Goal: Task Accomplishment & Management: Use online tool/utility

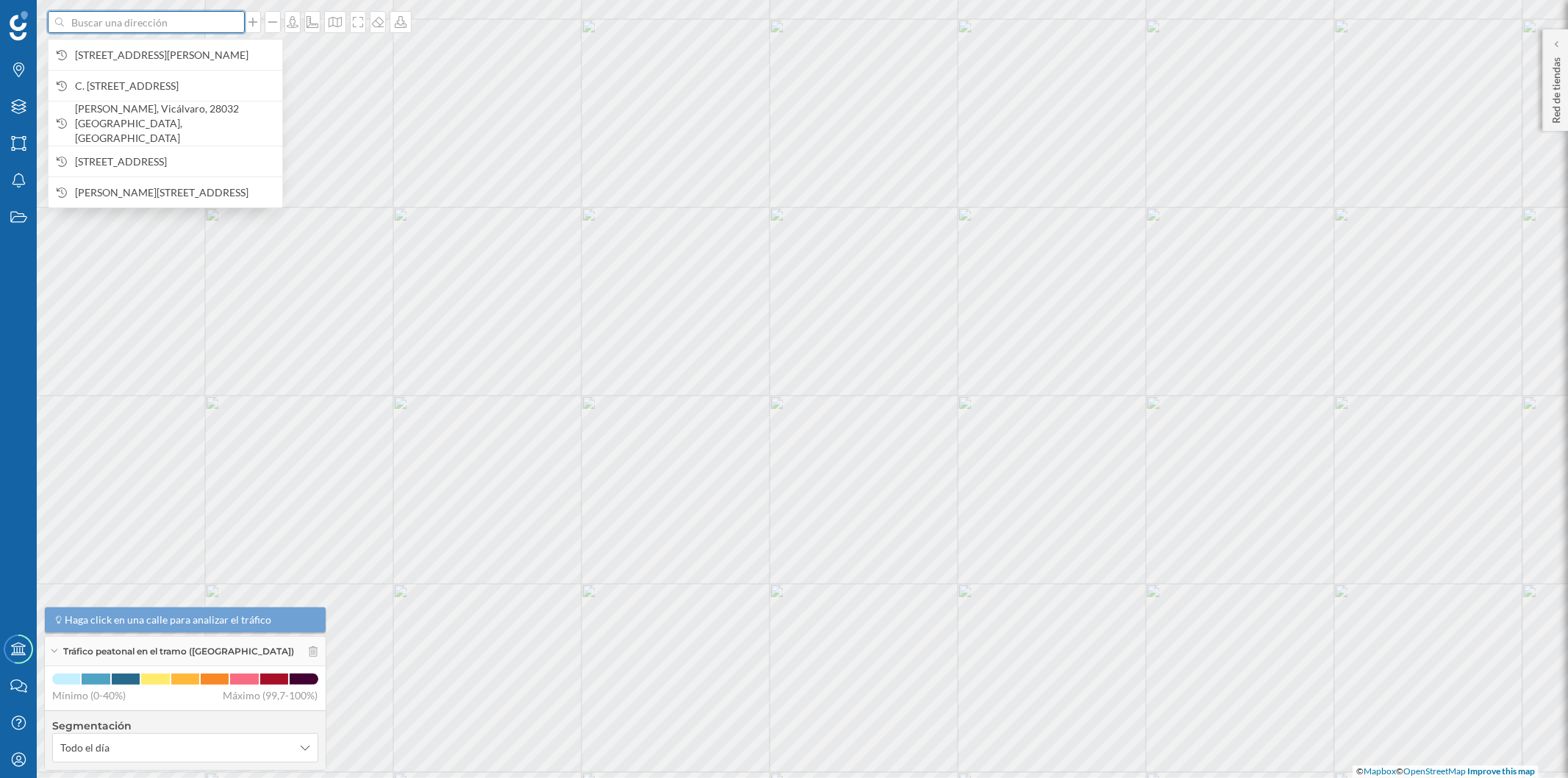
click at [156, 20] on input at bounding box center [146, 22] width 165 height 22
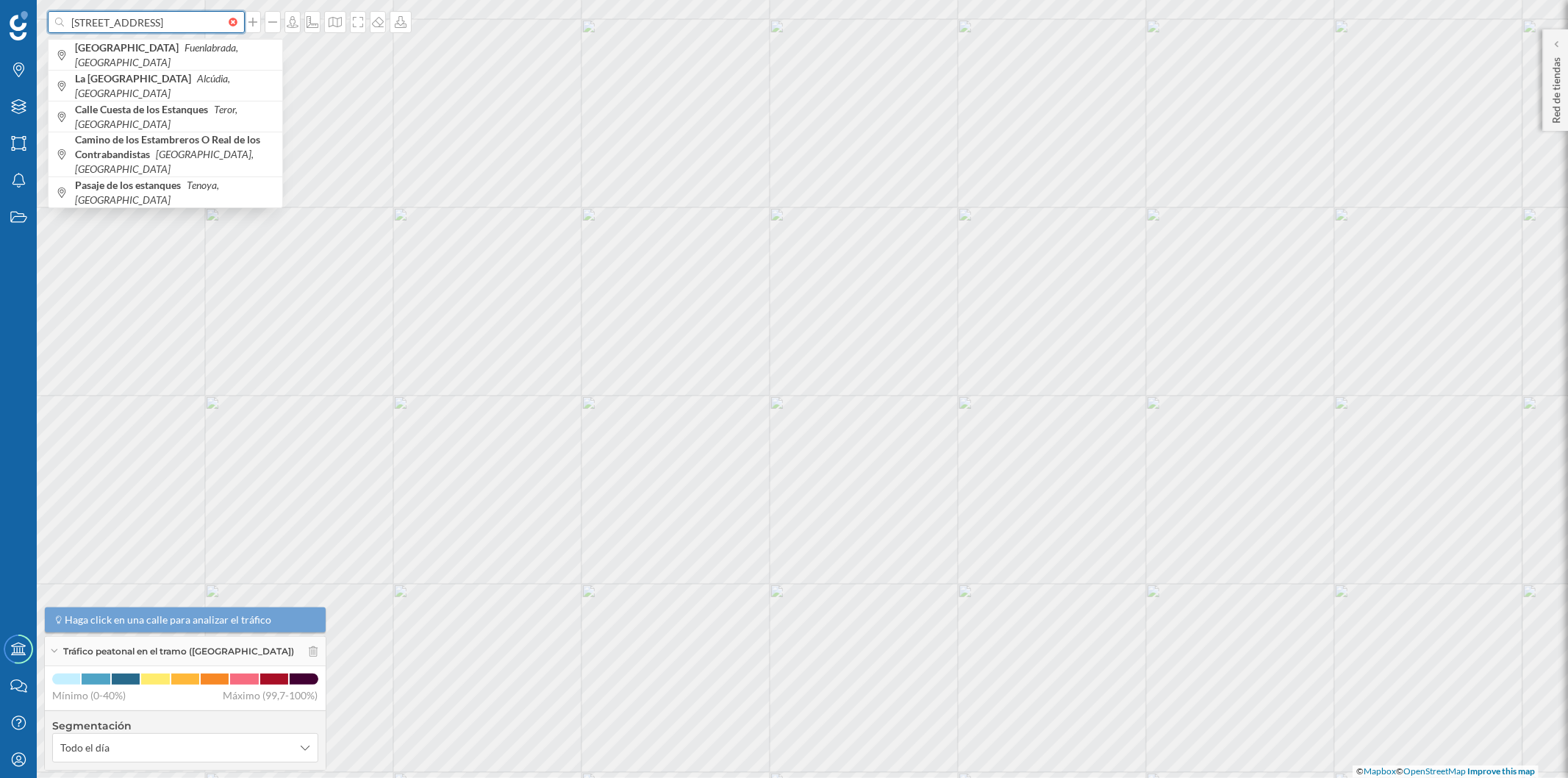
type input "[STREET_ADDRESS]"
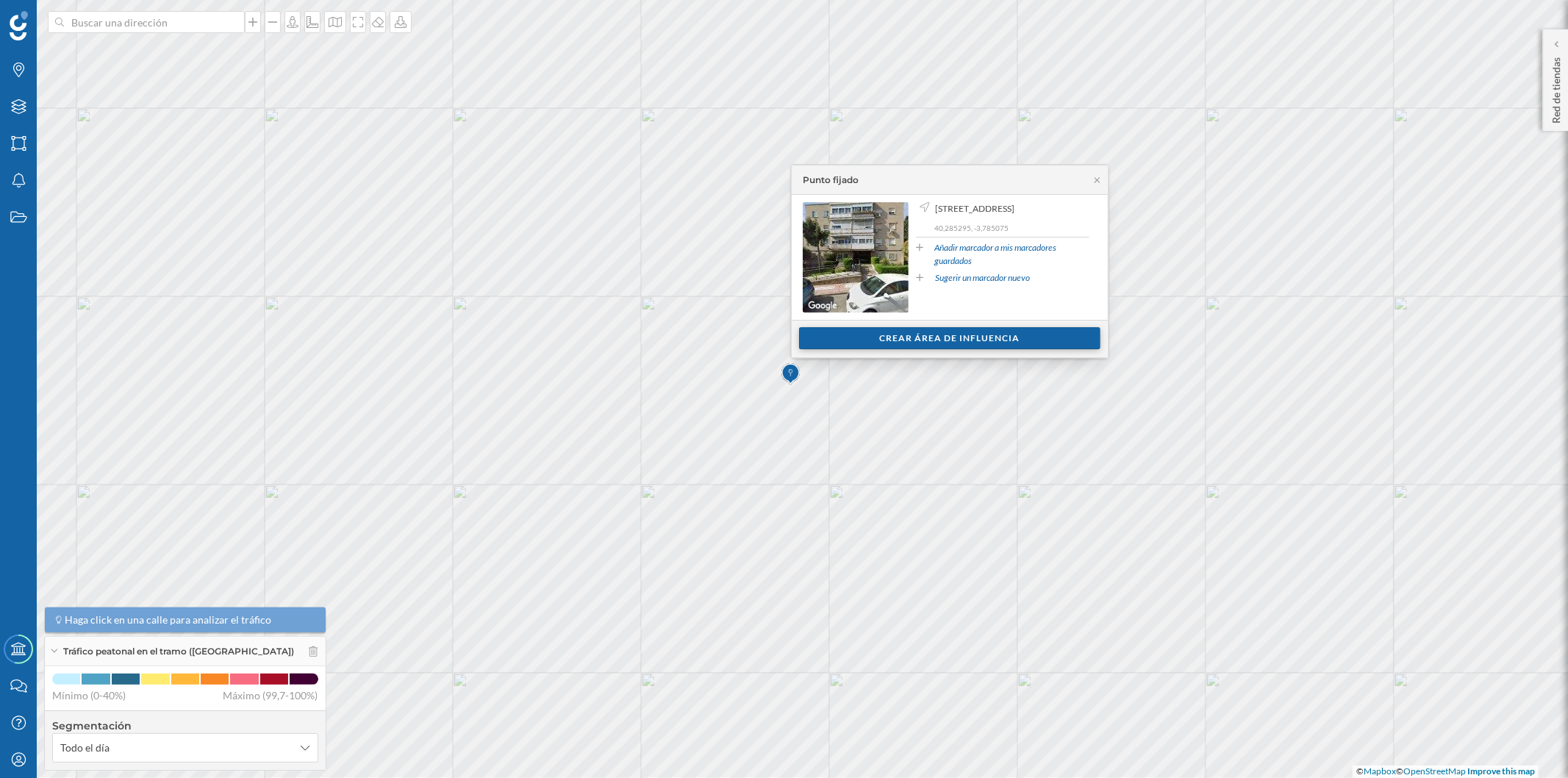
click at [938, 343] on div "Crear área de influencia" at bounding box center [949, 338] width 301 height 22
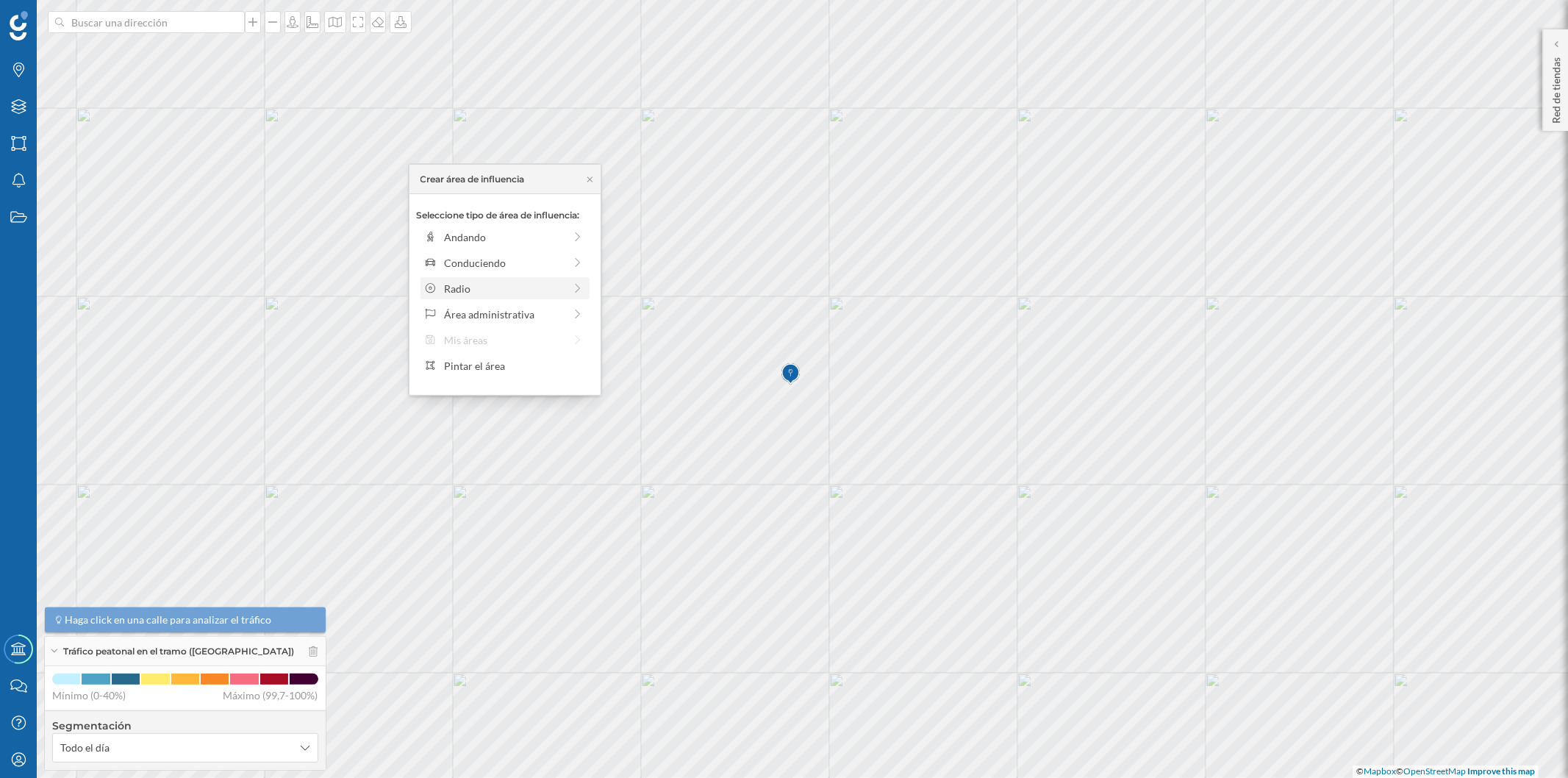
click at [465, 282] on div "Radio" at bounding box center [503, 288] width 120 height 16
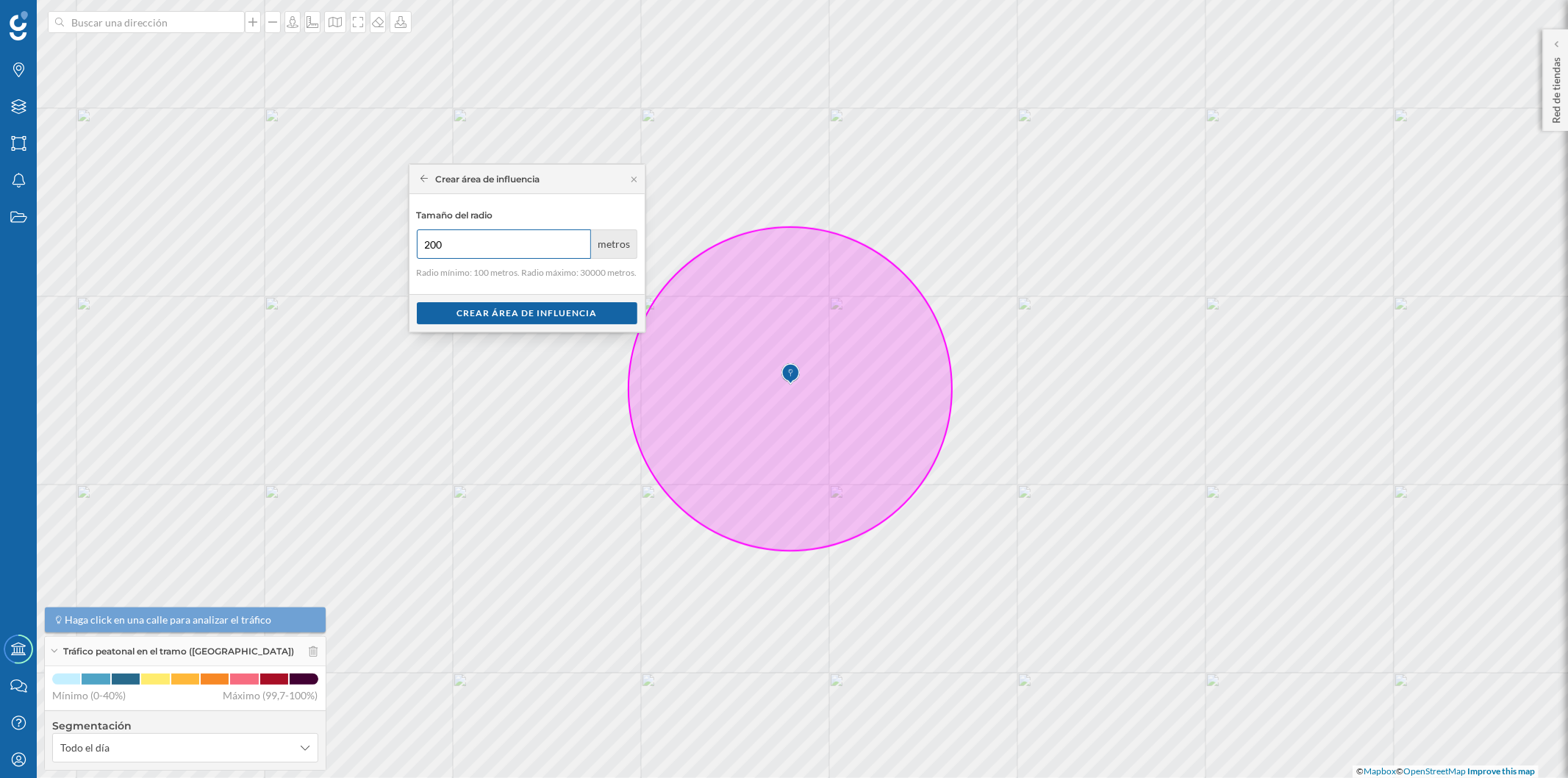
type input "200"
click at [576, 238] on input "200" at bounding box center [504, 244] width 175 height 29
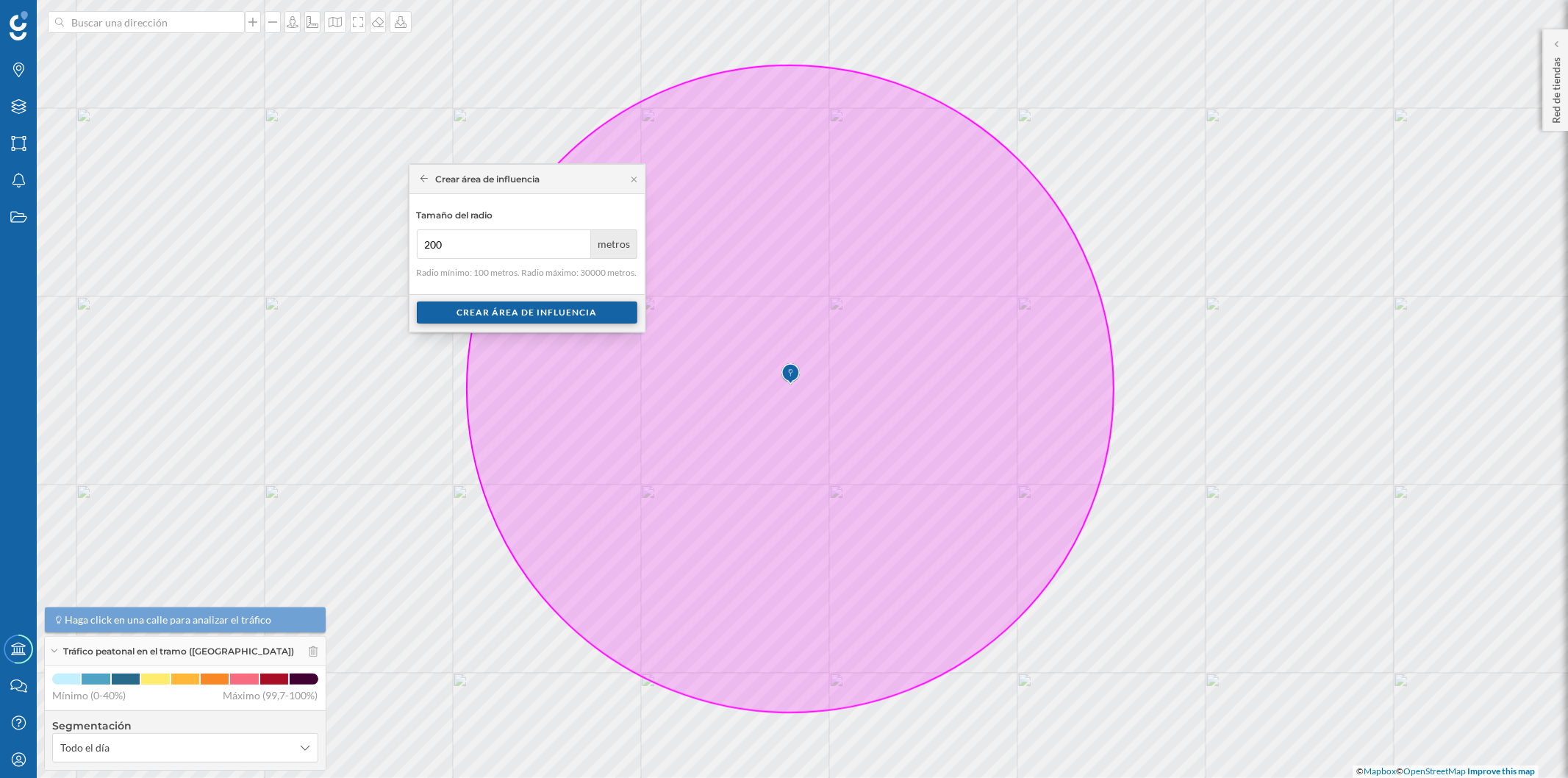
click at [577, 317] on div "Crear área de influencia" at bounding box center [527, 312] width 220 height 22
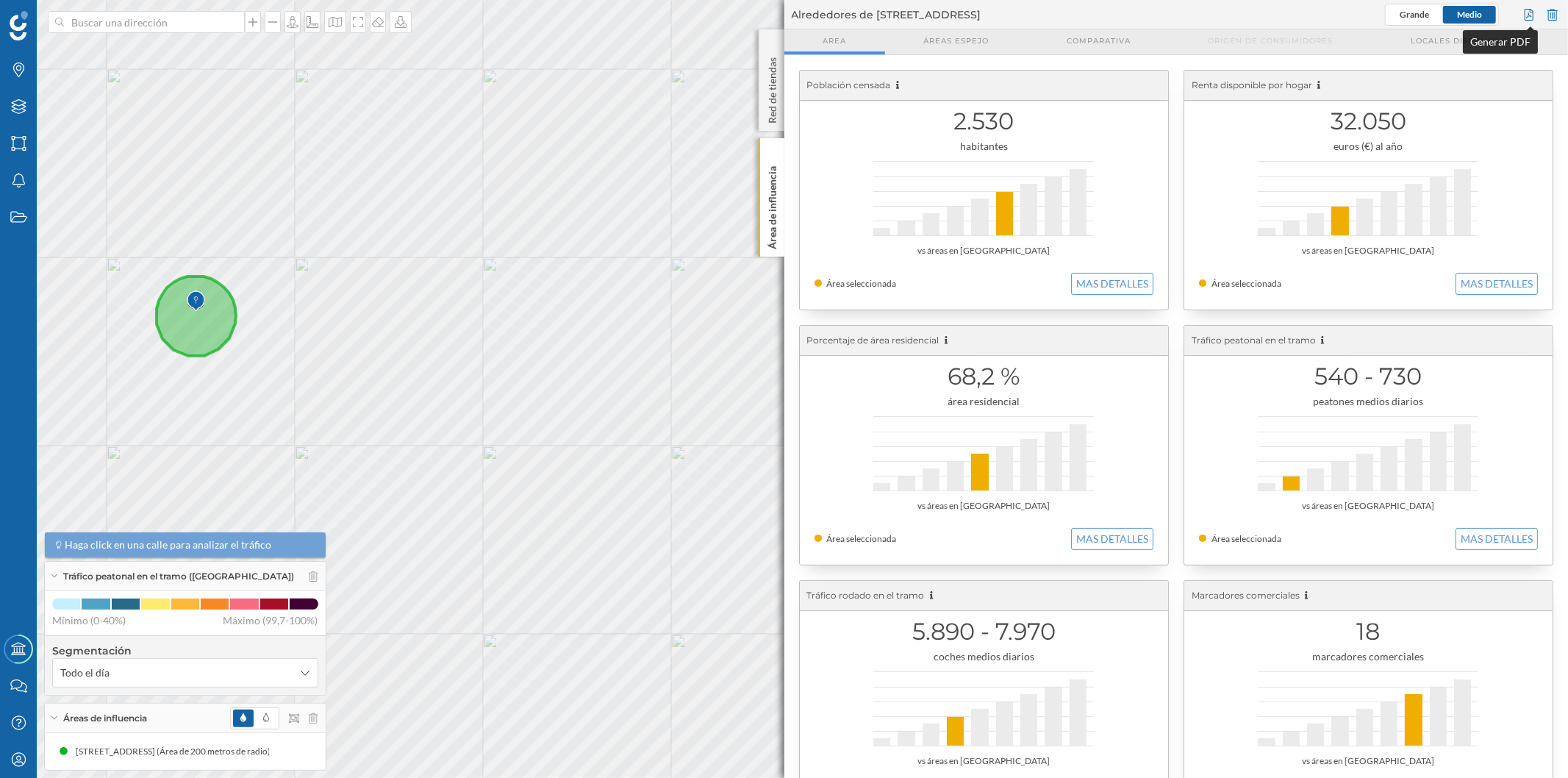
click at [1524, 16] on div at bounding box center [1529, 15] width 16 height 22
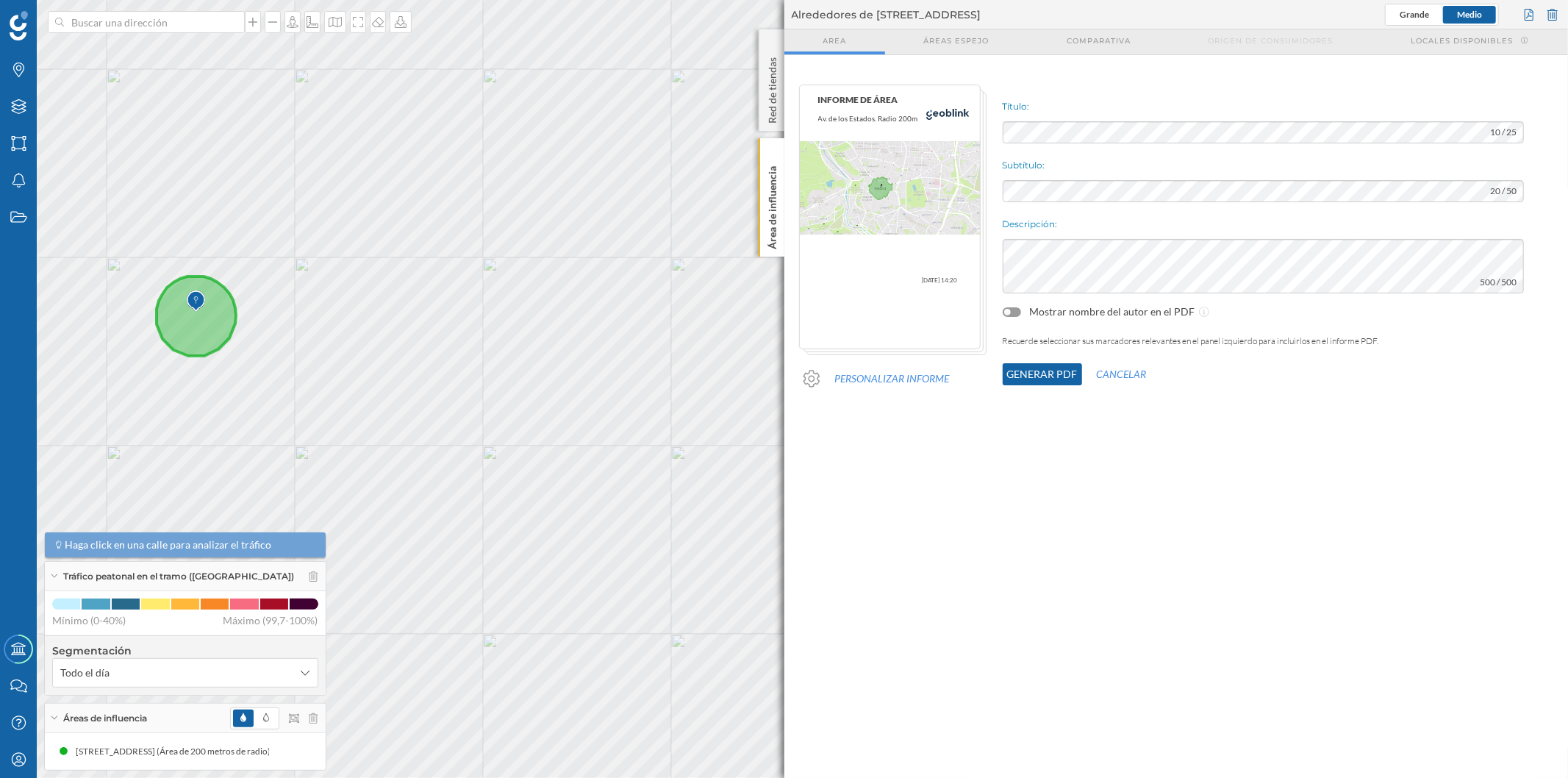
click at [1052, 373] on button "Generar PDF" at bounding box center [1042, 374] width 80 height 22
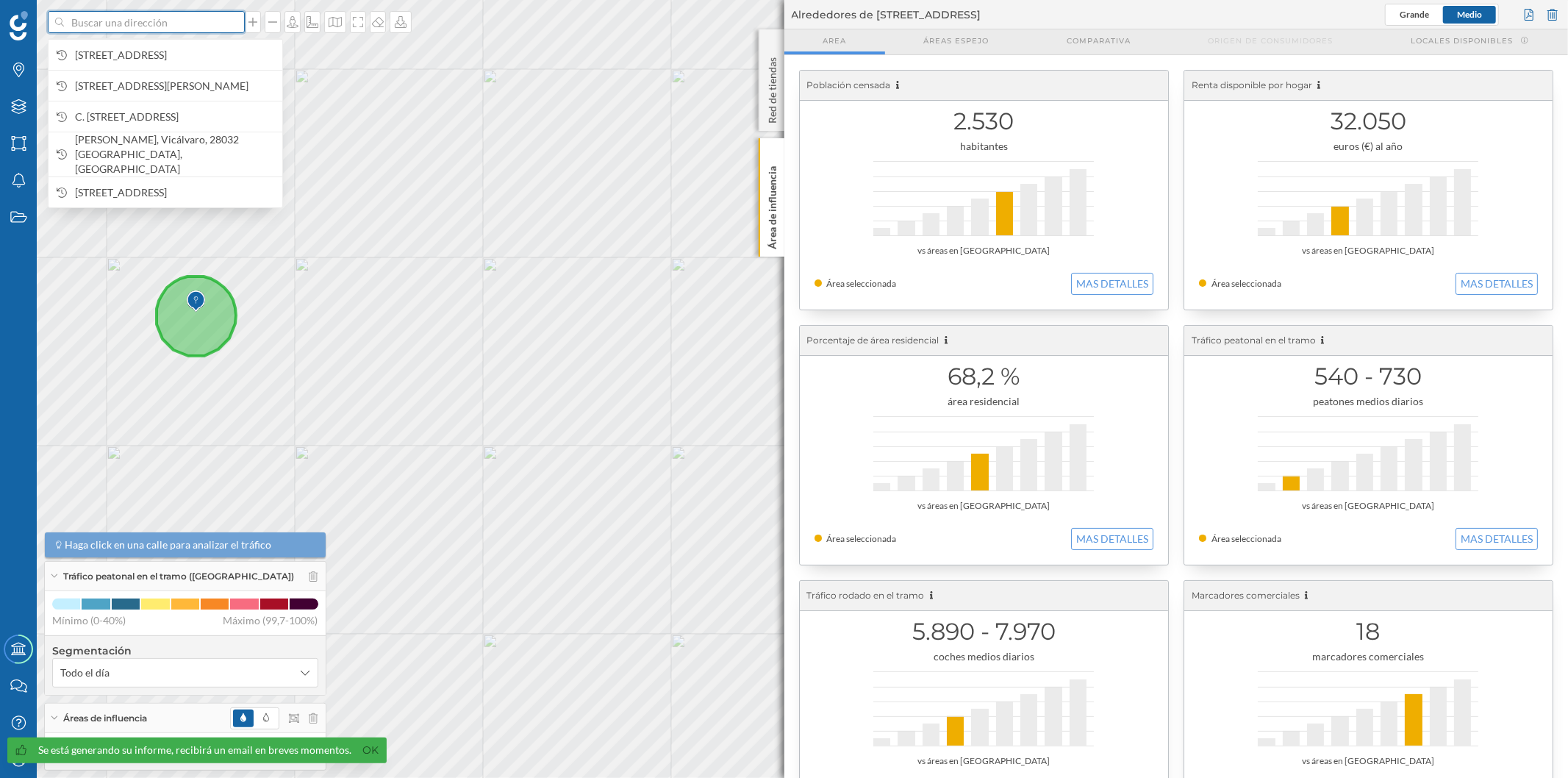
click at [199, 25] on input at bounding box center [146, 22] width 165 height 22
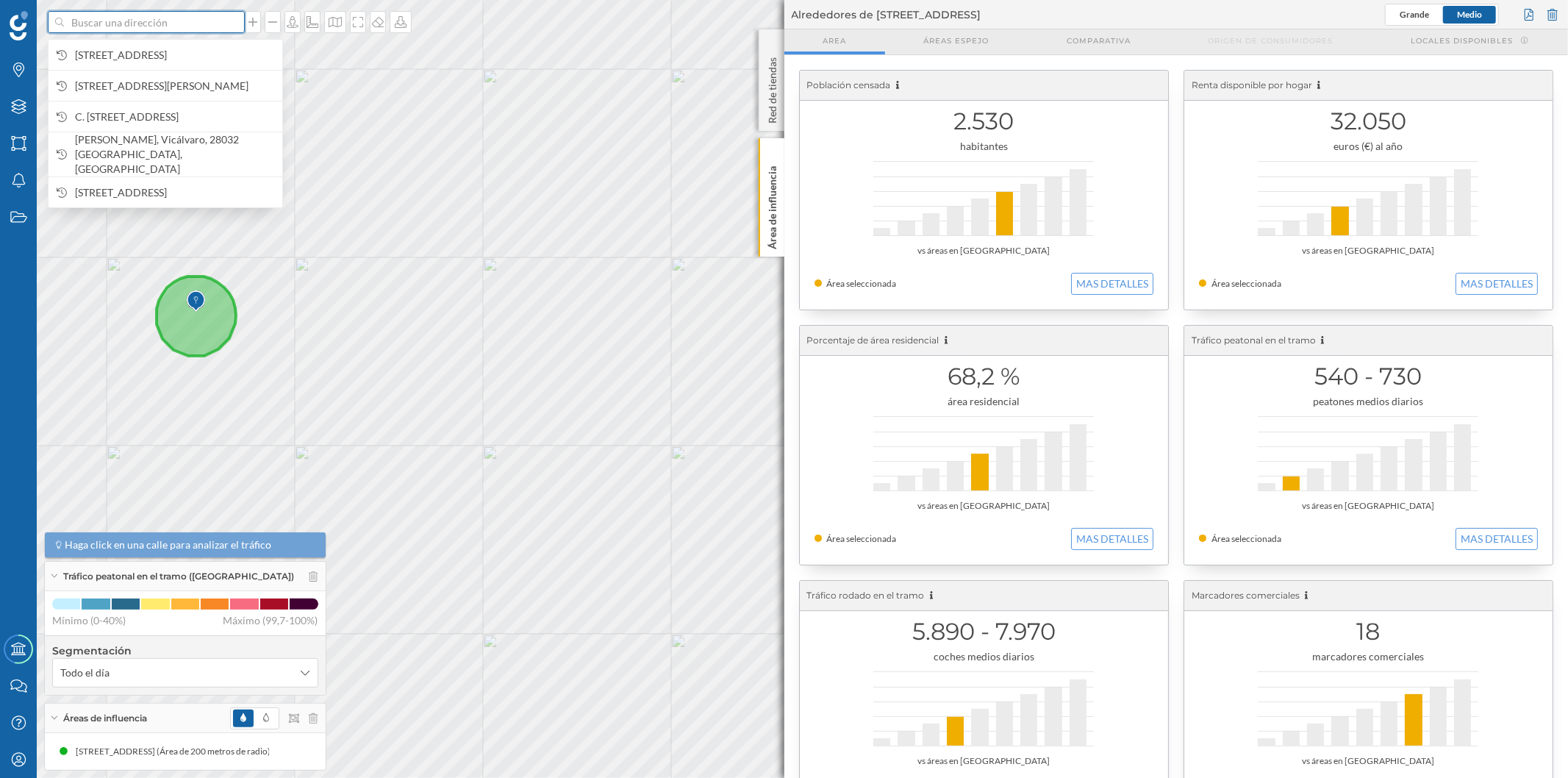
click at [120, 20] on input at bounding box center [146, 22] width 165 height 22
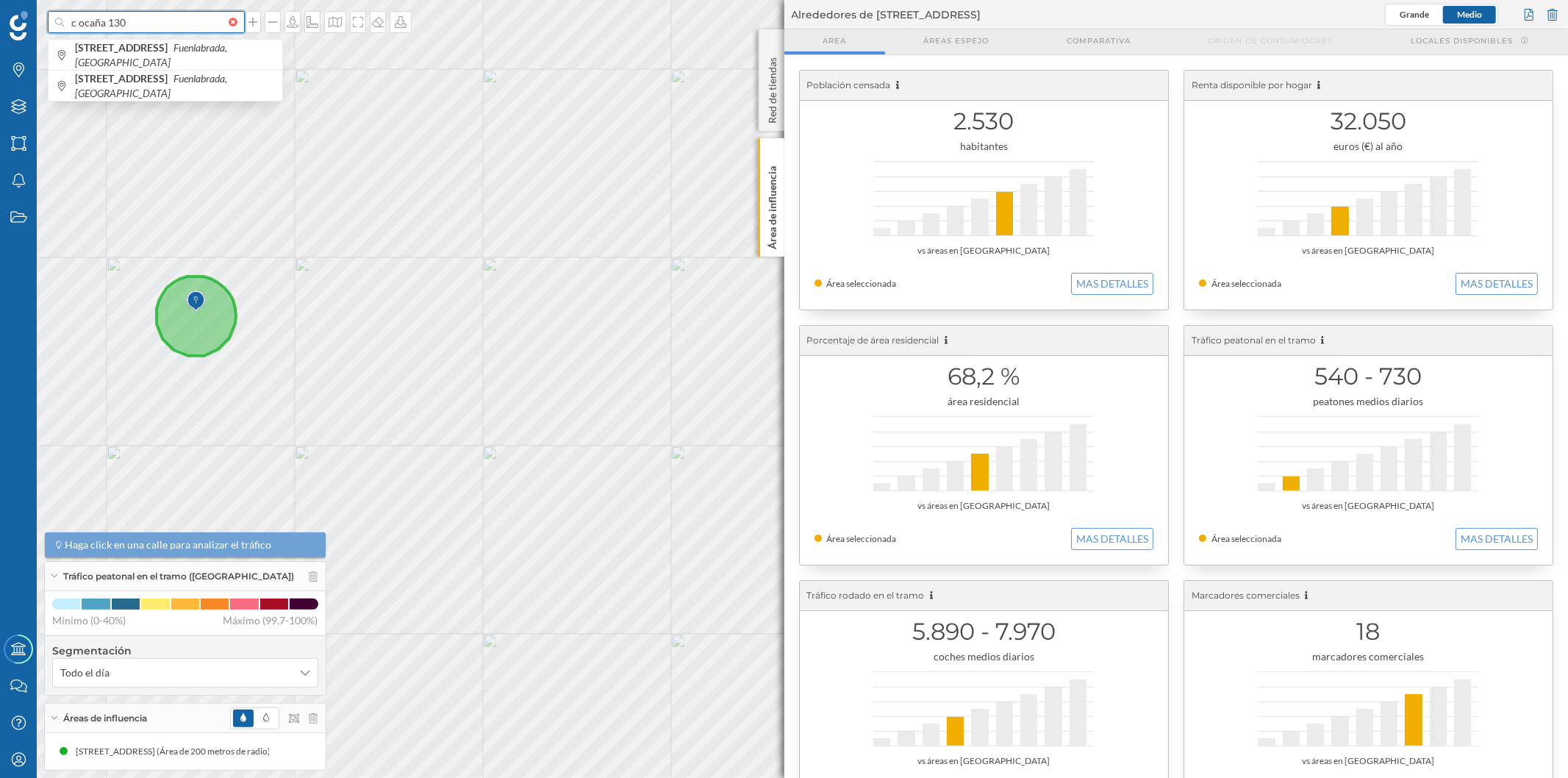
type input "c ocaña 130"
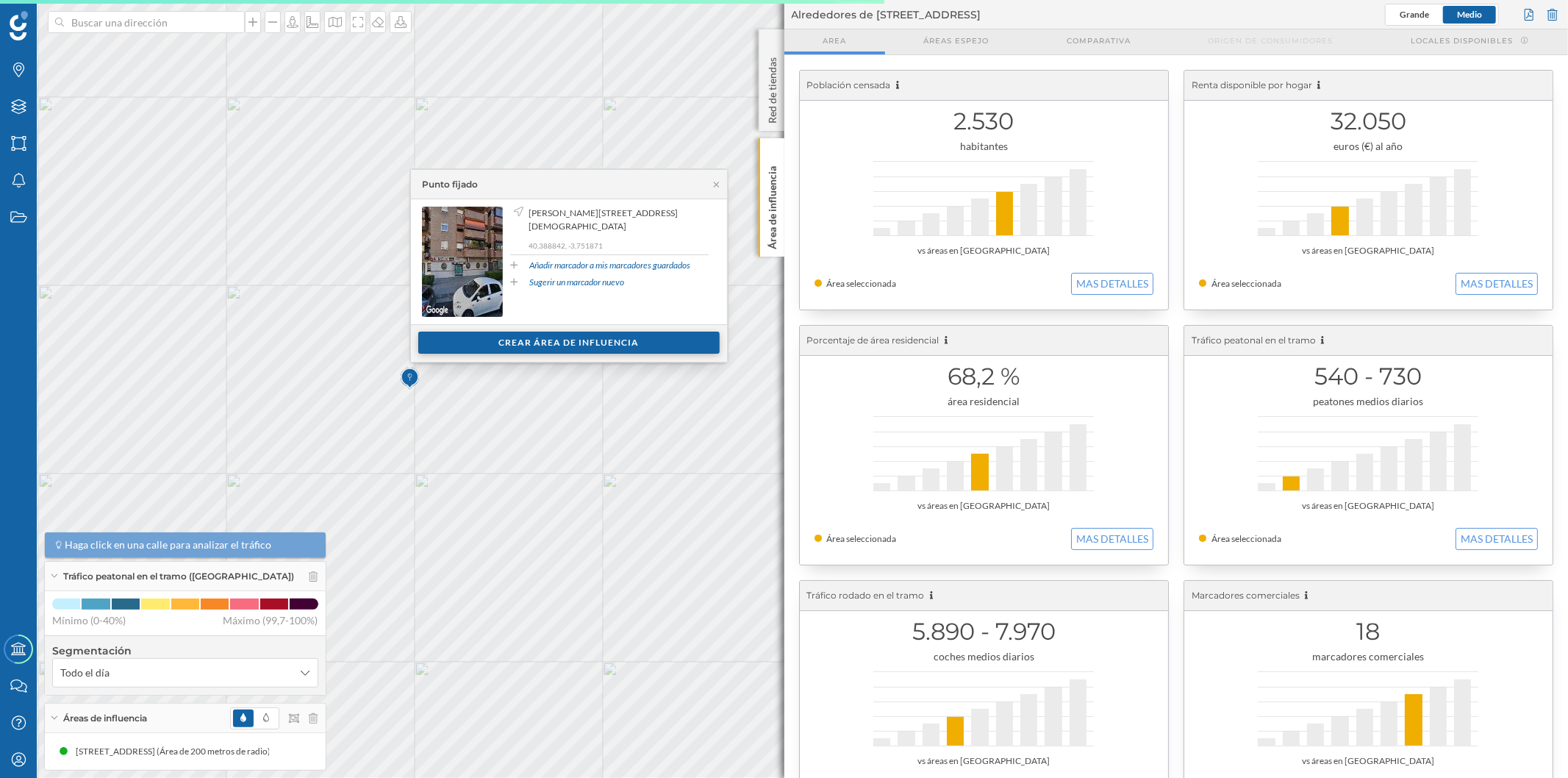
click at [542, 342] on div "Crear área de influencia" at bounding box center [568, 342] width 301 height 22
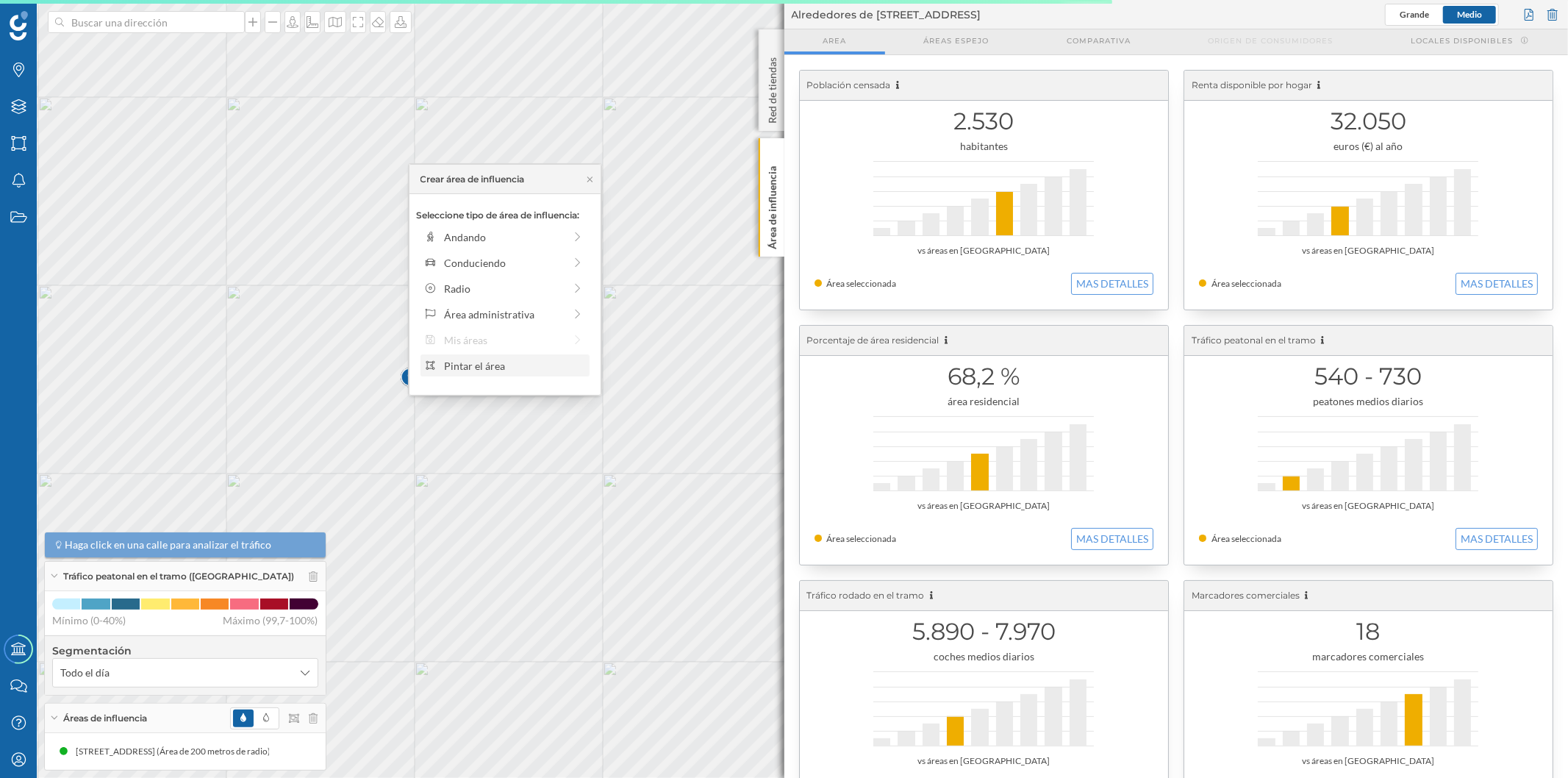
click at [485, 366] on div "Pintar el área" at bounding box center [513, 365] width 140 height 16
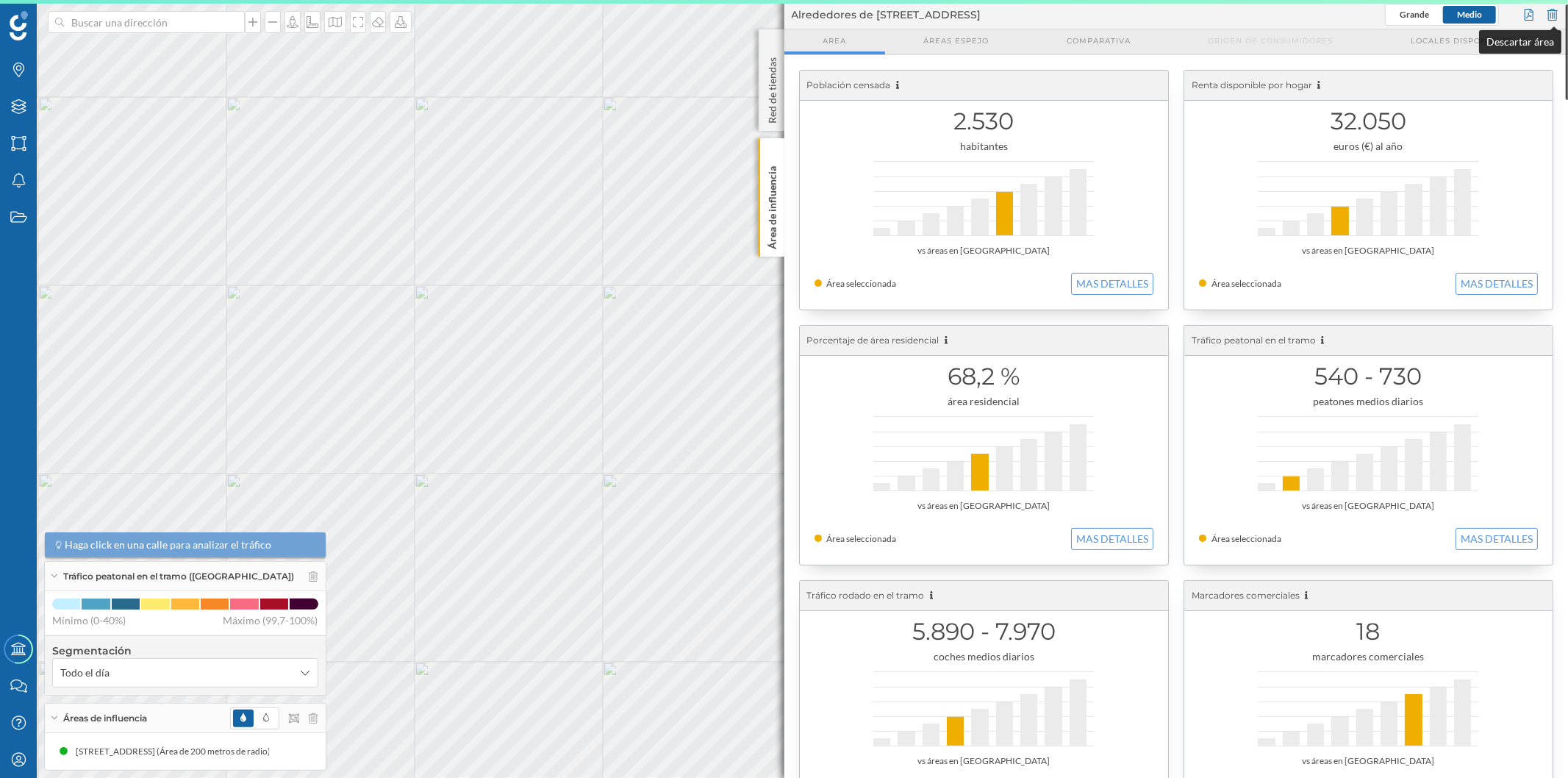
click at [1551, 12] on div at bounding box center [1552, 15] width 16 height 22
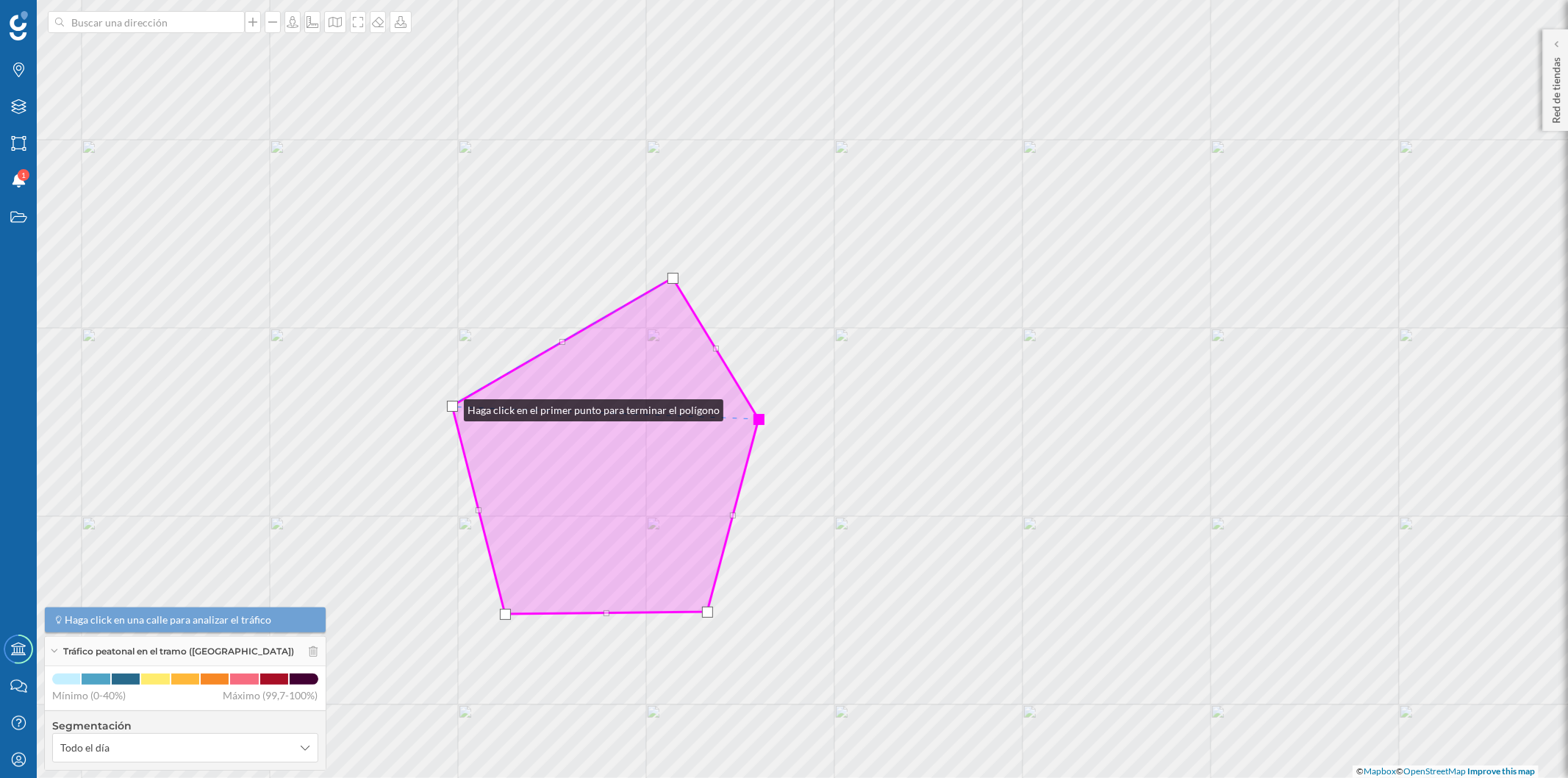
drag, startPoint x: 467, startPoint y: 420, endPoint x: 449, endPoint y: 406, distance: 22.8
click at [449, 406] on div at bounding box center [452, 406] width 11 height 11
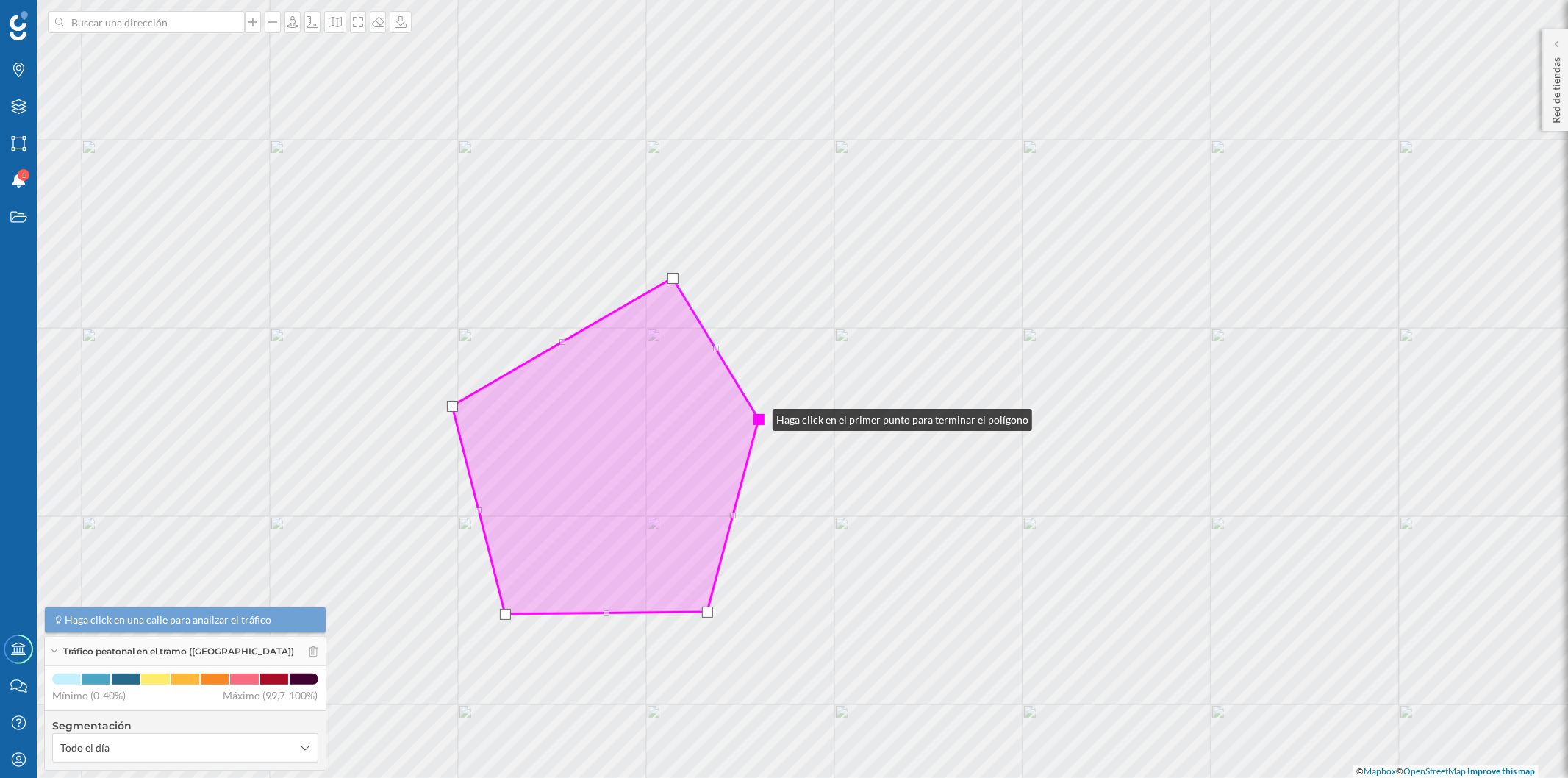
click at [757, 416] on div at bounding box center [758, 419] width 11 height 11
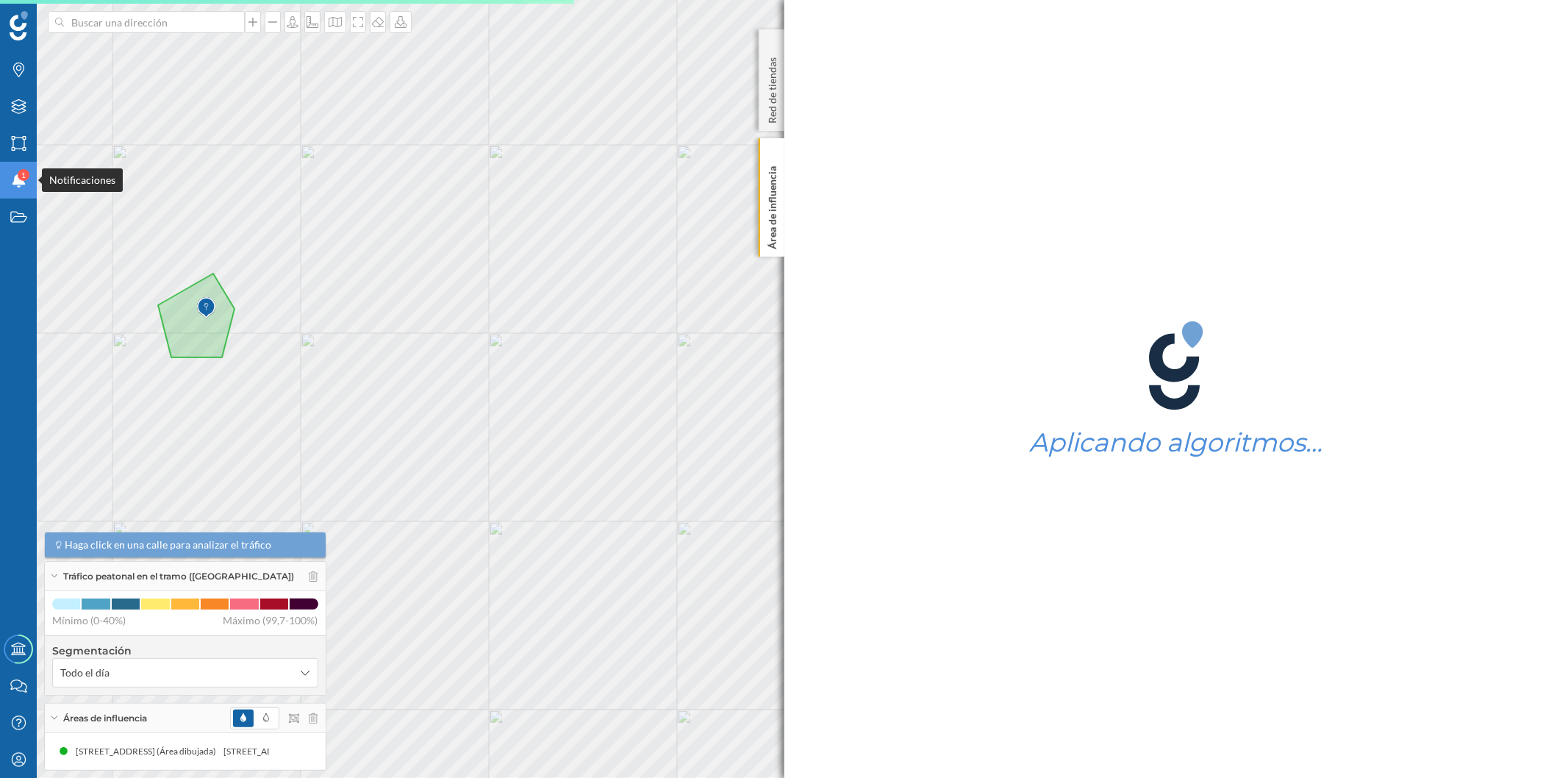
click at [21, 172] on span "1" at bounding box center [23, 175] width 5 height 15
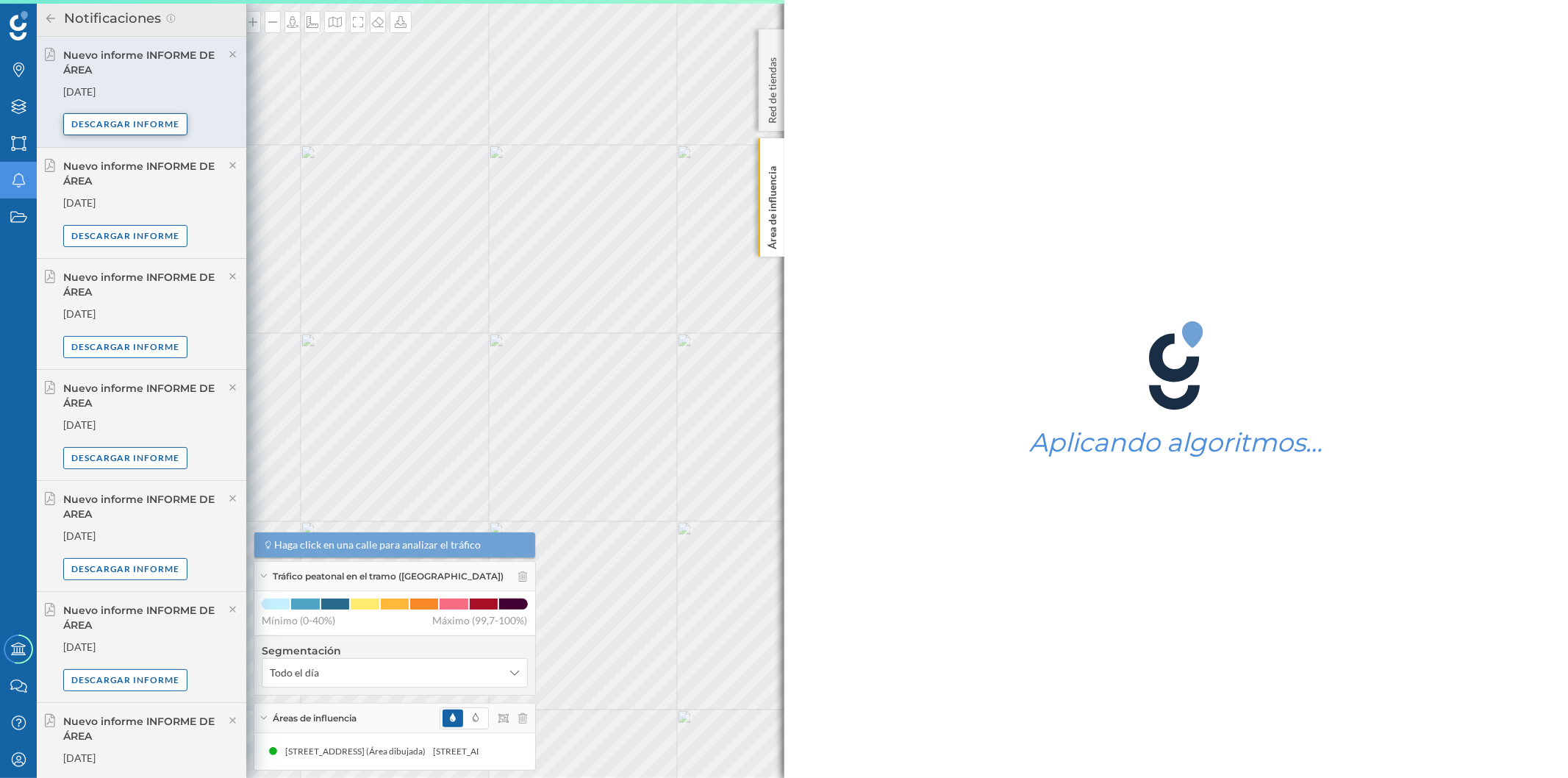
click at [135, 125] on div "Descargar informe" at bounding box center [125, 124] width 125 height 22
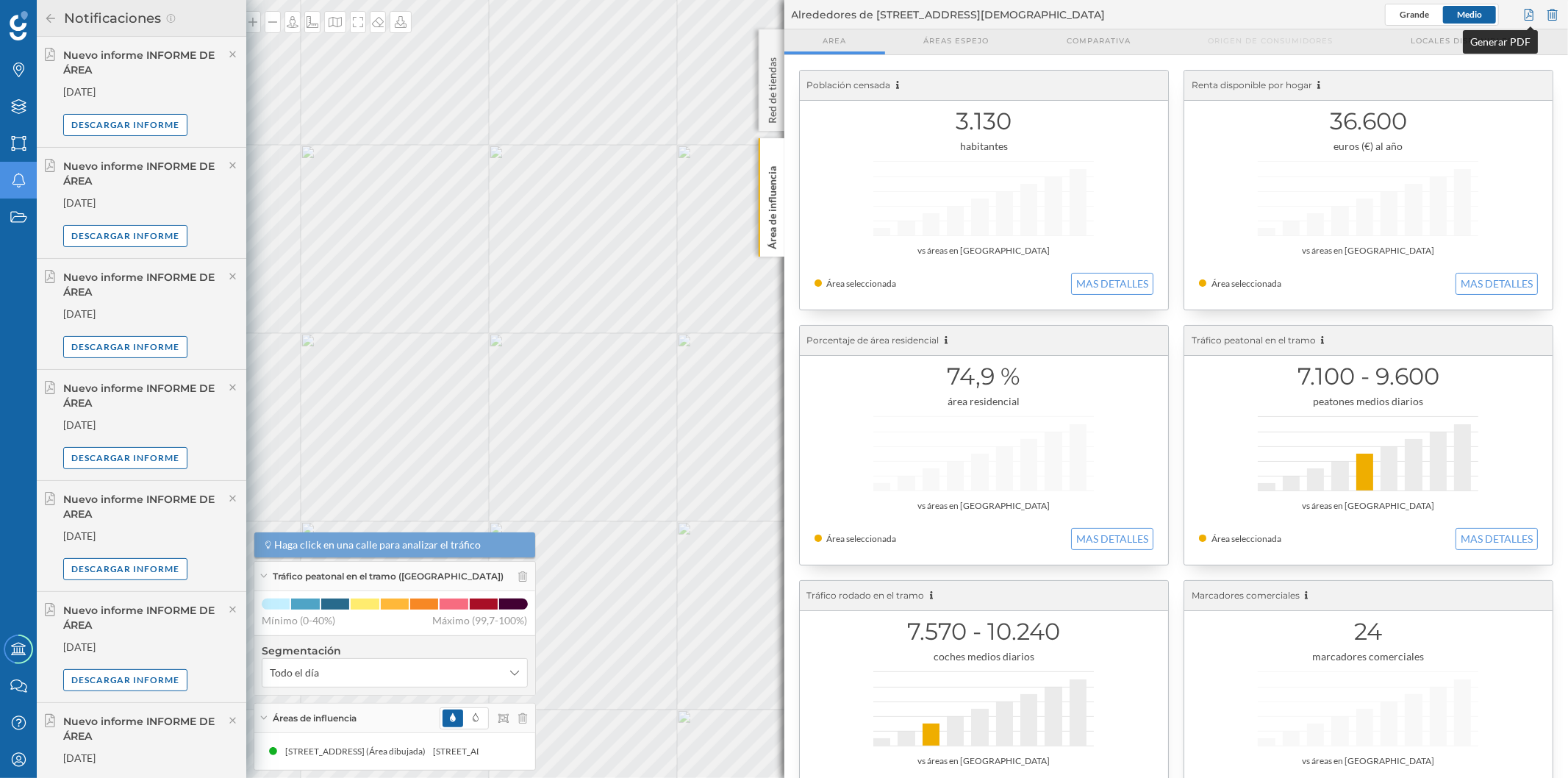
click at [1530, 13] on div at bounding box center [1529, 15] width 16 height 22
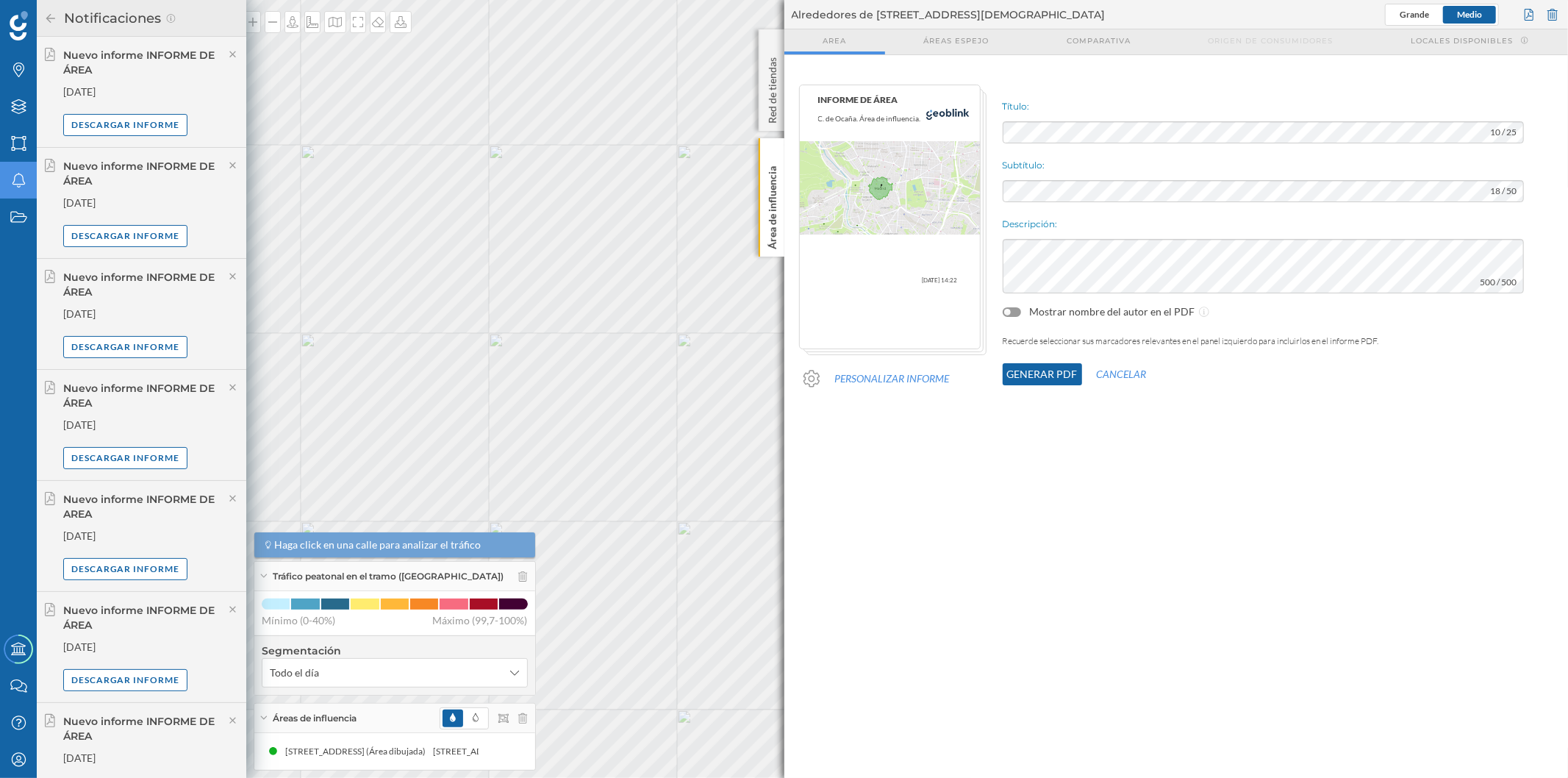
click at [1041, 372] on button "Generar PDF" at bounding box center [1042, 374] width 80 height 22
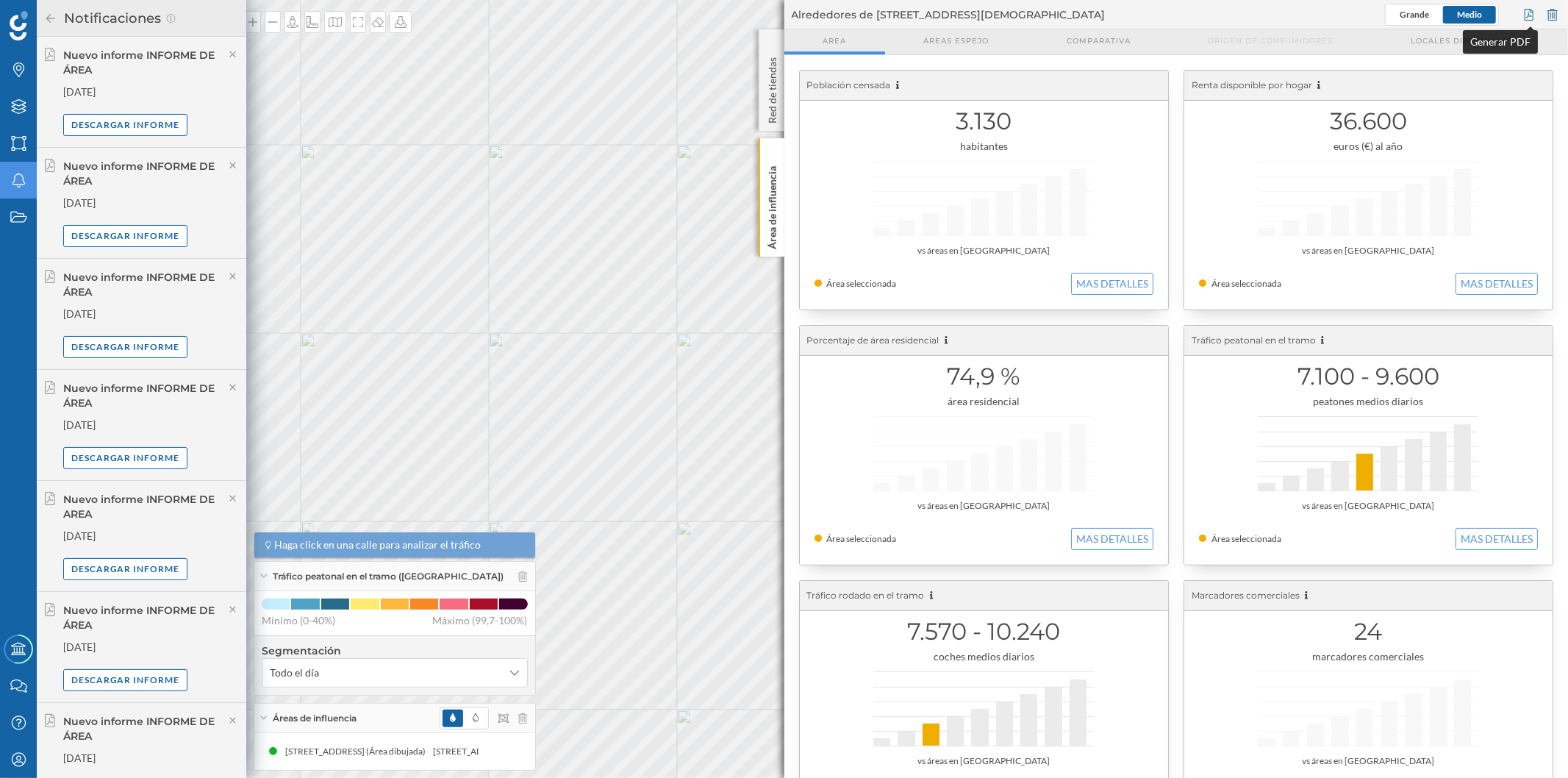
click at [1527, 8] on div at bounding box center [1529, 15] width 16 height 22
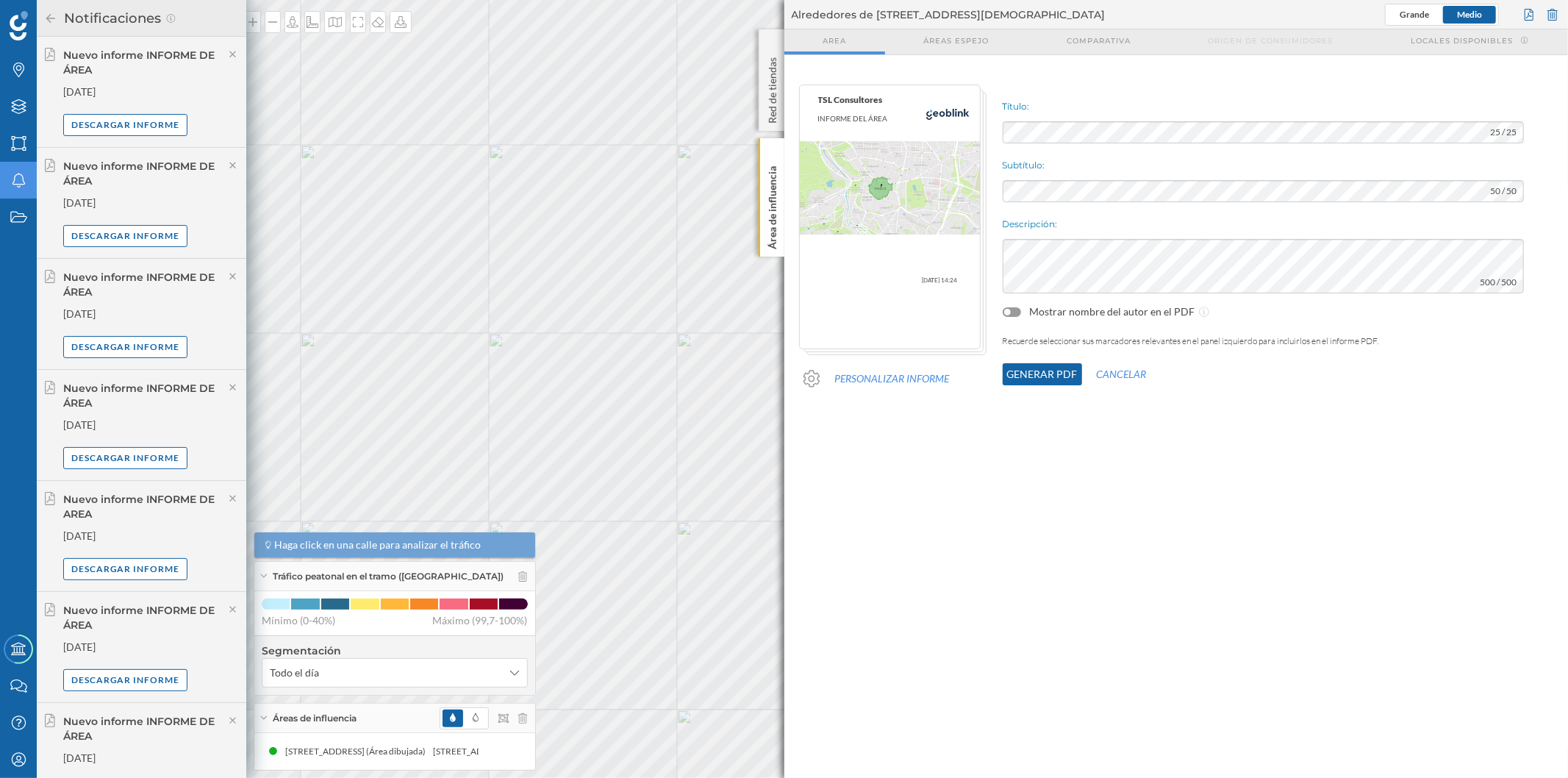
click at [1561, 12] on div "Alrededores de [STREET_ADDRESS] [GEOGRAPHIC_DATA]" at bounding box center [1176, 15] width 784 height 29
click at [1553, 9] on div at bounding box center [1552, 15] width 16 height 22
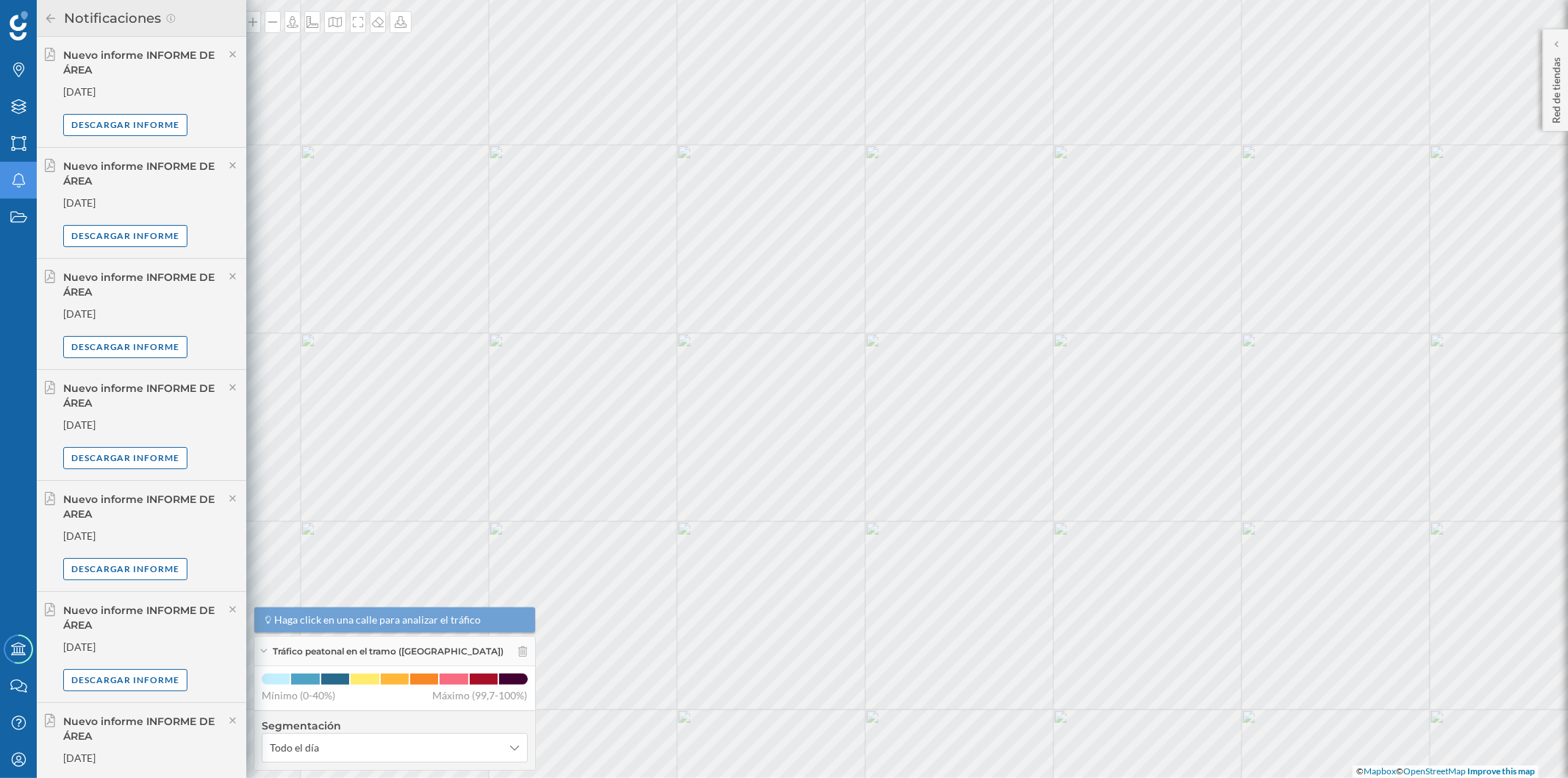
click at [58, 24] on h2 "Notificaciones" at bounding box center [112, 18] width 108 height 24
click at [39, 15] on div "Notificaciones" at bounding box center [141, 18] width 209 height 37
click at [42, 15] on div "Notificaciones" at bounding box center [141, 18] width 209 height 37
click at [52, 16] on icon at bounding box center [50, 17] width 13 height 10
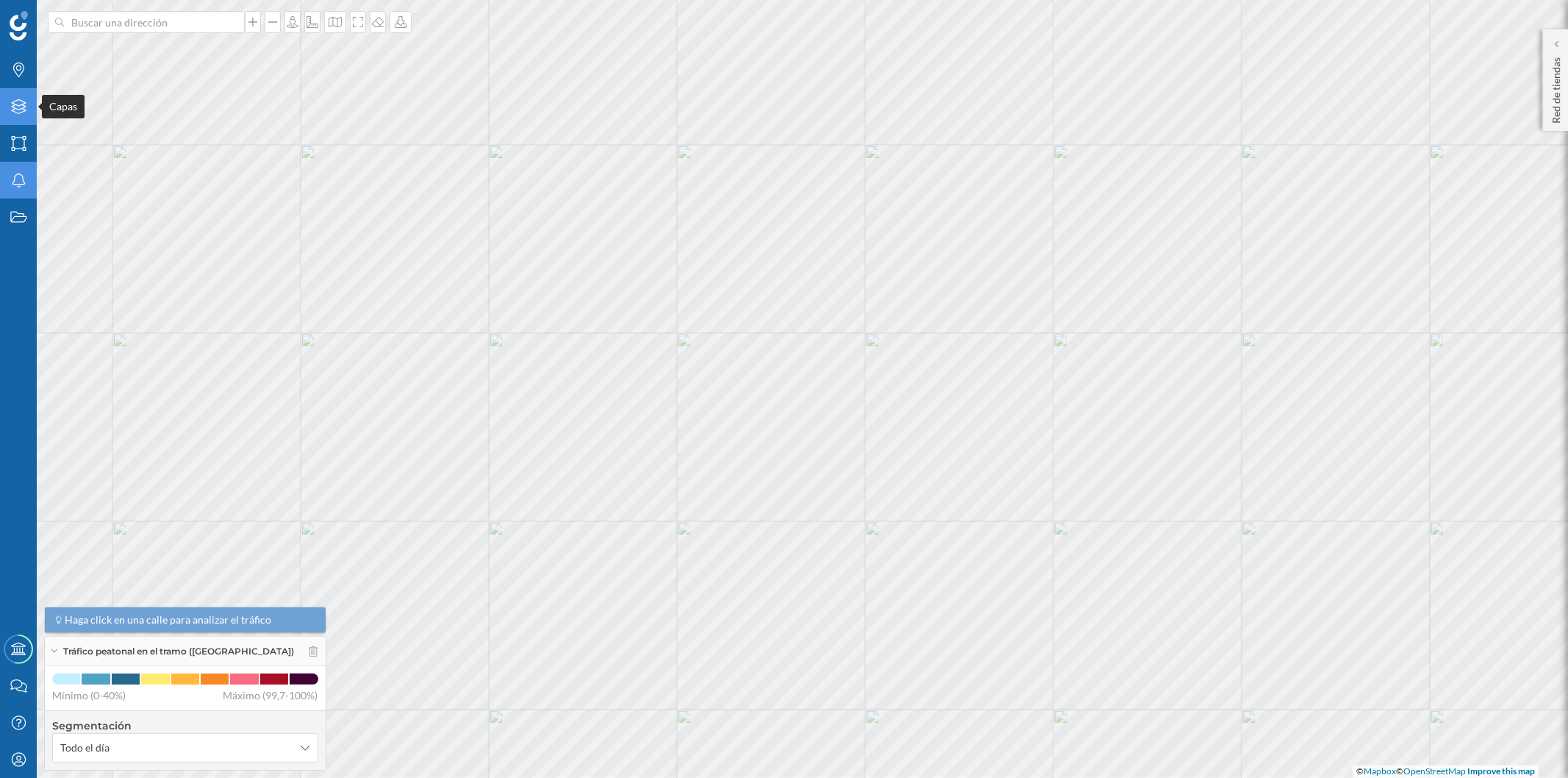
click at [23, 106] on icon at bounding box center [18, 106] width 15 height 15
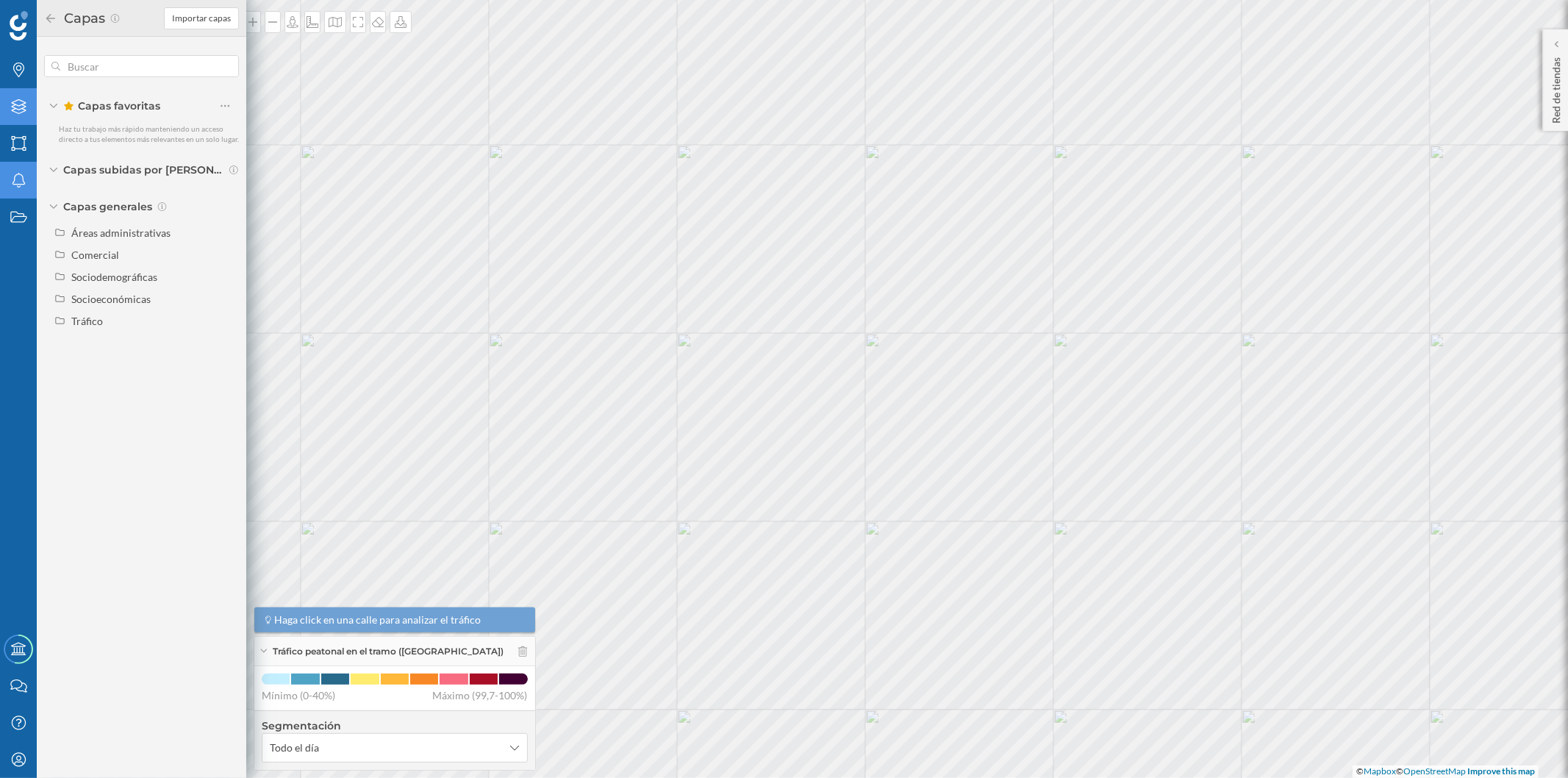
click at [23, 106] on icon at bounding box center [18, 106] width 15 height 15
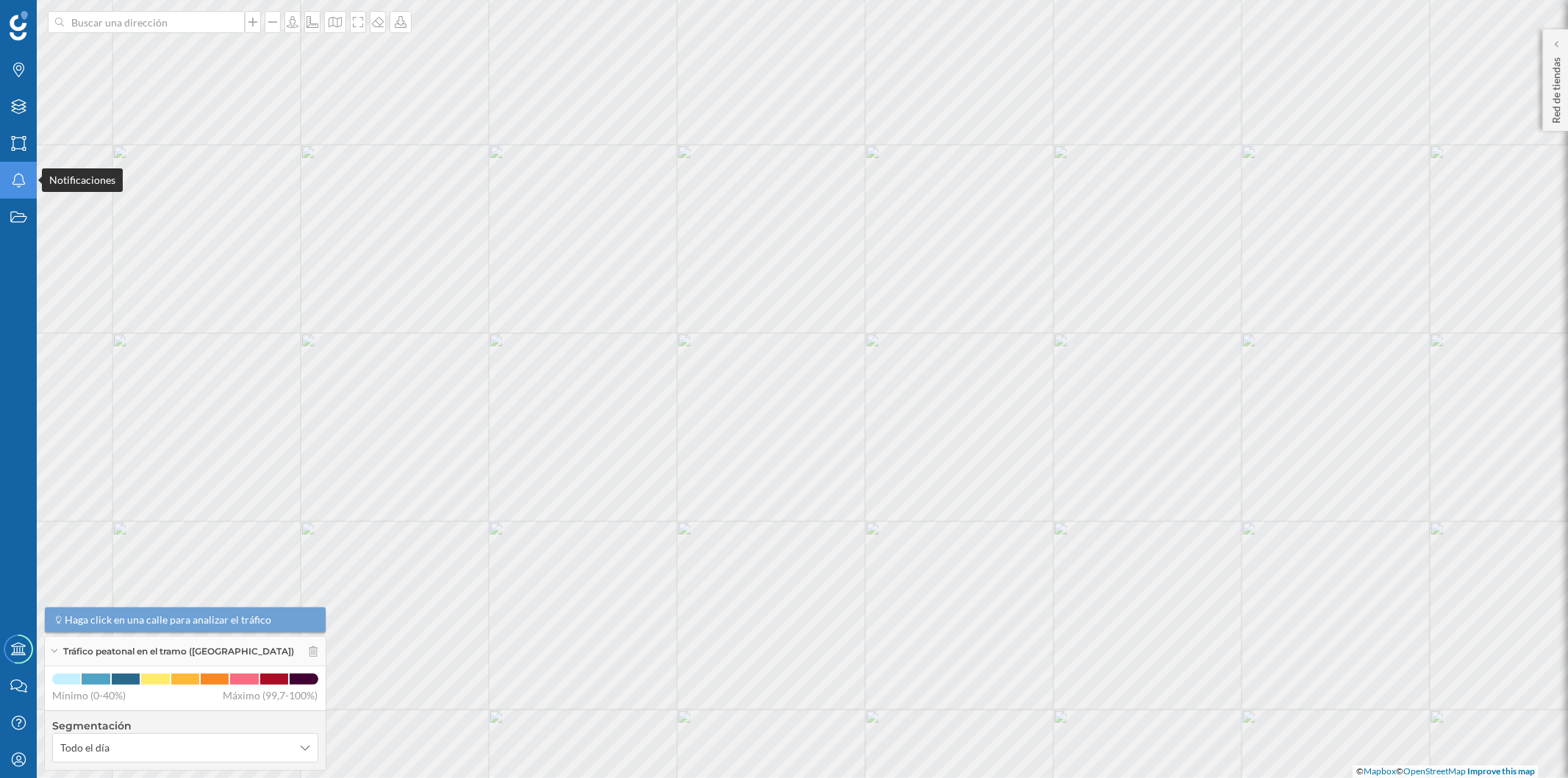
click at [22, 167] on div "Notificaciones" at bounding box center [18, 180] width 37 height 37
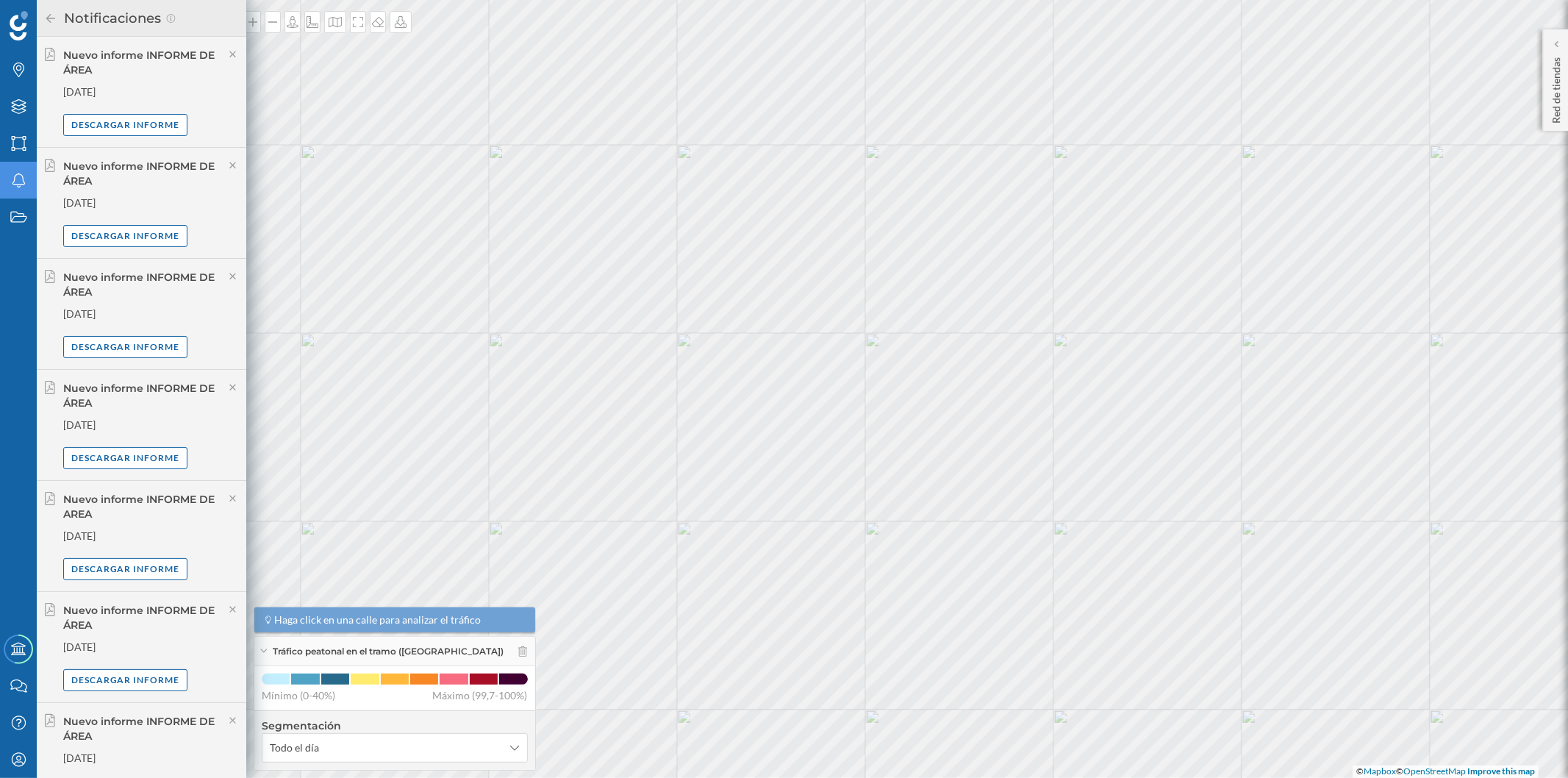
click at [51, 13] on icon at bounding box center [50, 17] width 13 height 10
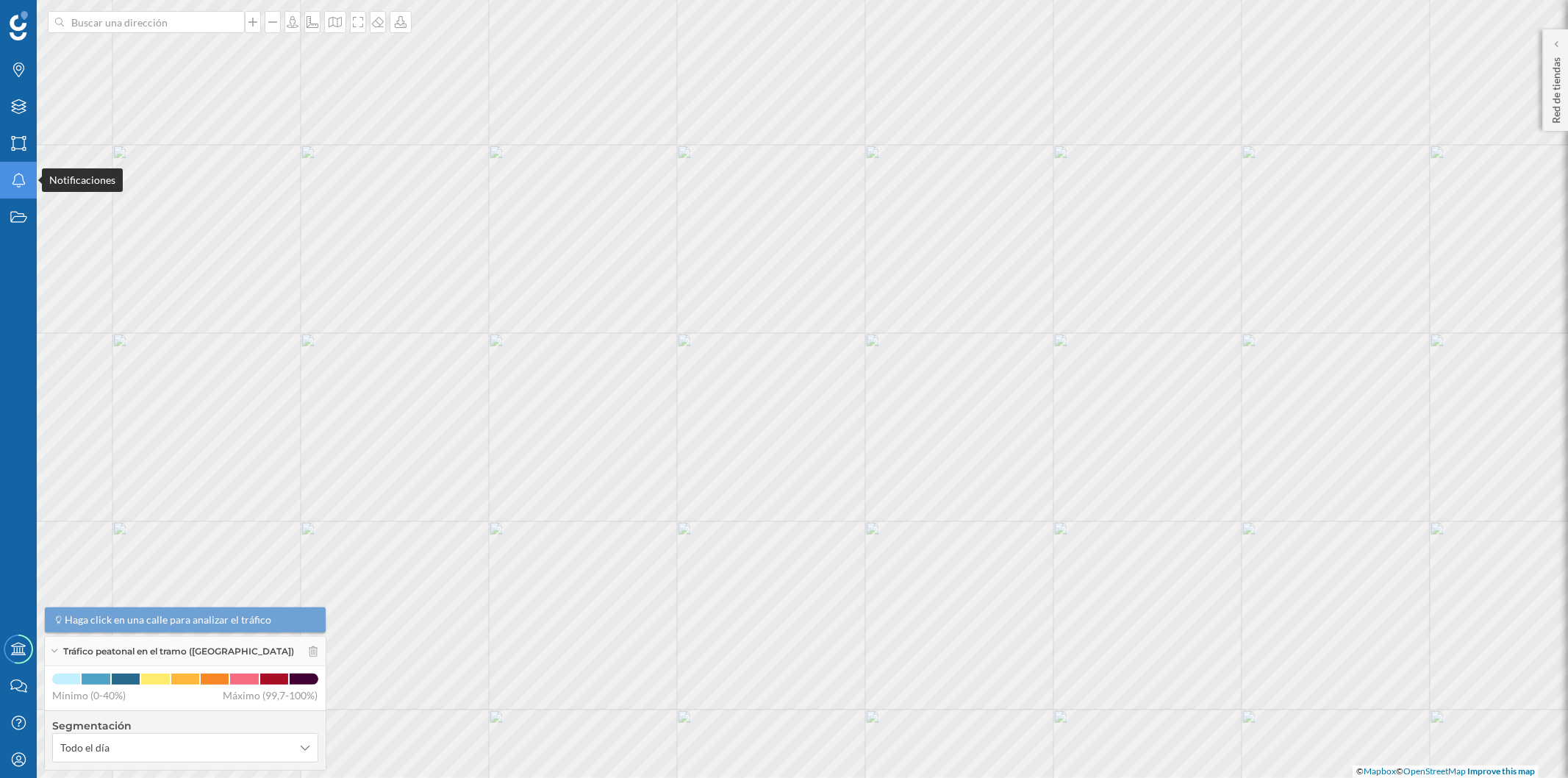
click at [16, 173] on icon "Notificaciones" at bounding box center [18, 180] width 18 height 15
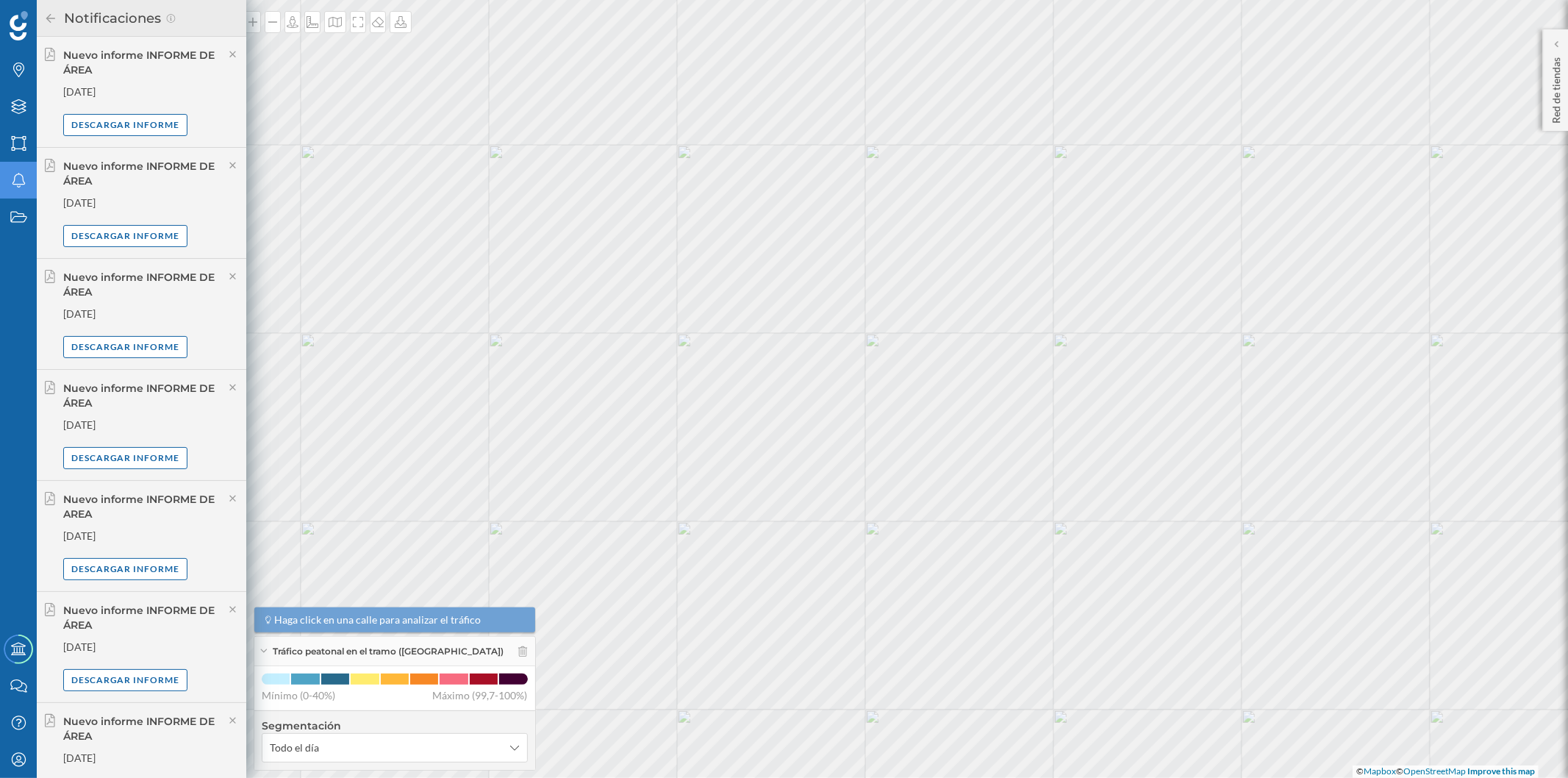
click at [51, 11] on div "Notificaciones" at bounding box center [141, 18] width 195 height 24
click at [47, 17] on icon at bounding box center [51, 17] width 9 height 9
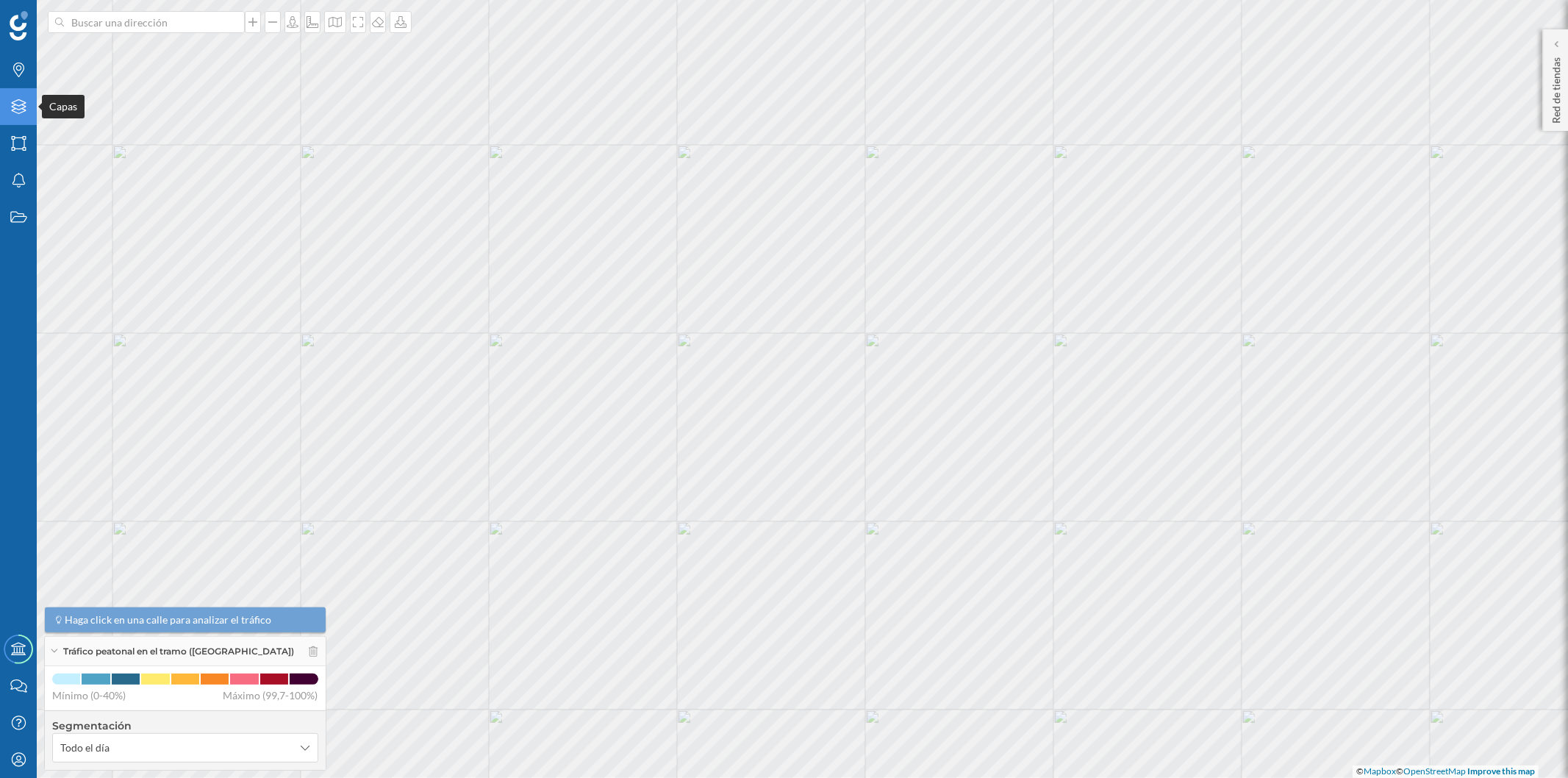
click at [17, 113] on icon "Capas" at bounding box center [18, 106] width 18 height 15
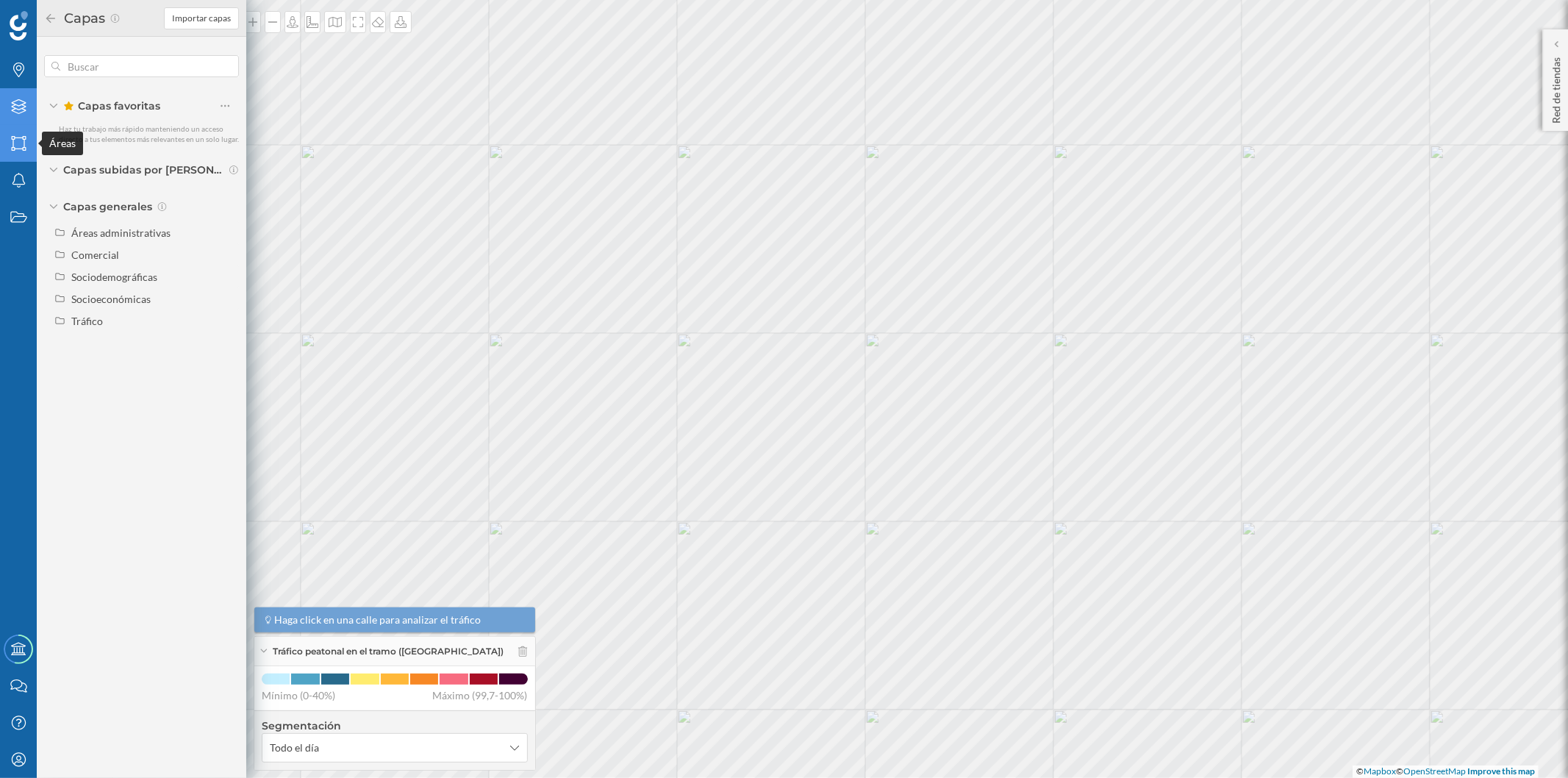
click at [20, 140] on icon "Áreas" at bounding box center [18, 144] width 18 height 15
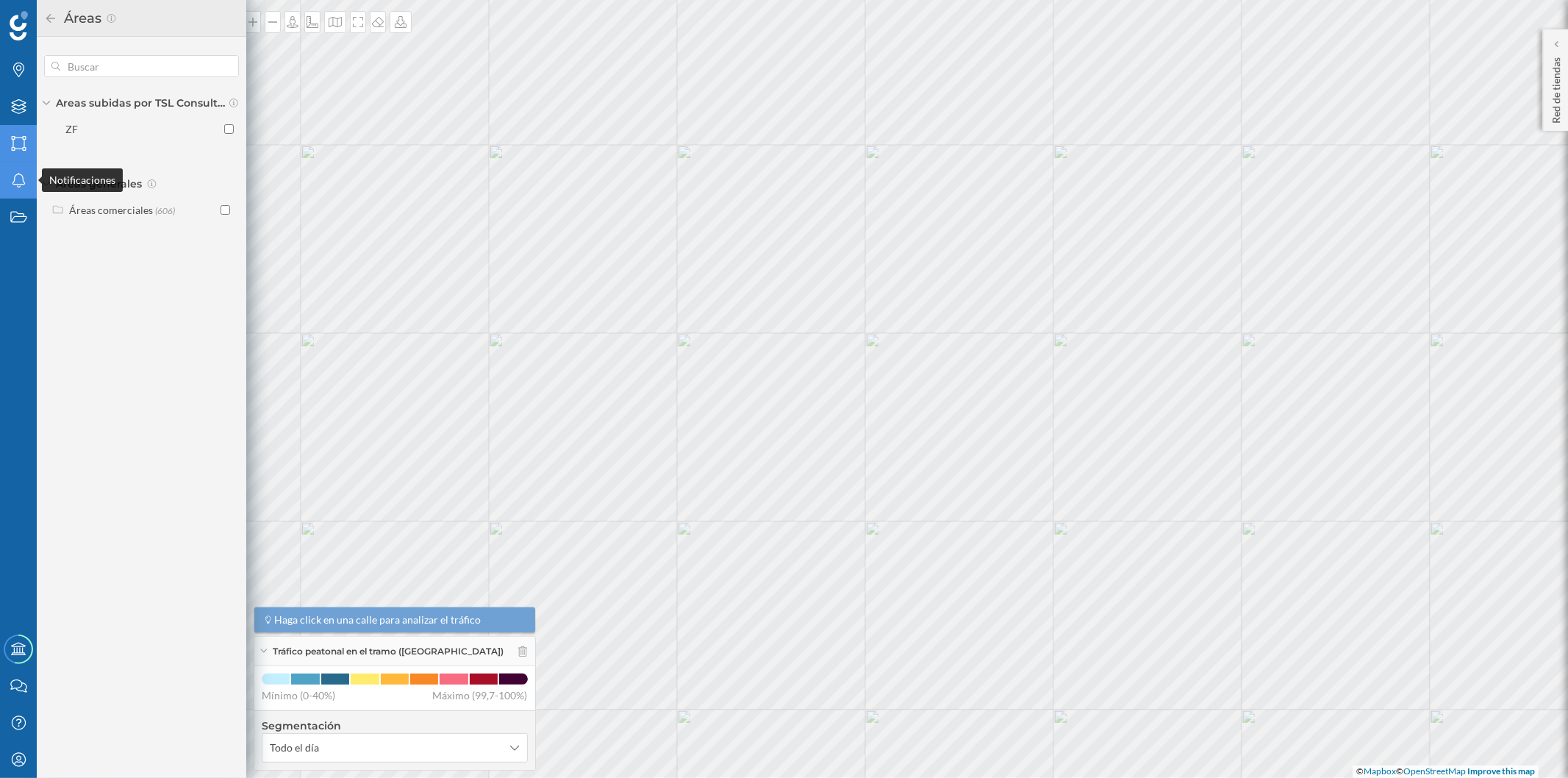
click at [25, 174] on icon "Notificaciones" at bounding box center [18, 180] width 18 height 15
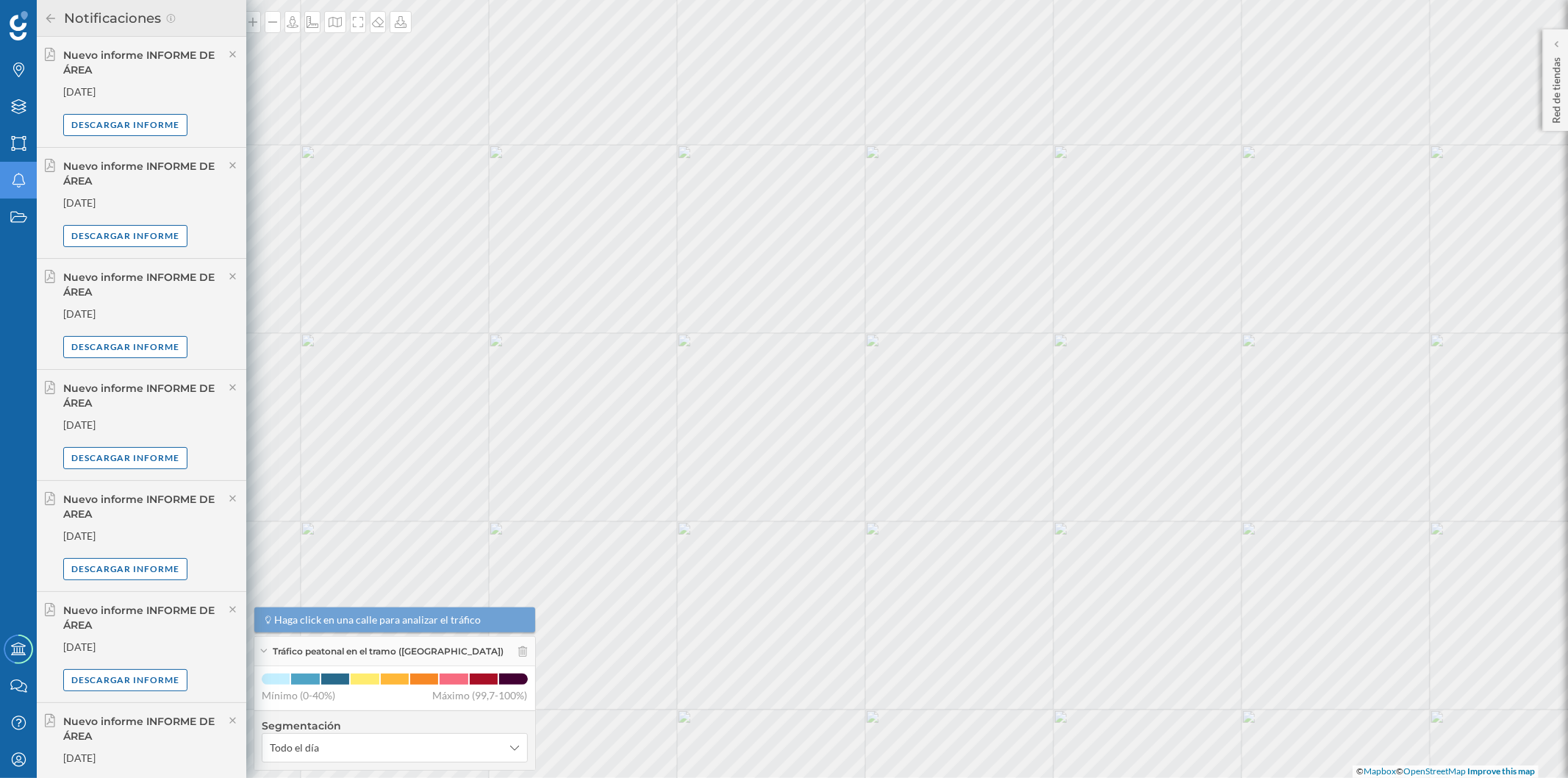
click at [158, 92] on div "[DATE]" at bounding box center [151, 92] width 176 height 15
click at [51, 15] on icon at bounding box center [50, 17] width 13 height 10
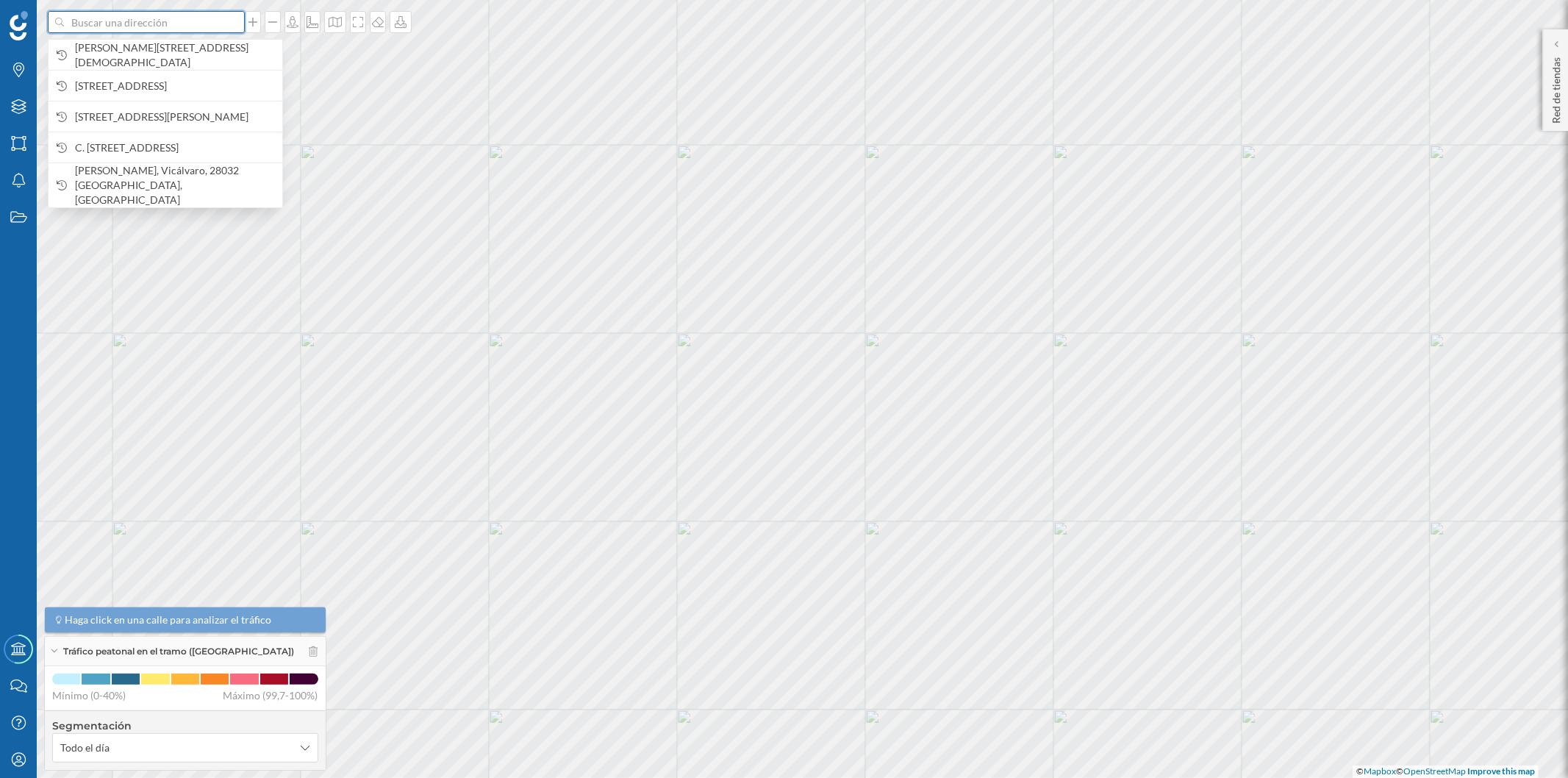
click at [109, 16] on input at bounding box center [146, 22] width 165 height 22
click at [114, 41] on span "[PERSON_NAME][STREET_ADDRESS][DEMOGRAPHIC_DATA]" at bounding box center [175, 55] width 200 height 29
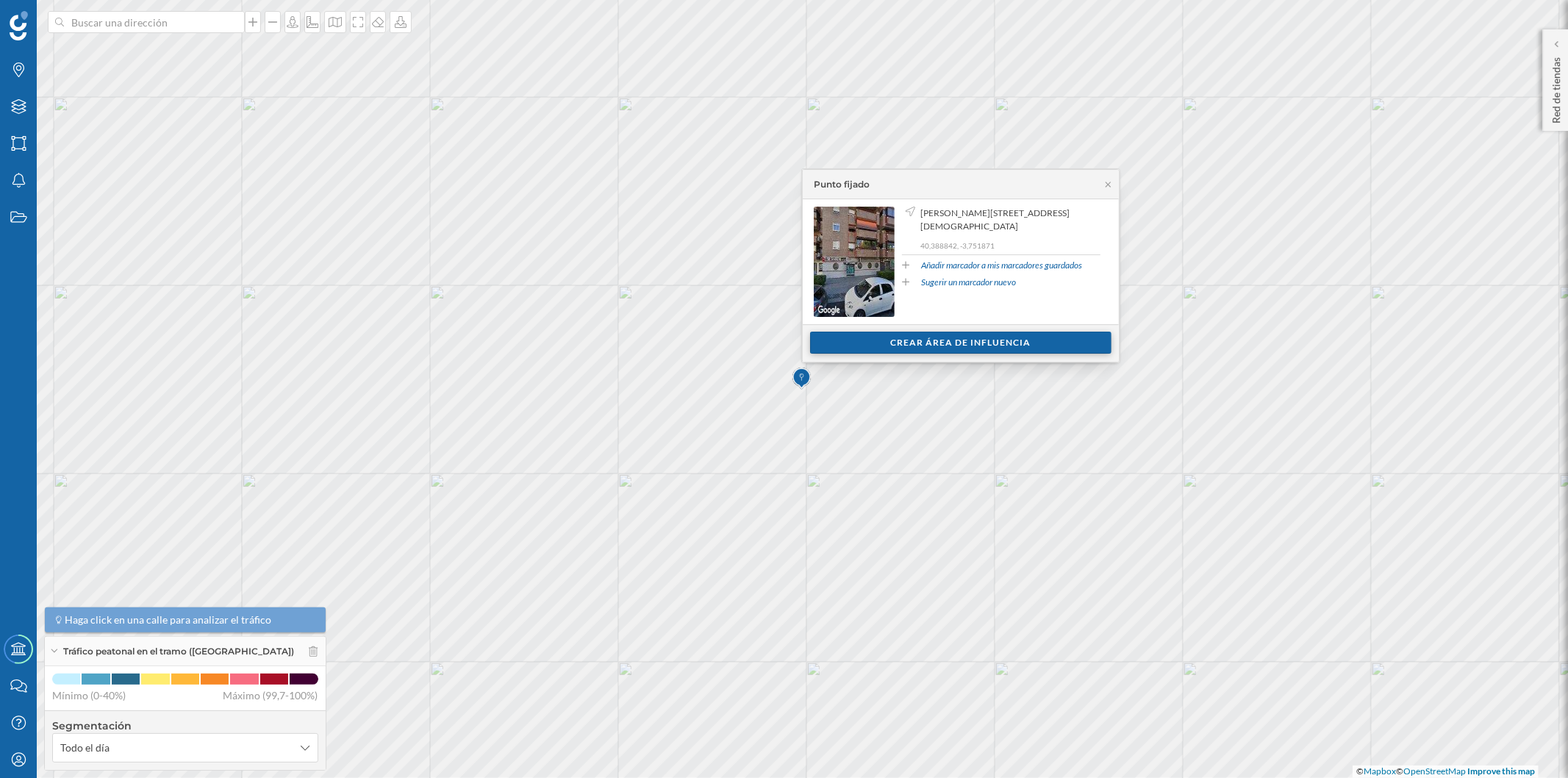
click at [887, 340] on div "Crear área de influencia" at bounding box center [960, 342] width 301 height 22
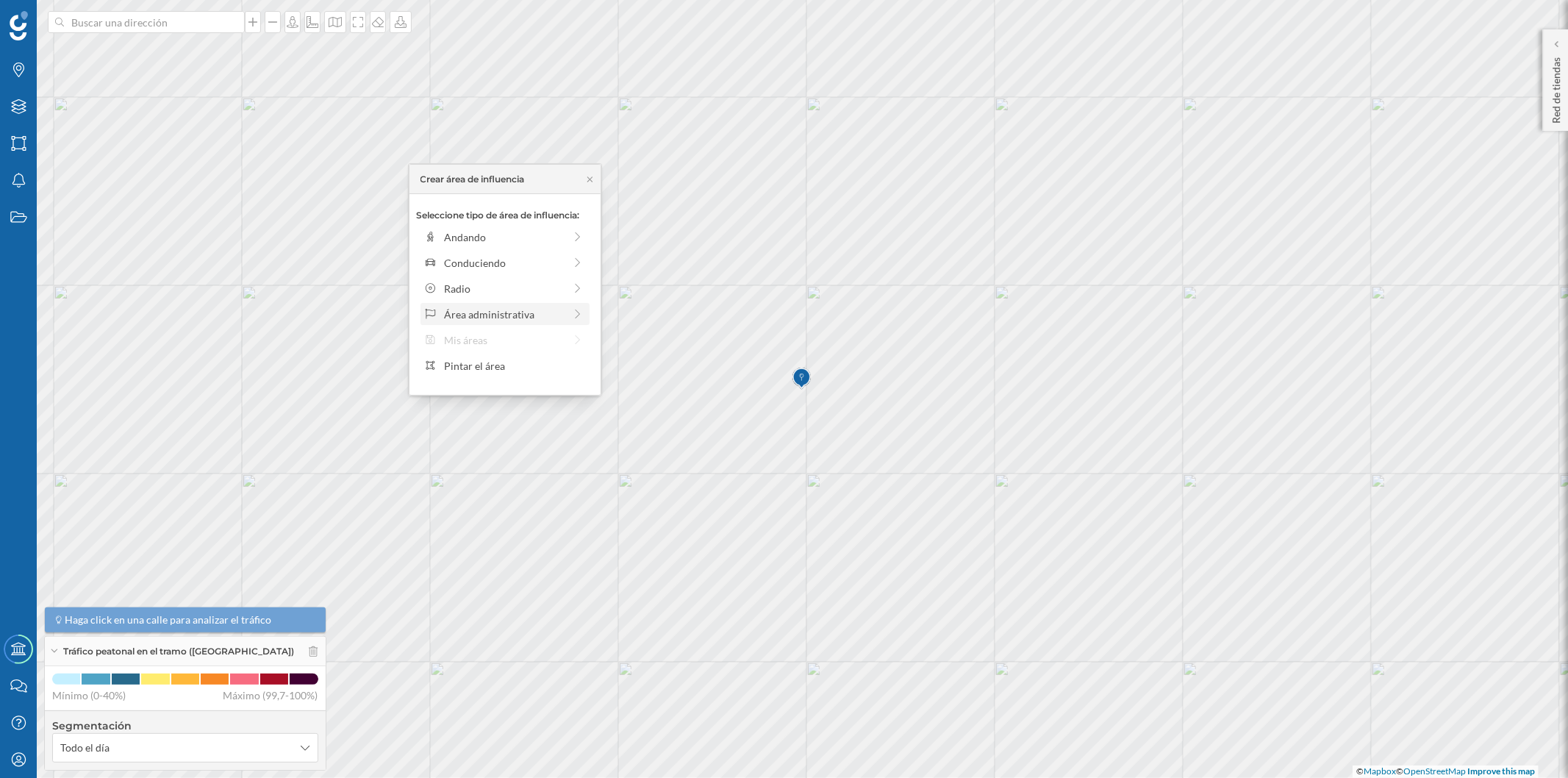
click at [454, 307] on div "Área administrativa" at bounding box center [503, 314] width 120 height 16
click at [424, 178] on icon at bounding box center [424, 178] width 8 height 9
click at [499, 370] on div "Pintar el área" at bounding box center [513, 365] width 140 height 16
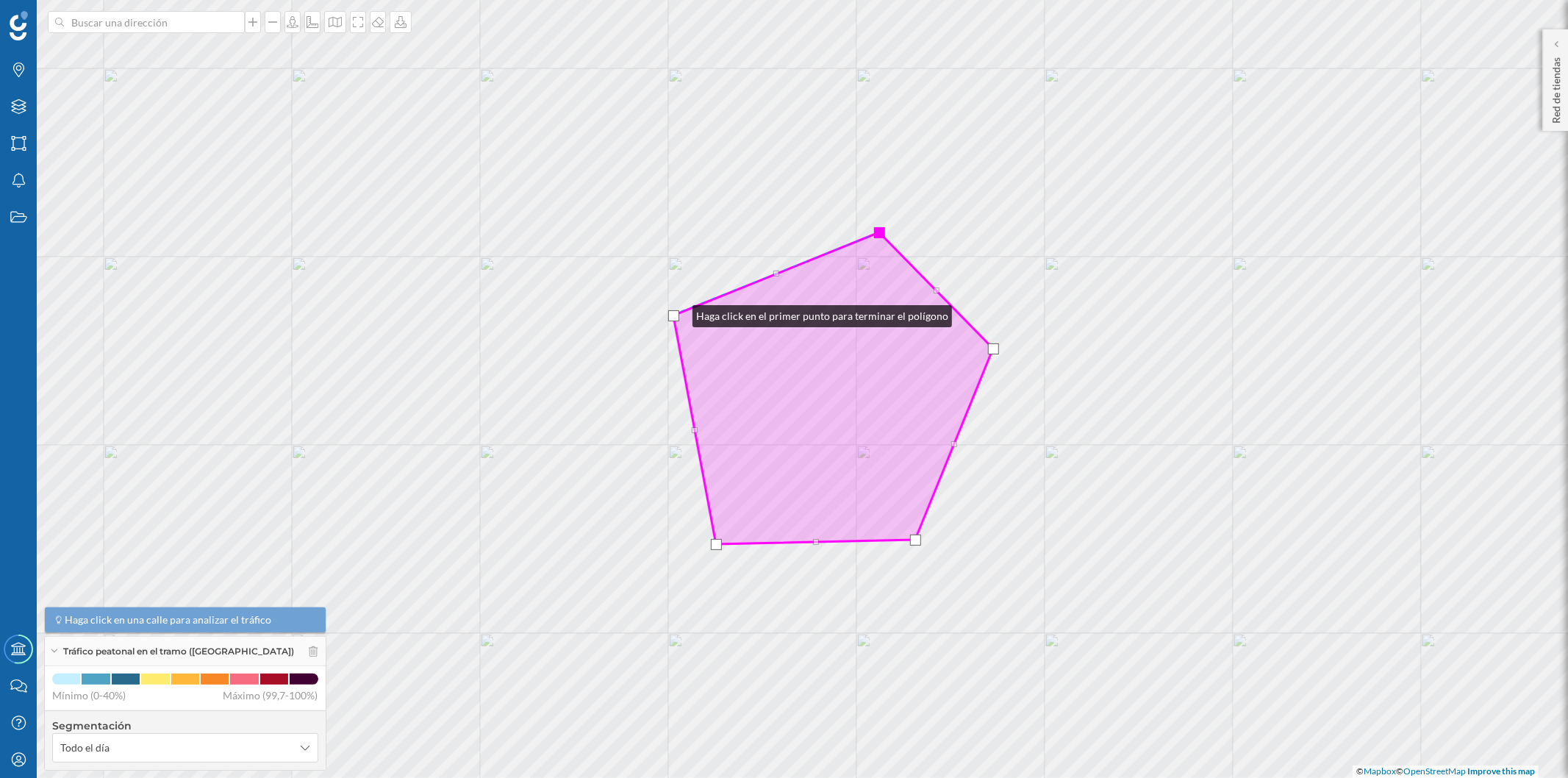
drag, startPoint x: 681, startPoint y: 332, endPoint x: 678, endPoint y: 312, distance: 20.2
click at [678, 312] on div at bounding box center [673, 316] width 11 height 11
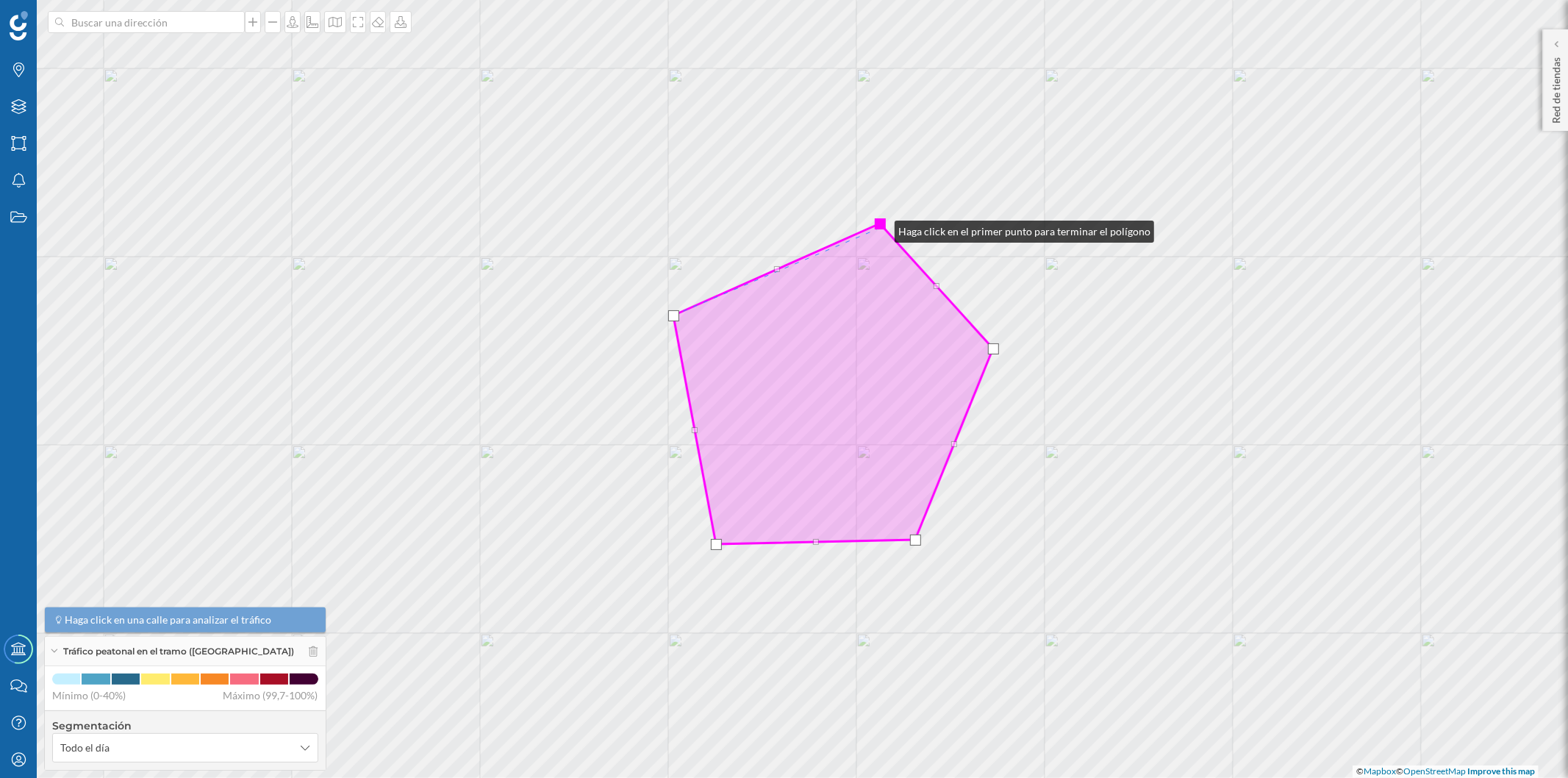
drag, startPoint x: 879, startPoint y: 237, endPoint x: 880, endPoint y: 228, distance: 9.1
click at [880, 228] on div at bounding box center [880, 224] width 11 height 11
click at [882, 228] on div at bounding box center [880, 224] width 11 height 11
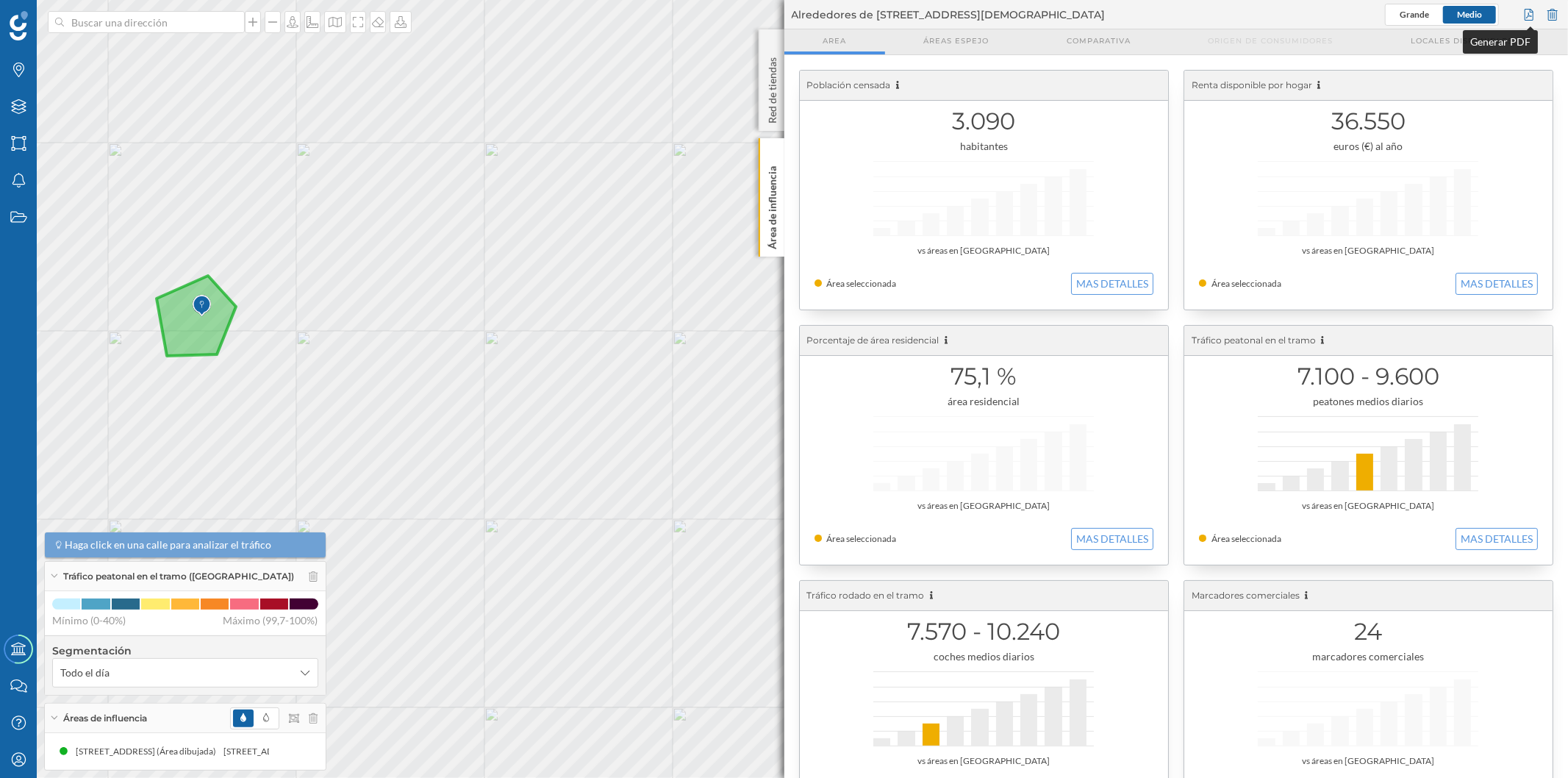
click at [1521, 13] on div at bounding box center [1529, 15] width 16 height 22
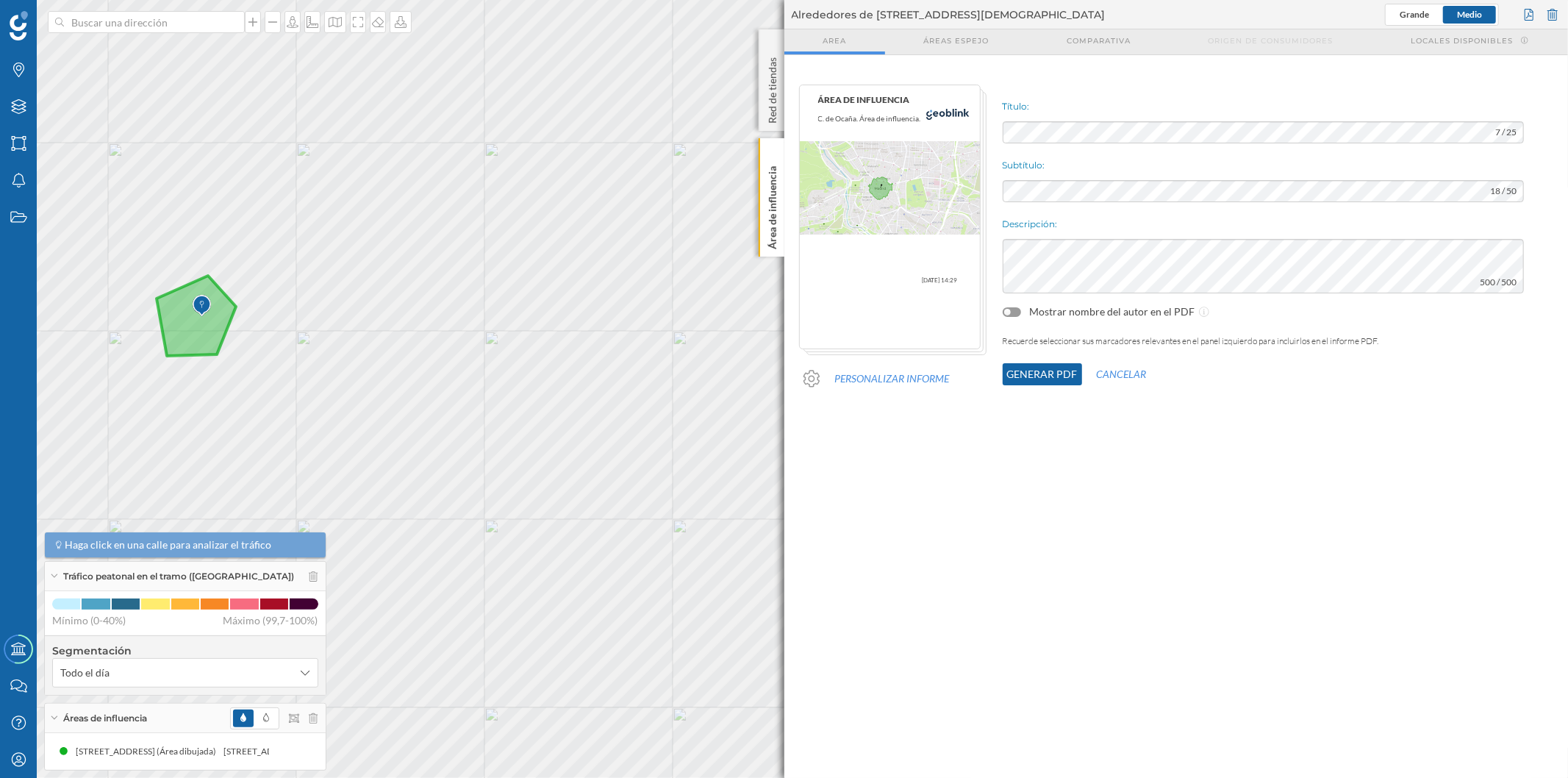
click at [1047, 366] on button "Generar PDF" at bounding box center [1042, 374] width 80 height 22
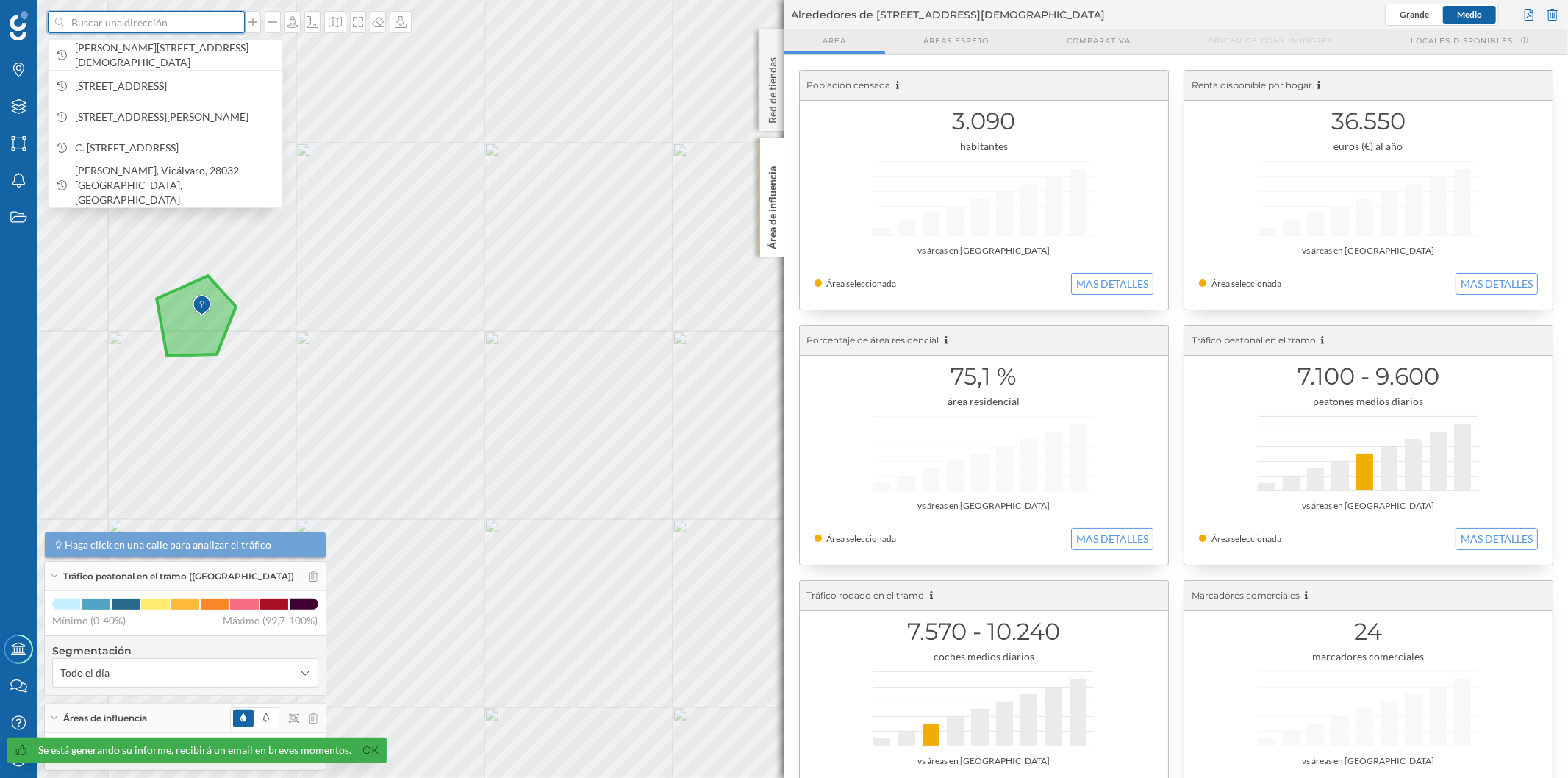
click at [180, 27] on input at bounding box center [146, 22] width 165 height 22
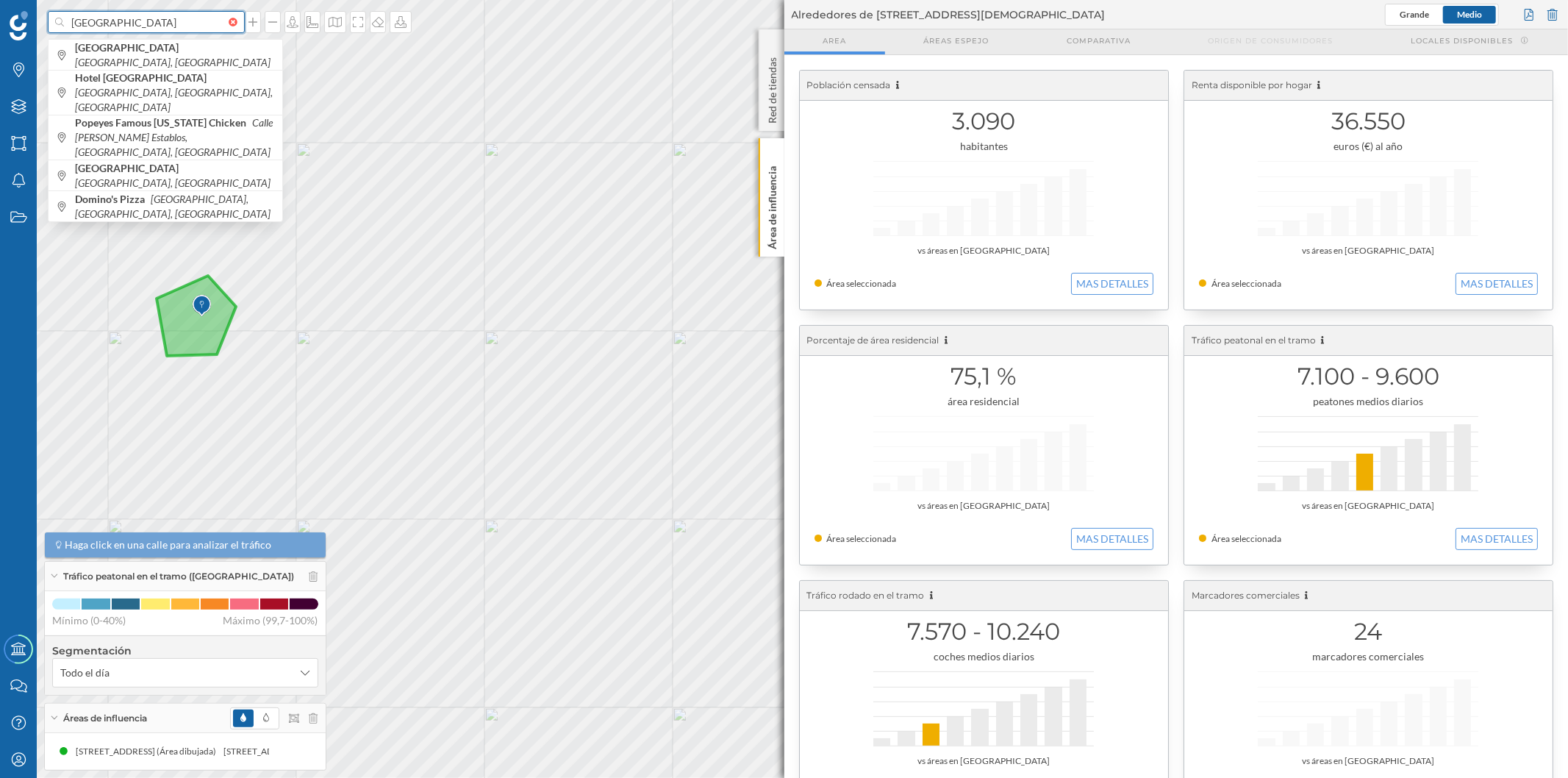
drag, startPoint x: 188, startPoint y: 25, endPoint x: 136, endPoint y: 18, distance: 52.5
click at [136, 18] on input "[GEOGRAPHIC_DATA]" at bounding box center [146, 22] width 165 height 22
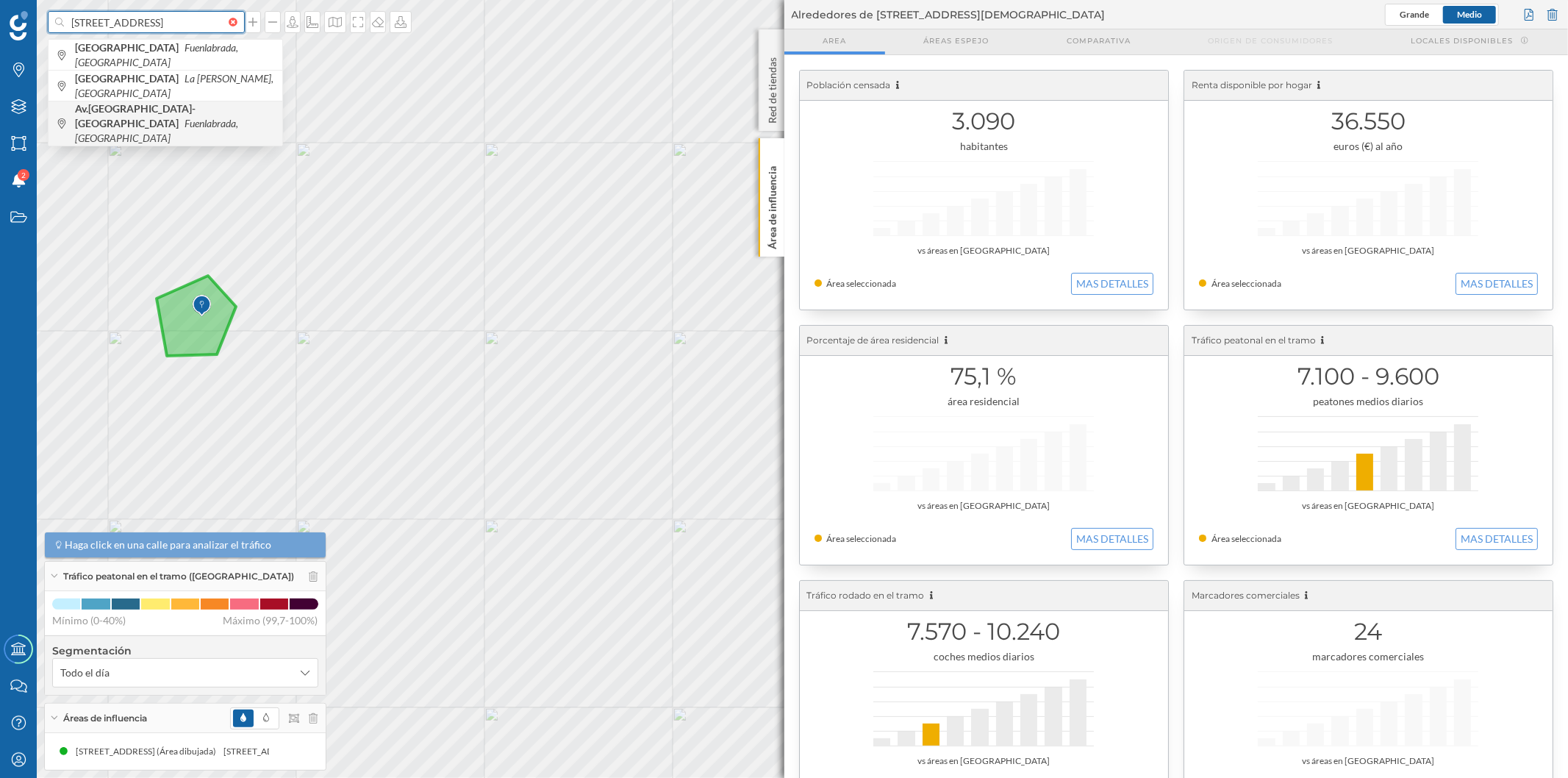
type input "[STREET_ADDRESS]"
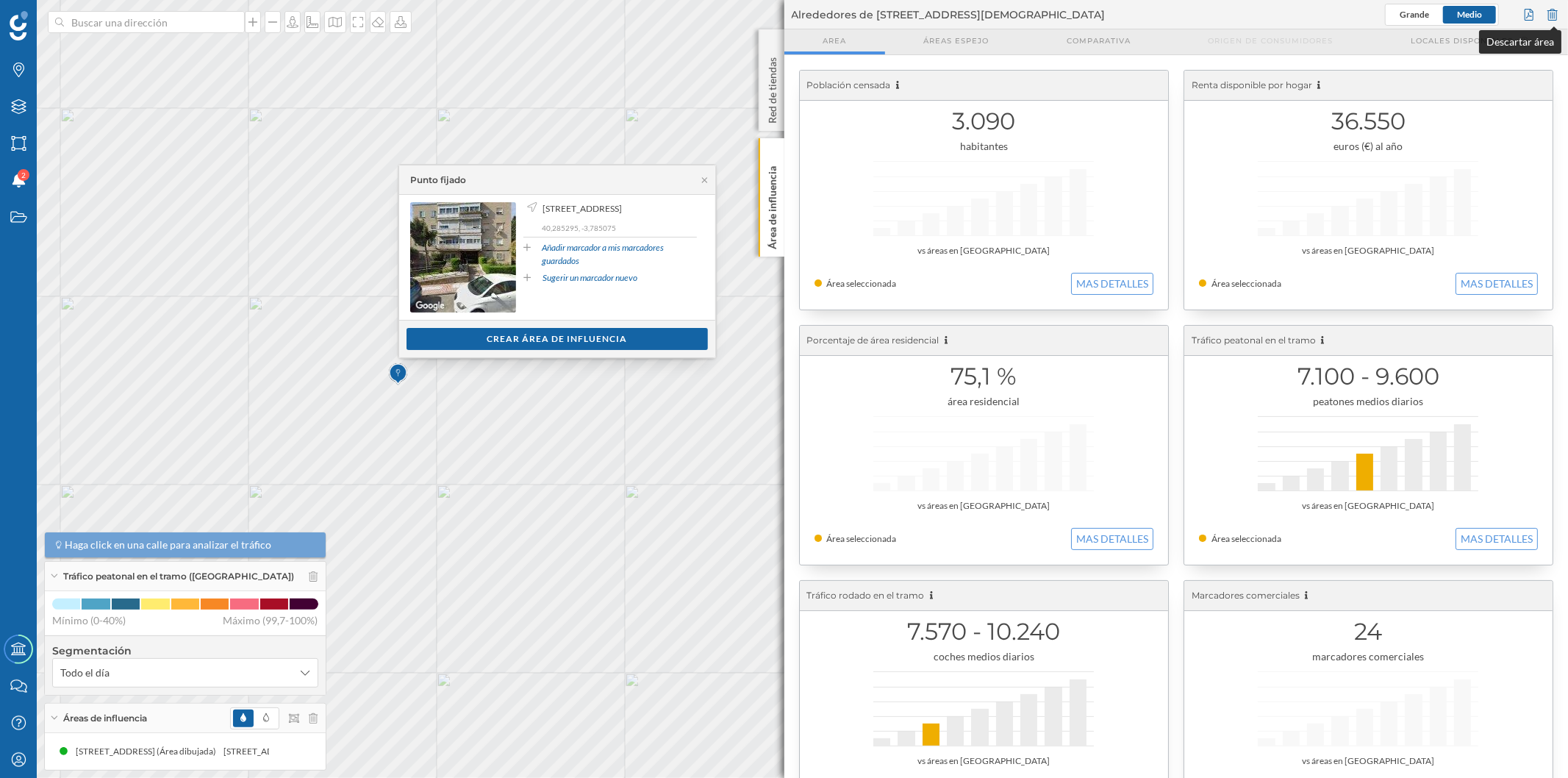
click at [1549, 15] on div at bounding box center [1552, 15] width 16 height 22
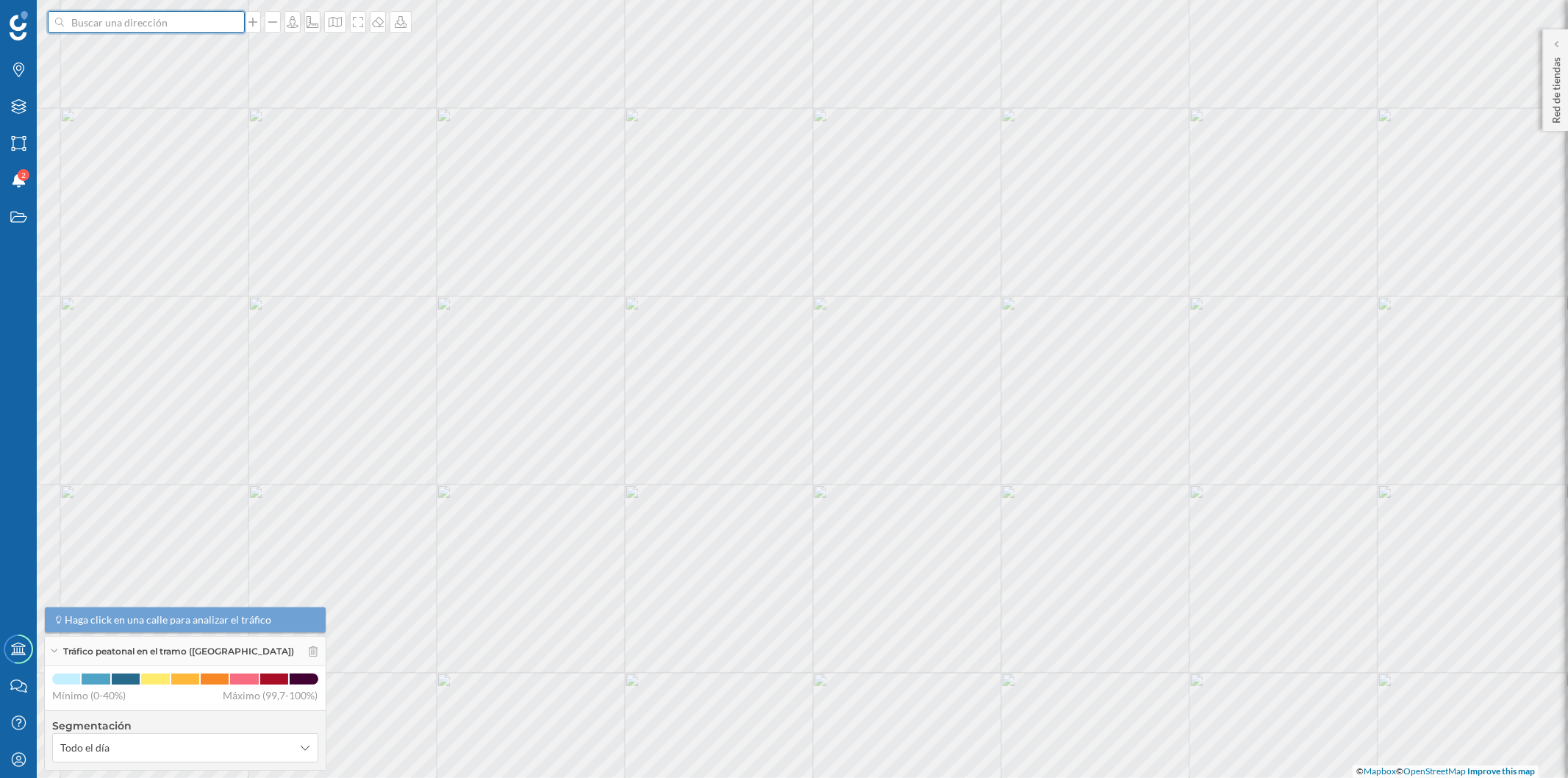
click at [115, 23] on input at bounding box center [146, 22] width 165 height 22
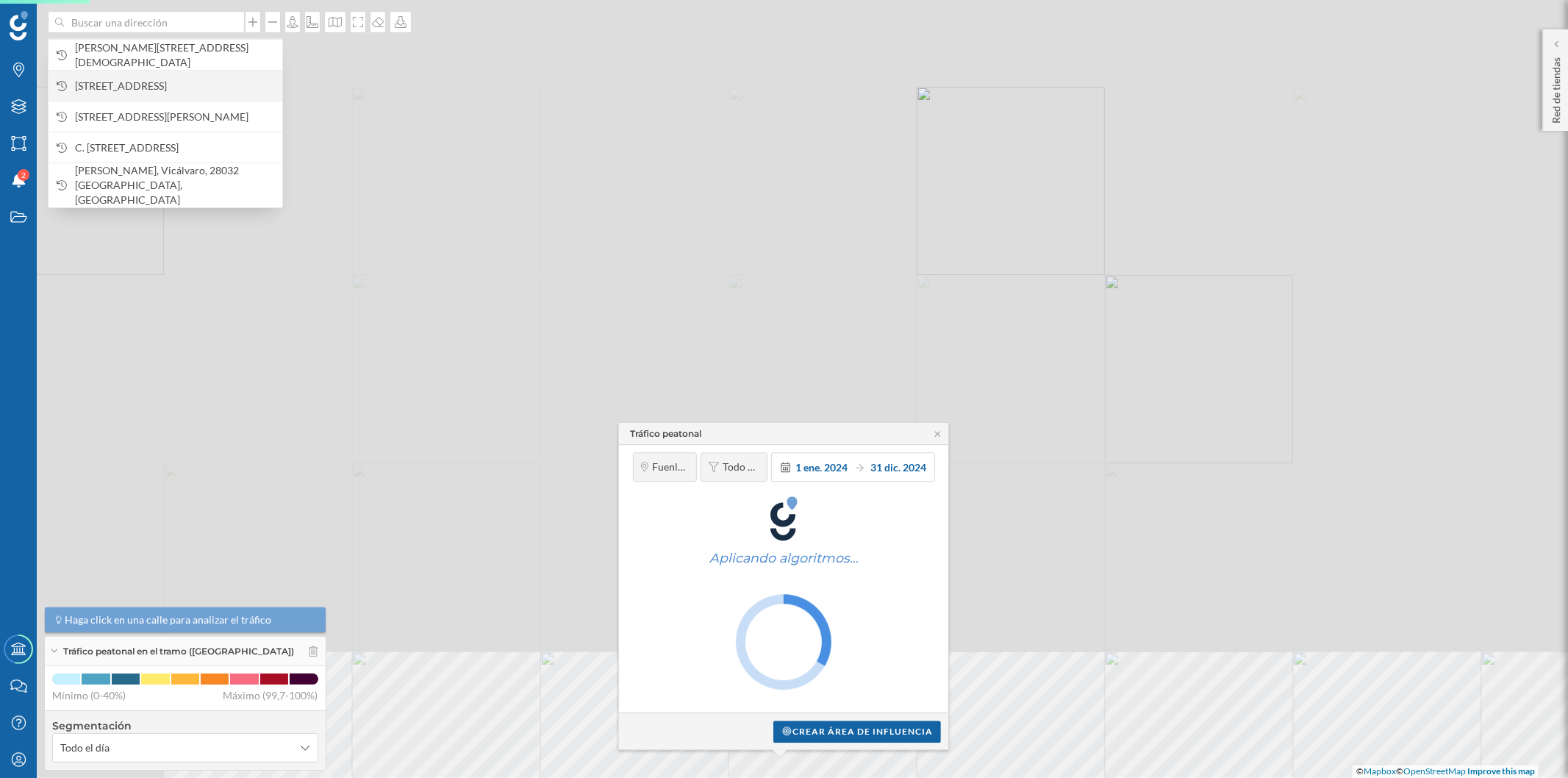
click at [121, 79] on span "[STREET_ADDRESS]" at bounding box center [175, 86] width 200 height 15
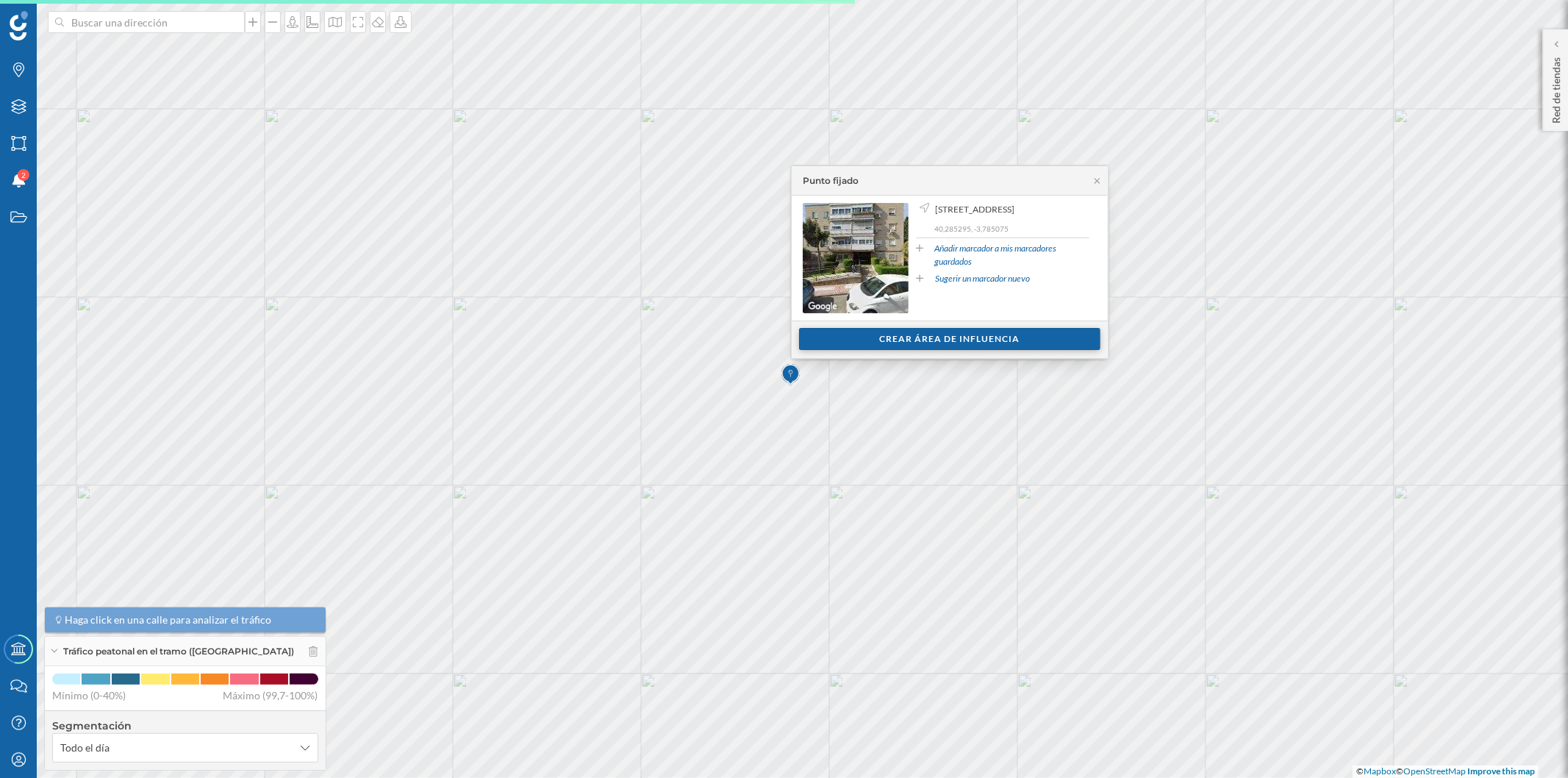
click at [828, 333] on div "Crear área de influencia" at bounding box center [949, 339] width 301 height 22
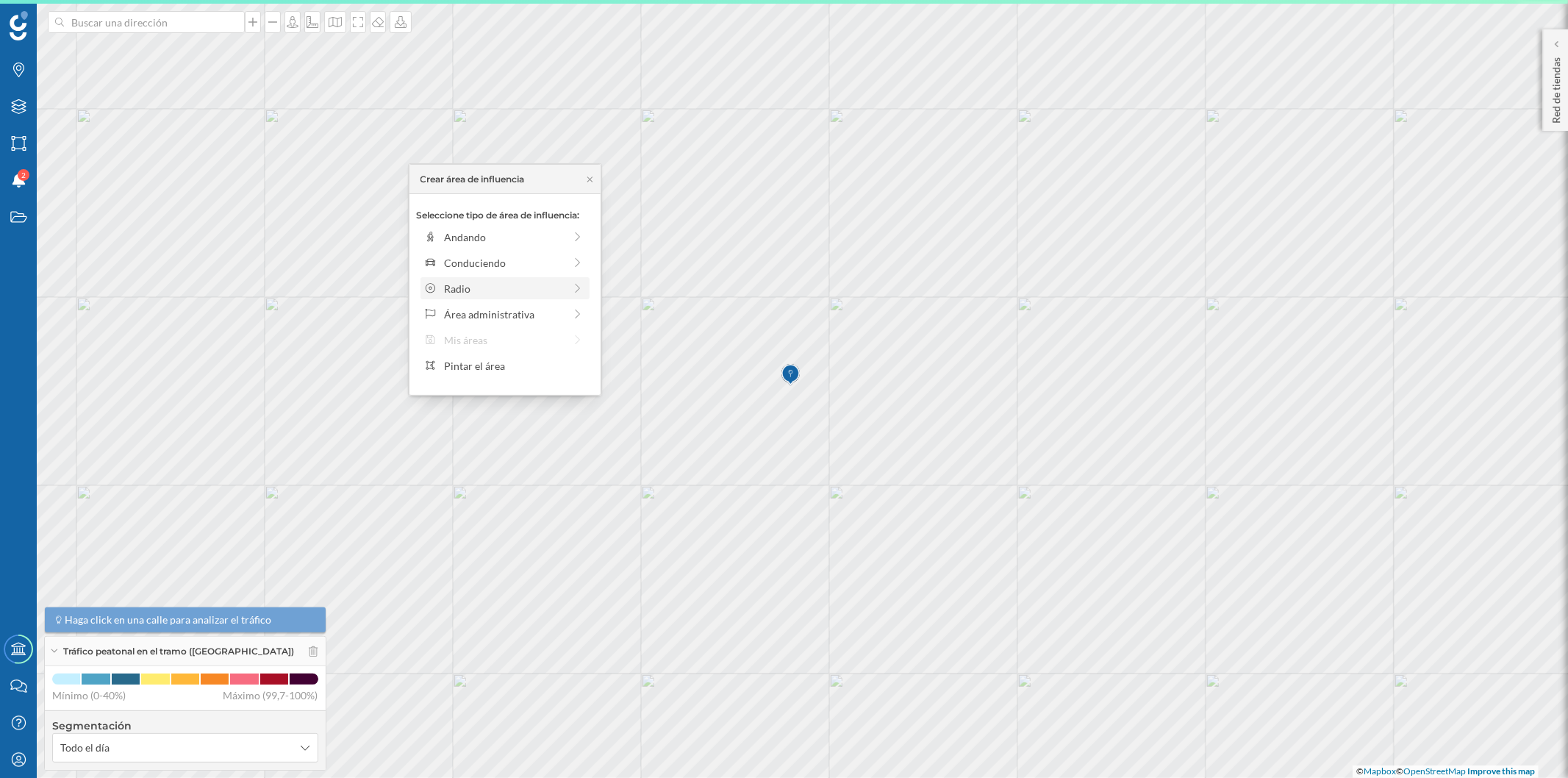
click at [496, 287] on div "Radio" at bounding box center [503, 288] width 120 height 16
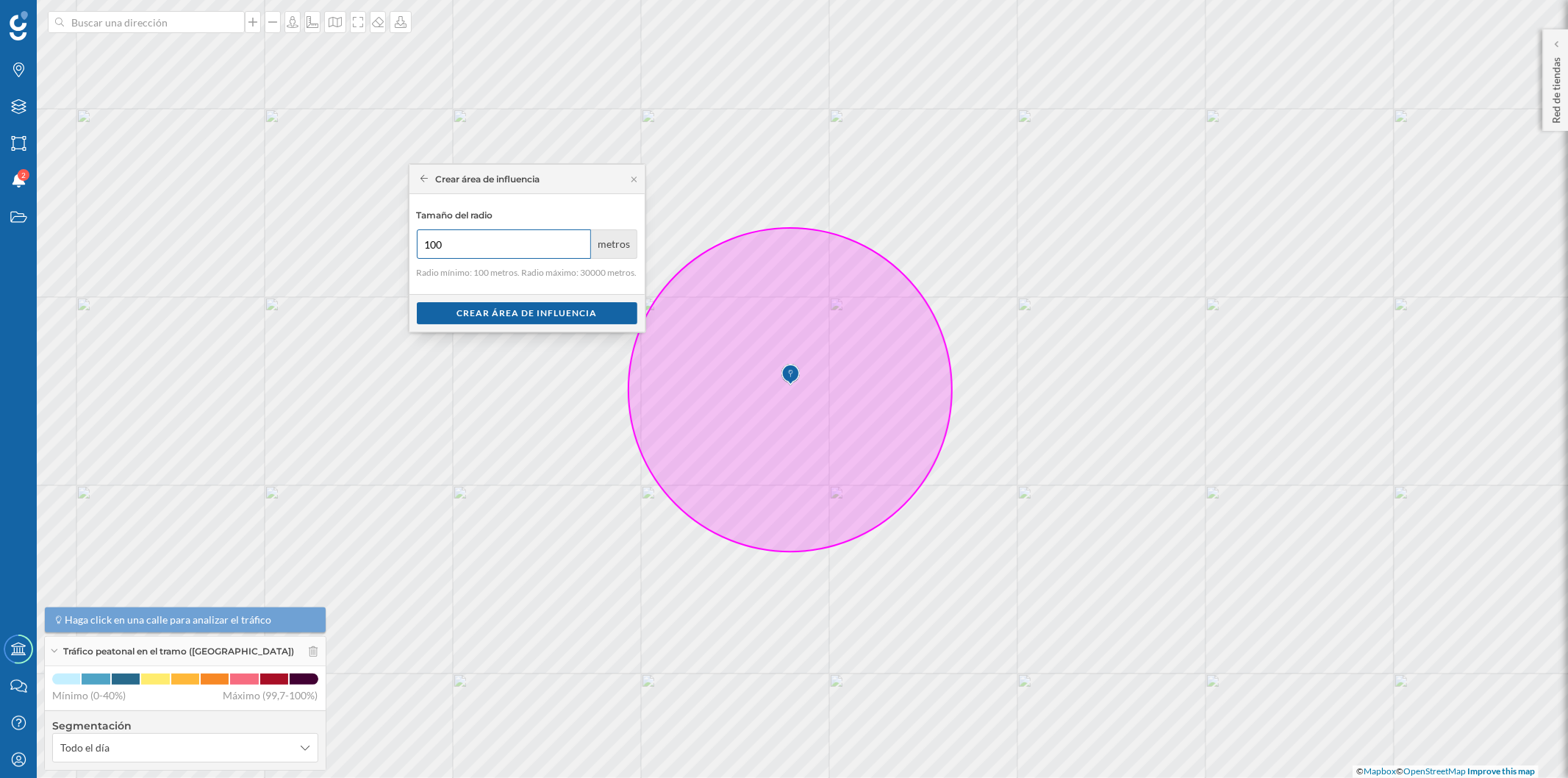
click at [388, 244] on div "Marcas Capas Áreas Notificaciones 2 Estados Academy Contacta con nosotros Centr…" at bounding box center [784, 389] width 1568 height 778
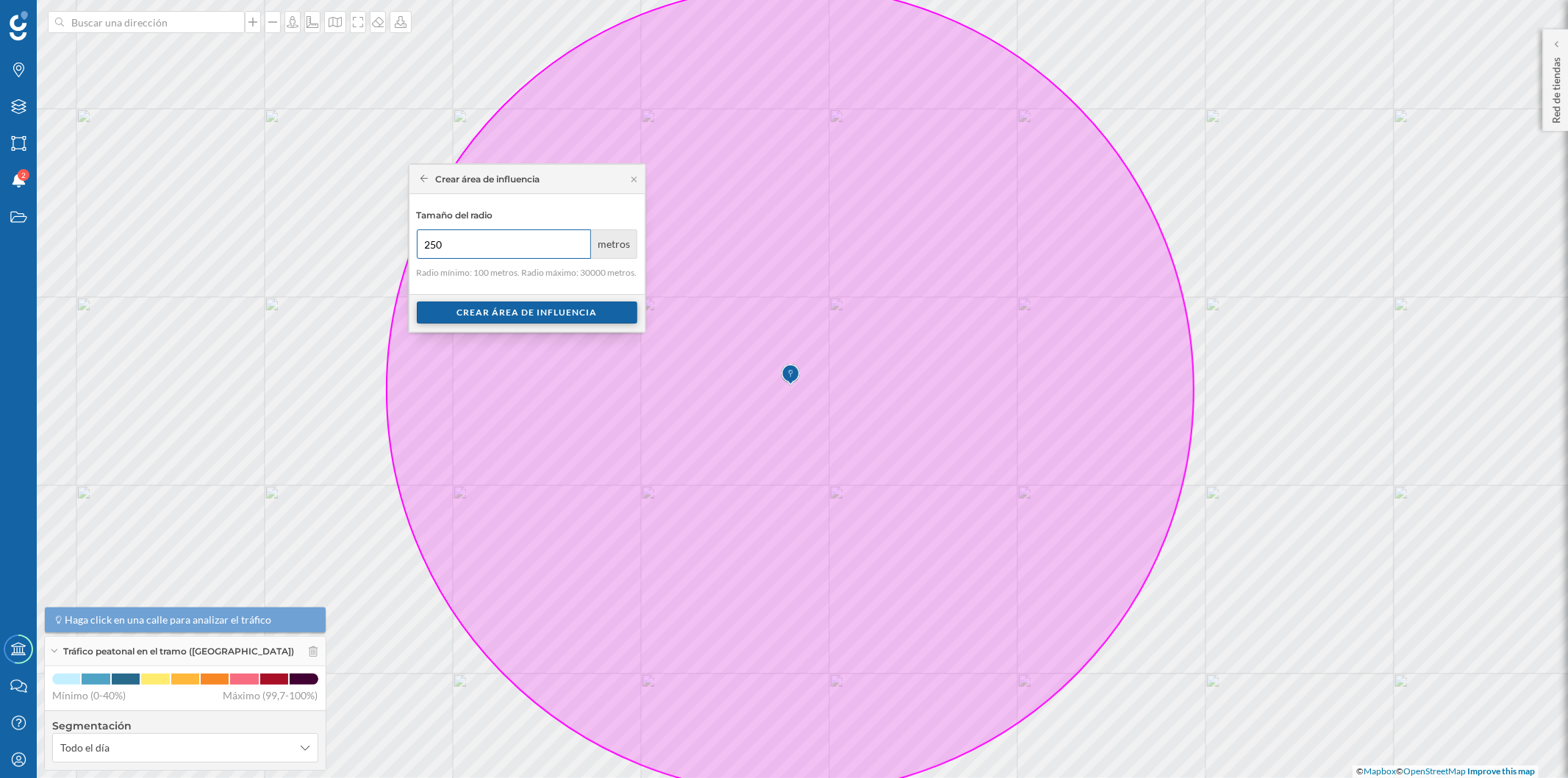
type input "250"
click at [489, 309] on div "Crear área de influencia" at bounding box center [527, 312] width 220 height 22
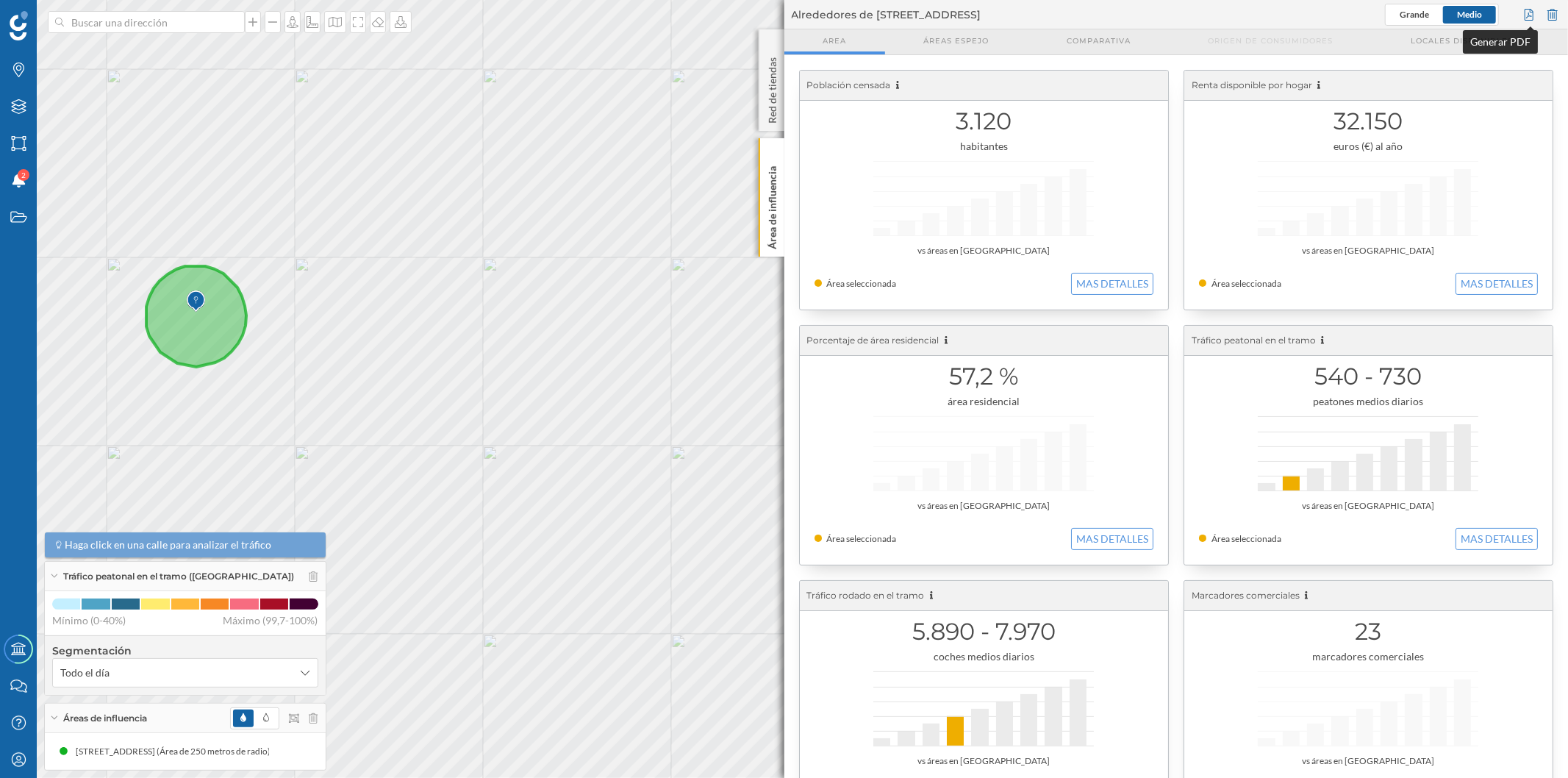
click at [1530, 19] on div at bounding box center [1529, 15] width 16 height 22
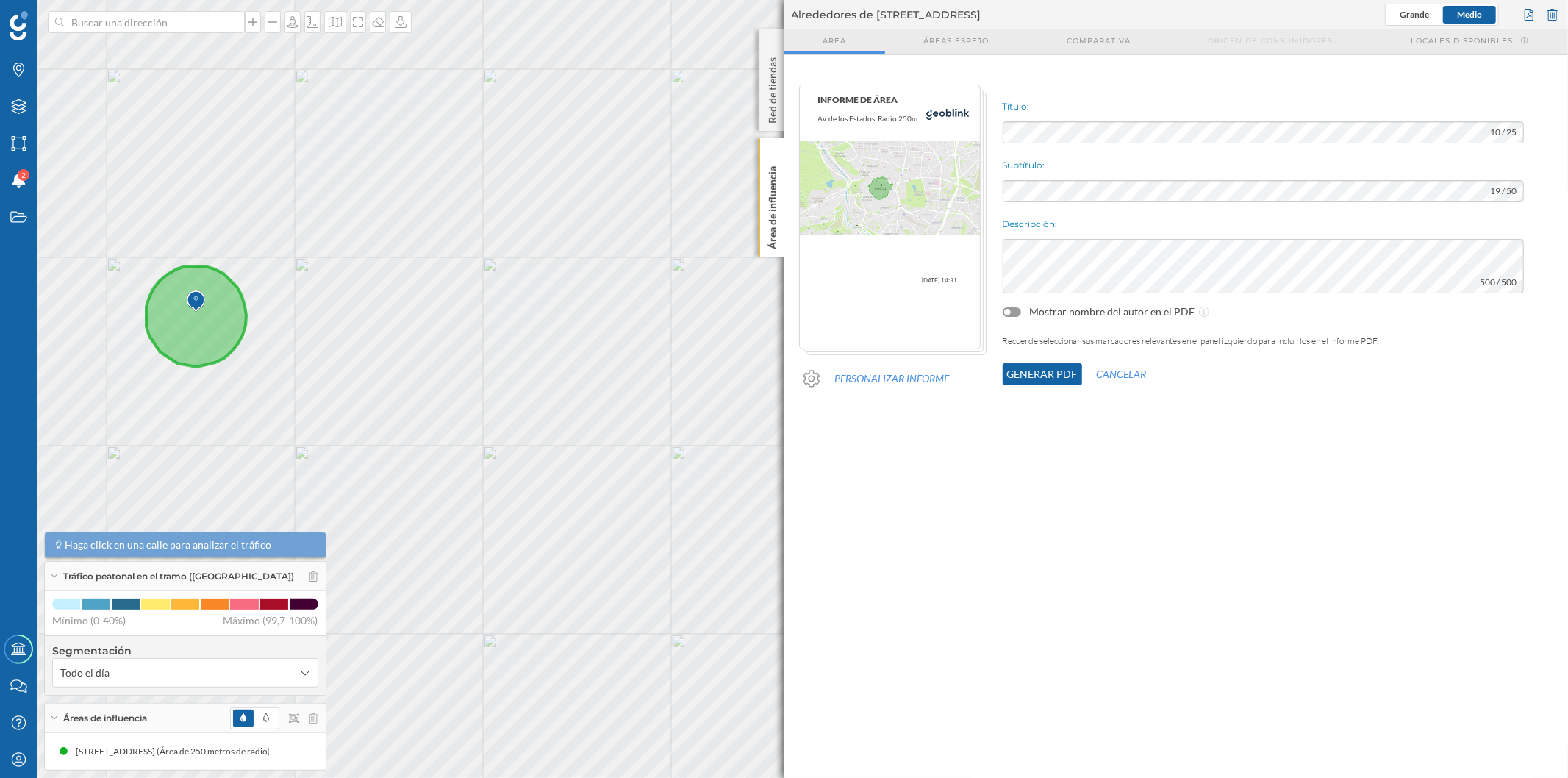
click at [1046, 372] on button "Generar PDF" at bounding box center [1042, 374] width 80 height 22
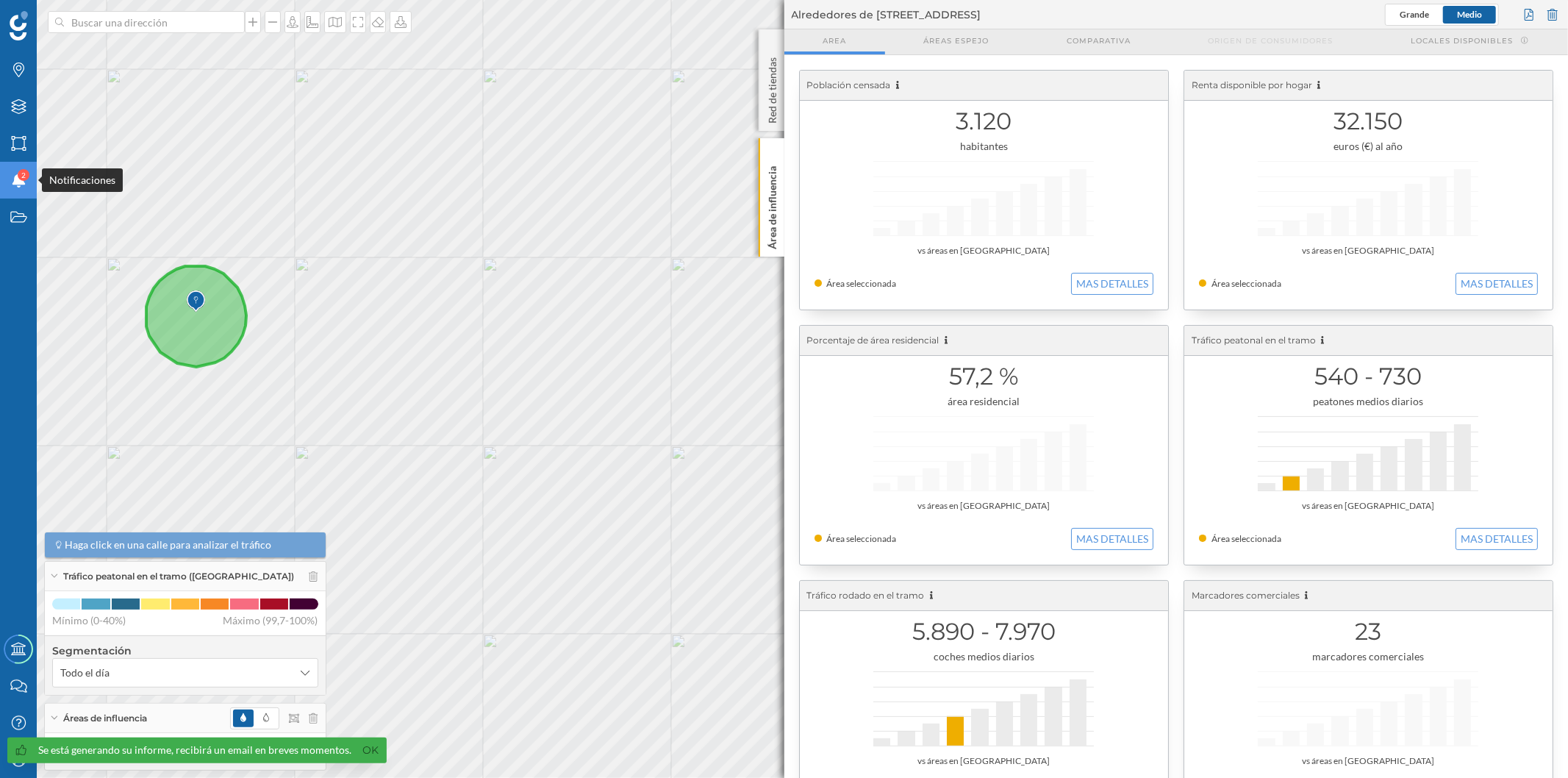
click at [19, 178] on div "2" at bounding box center [23, 175] width 12 height 12
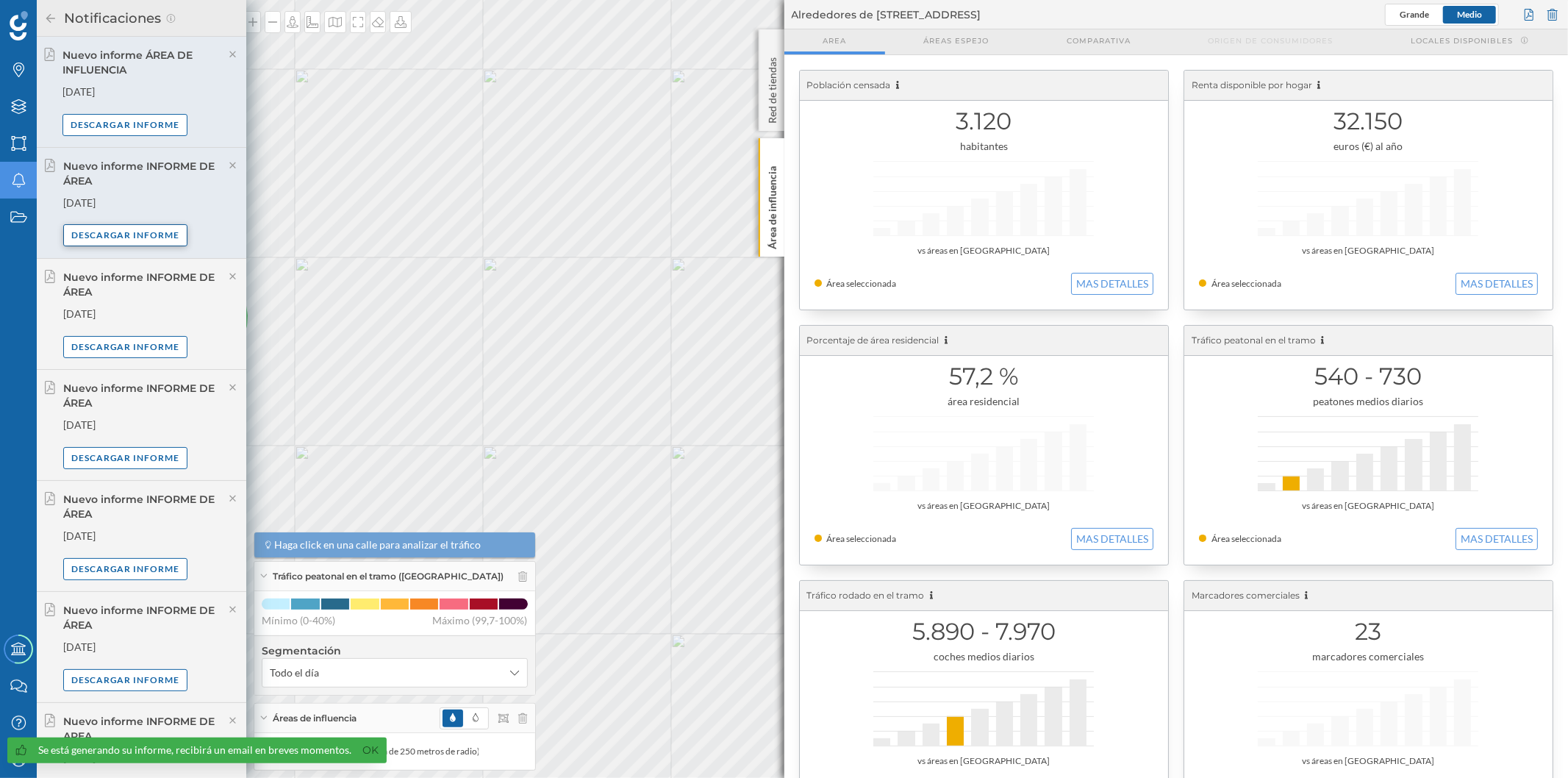
click at [144, 231] on div "Descargar informe" at bounding box center [125, 235] width 125 height 22
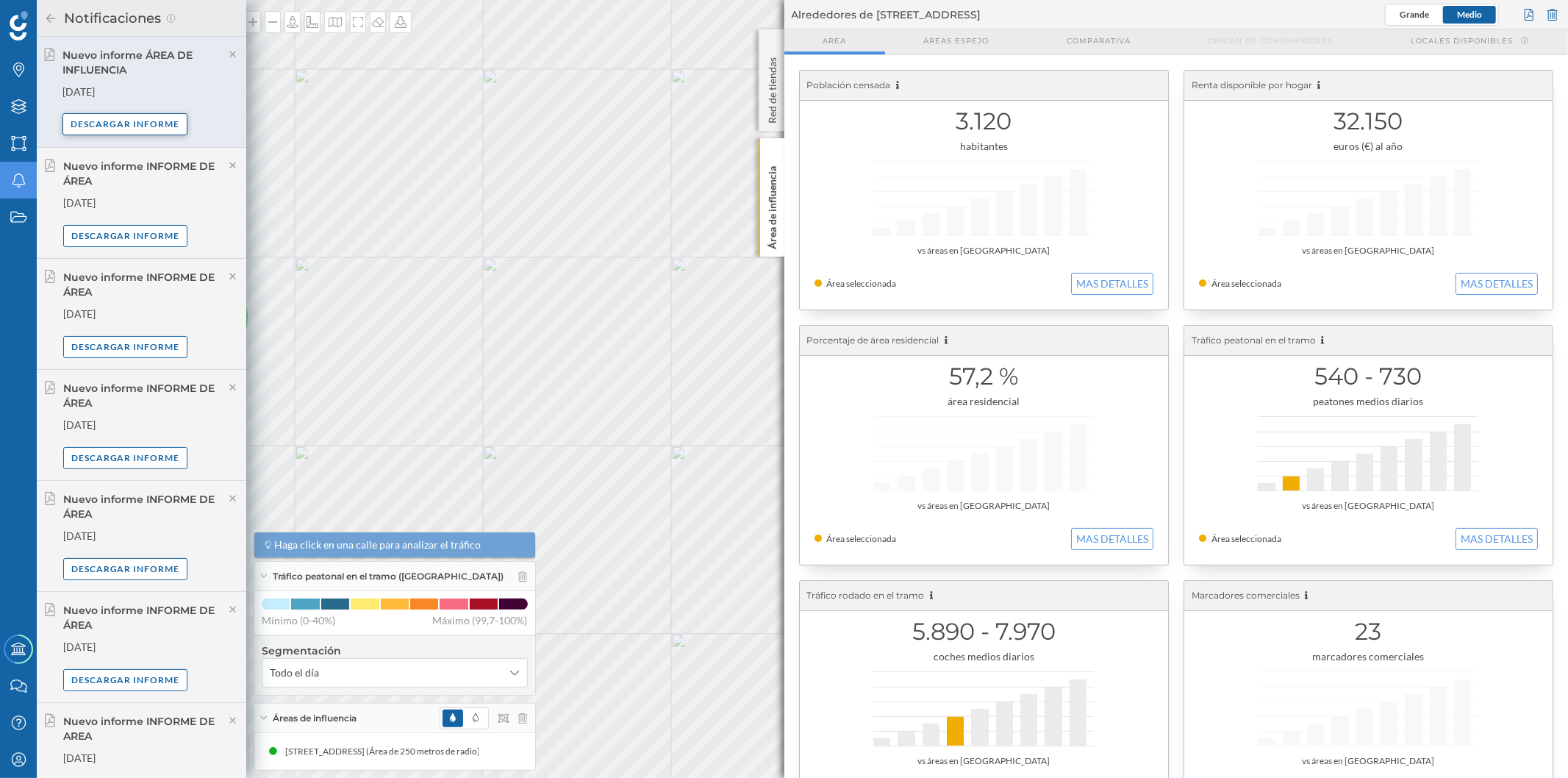
click at [160, 125] on div "Descargar informe" at bounding box center [124, 124] width 125 height 22
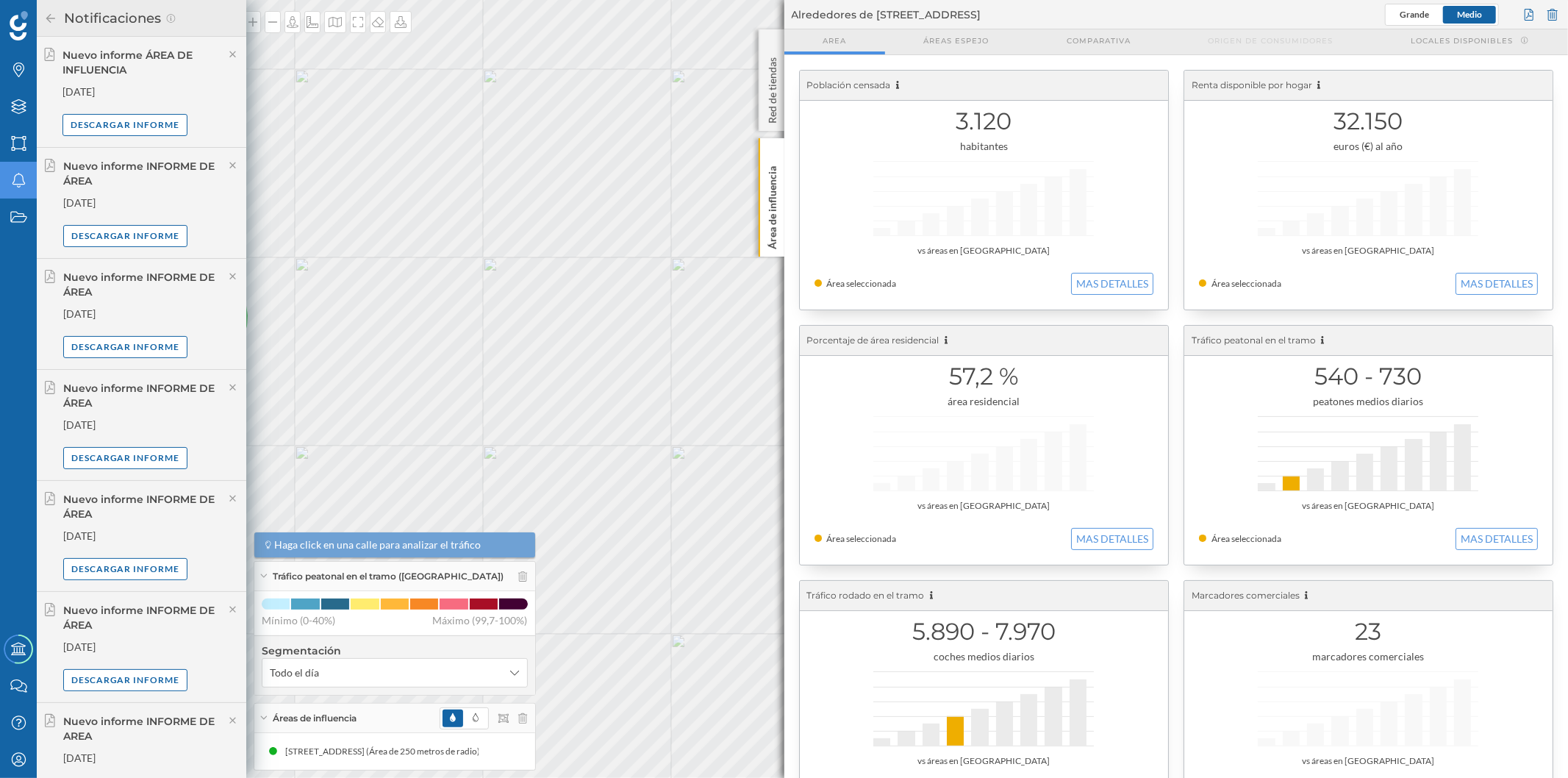
click at [53, 15] on icon at bounding box center [50, 17] width 13 height 10
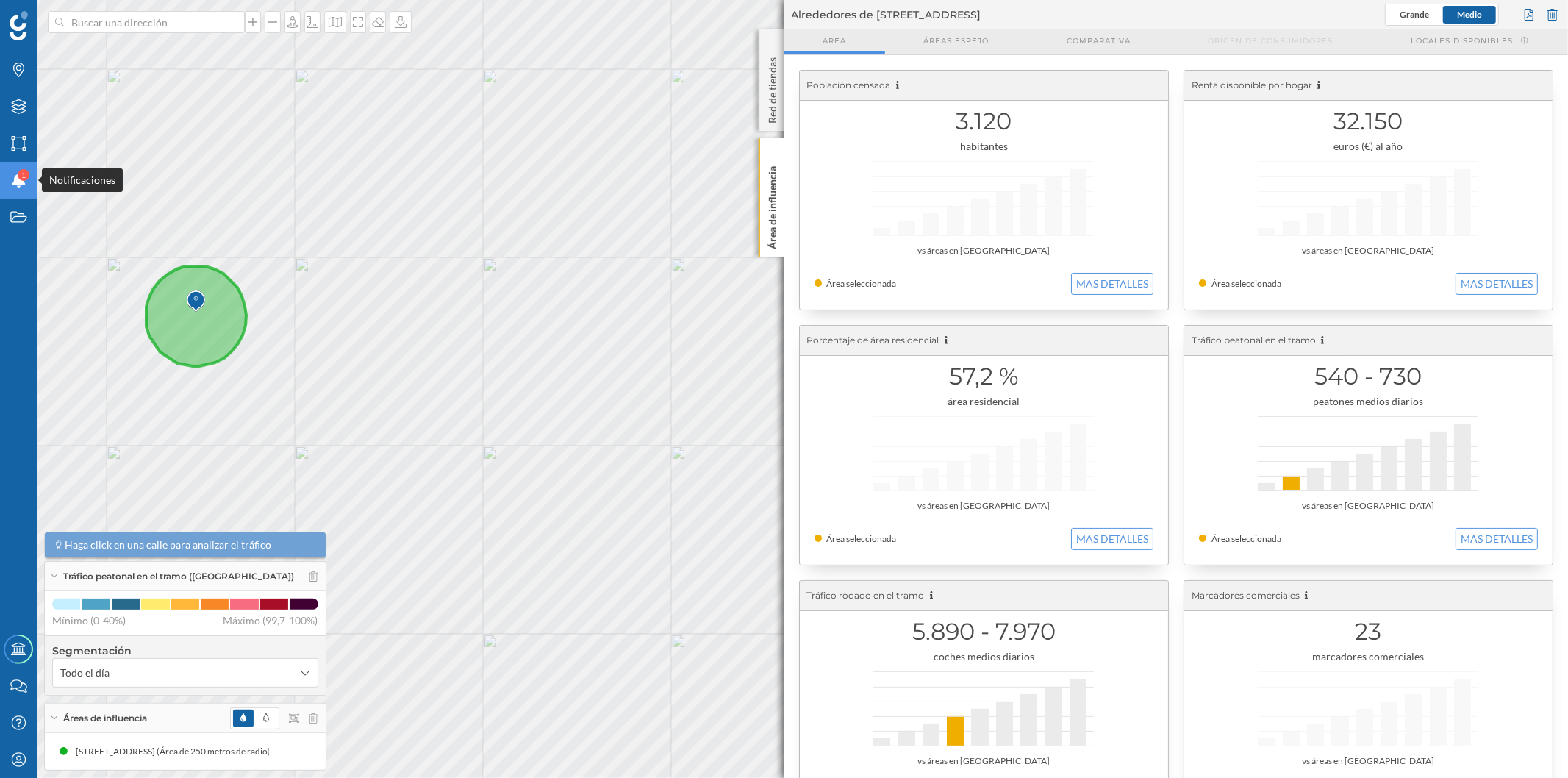
click at [11, 173] on icon "Notificaciones" at bounding box center [18, 180] width 18 height 15
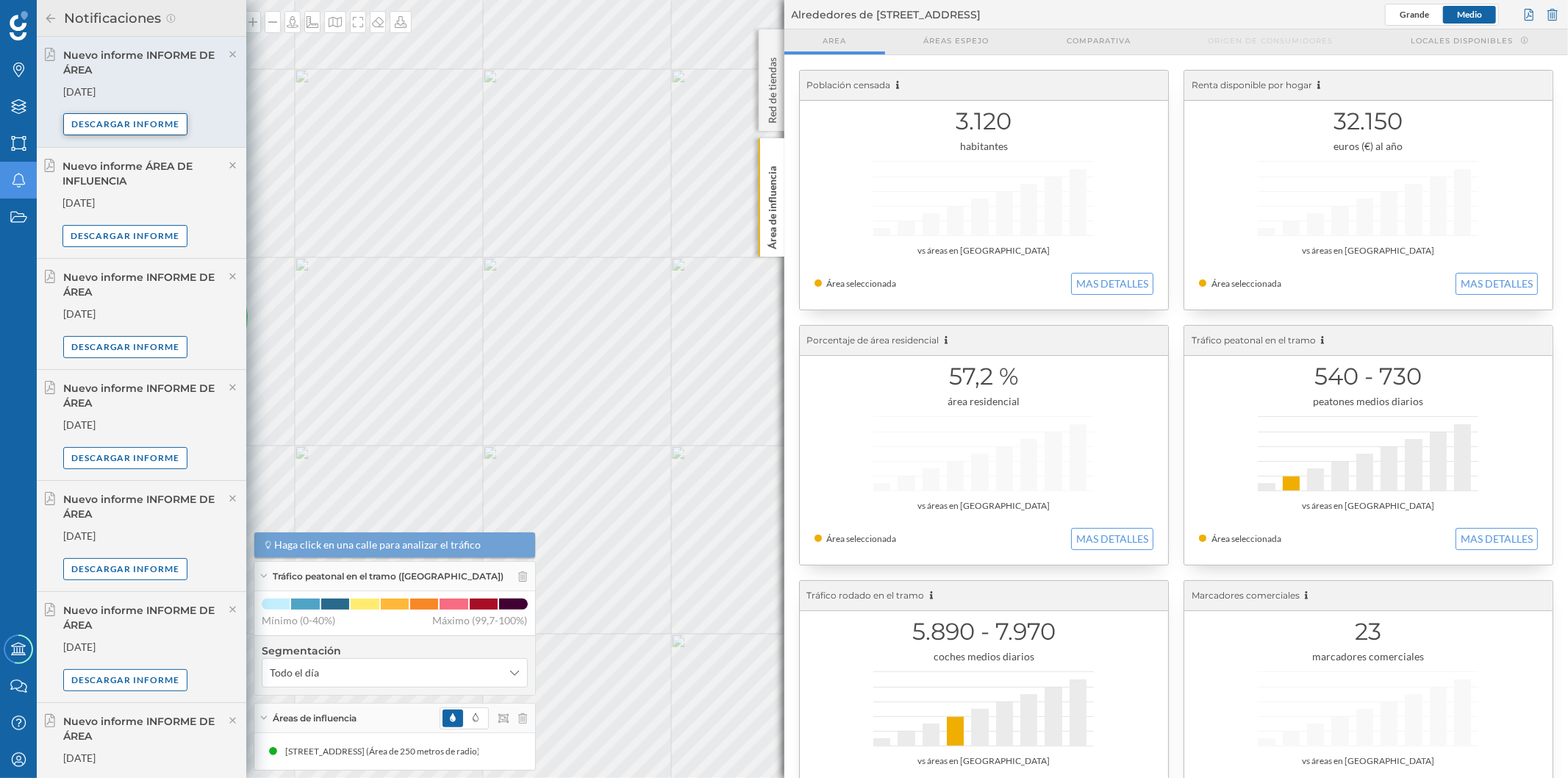
click at [136, 118] on div "Descargar informe" at bounding box center [125, 124] width 125 height 22
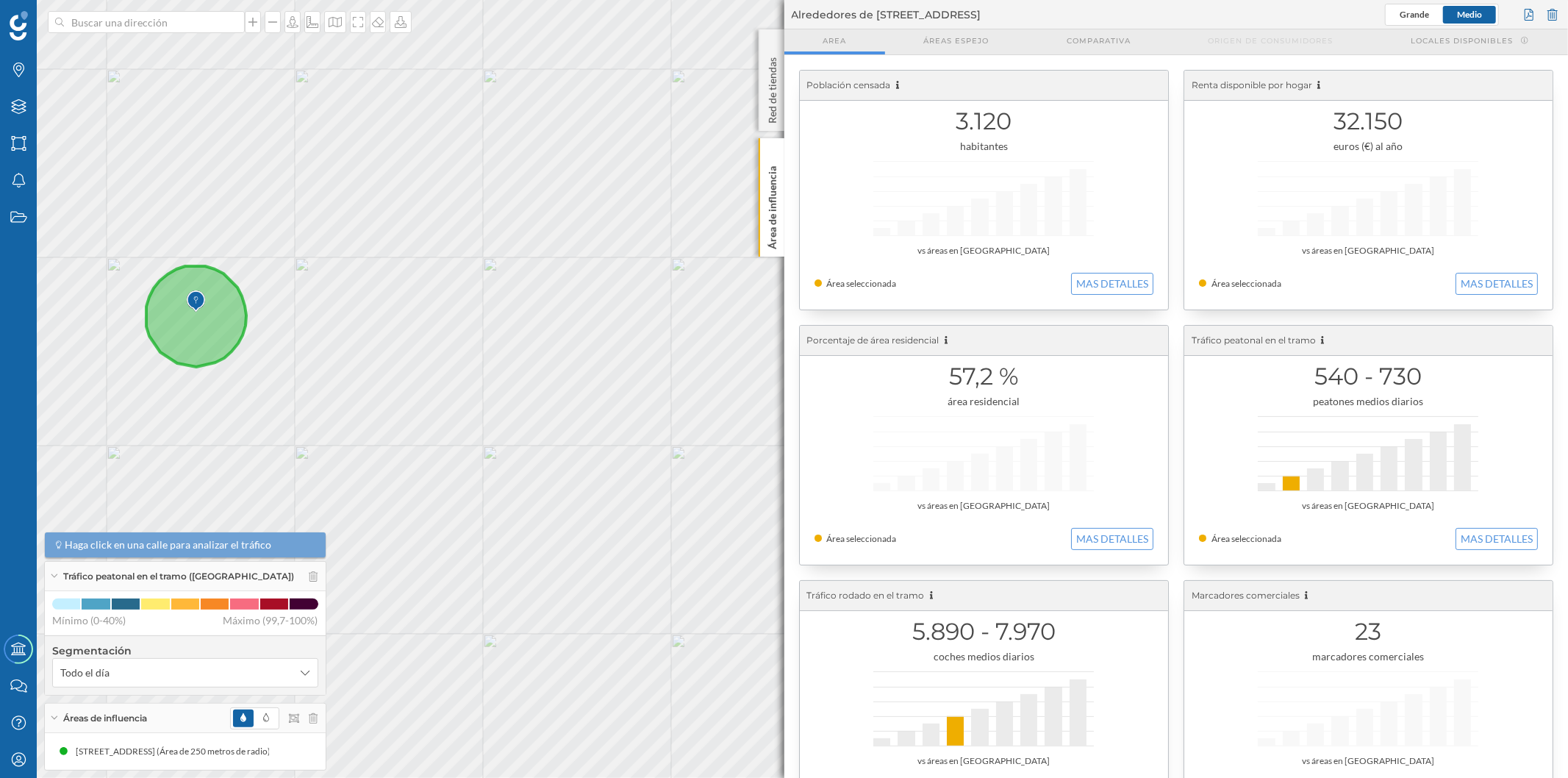
click at [532, 167] on div "© Mapbox © OpenStreetMap Improve this map" at bounding box center [784, 389] width 1568 height 778
